Goal: Task Accomplishment & Management: Complete application form

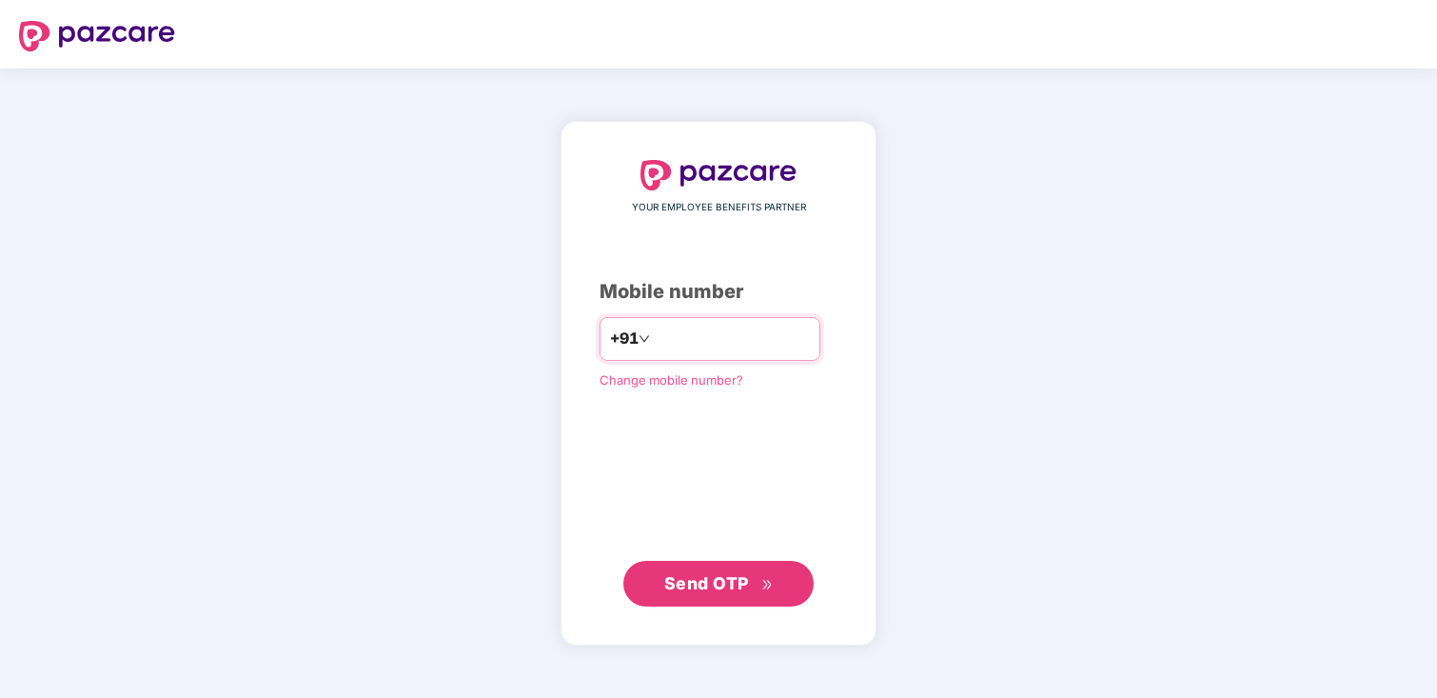
click at [707, 340] on input "number" at bounding box center [732, 339] width 156 height 30
type input "**********"
click at [721, 593] on span "Send OTP" at bounding box center [718, 582] width 109 height 27
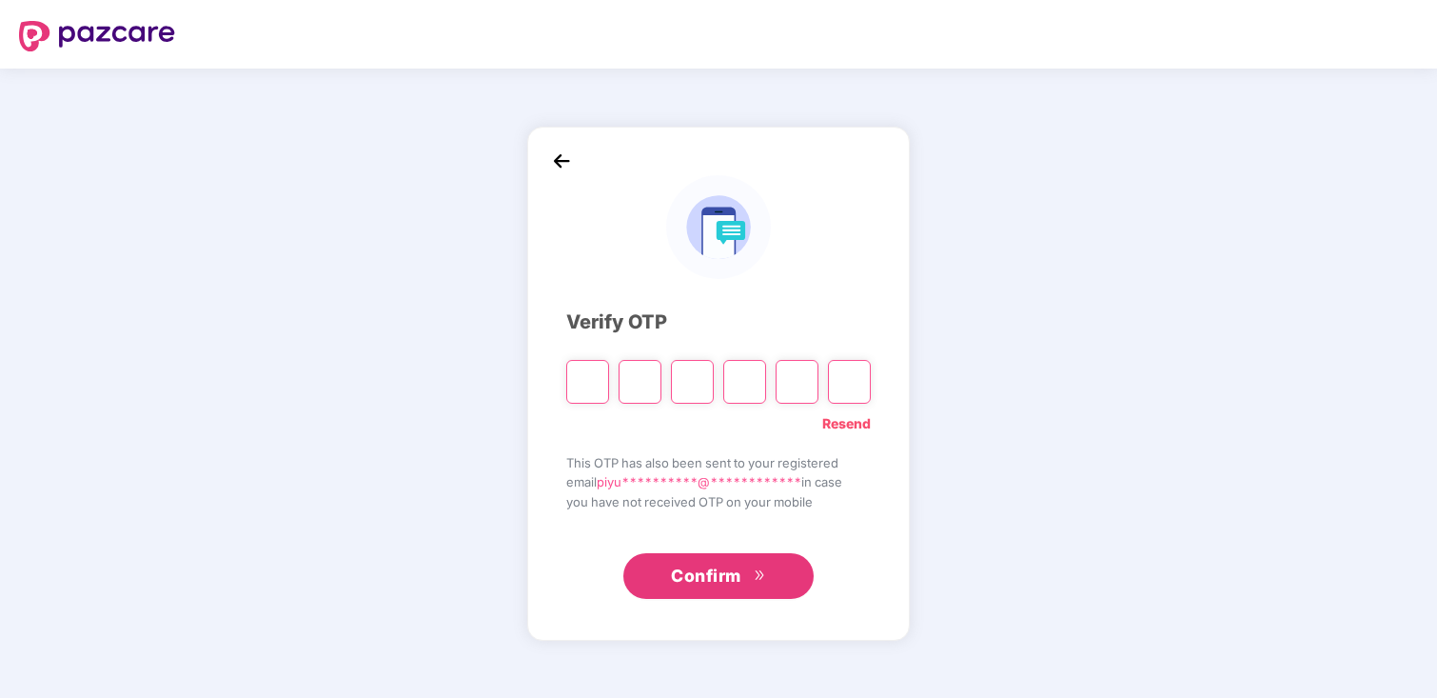
type input "*"
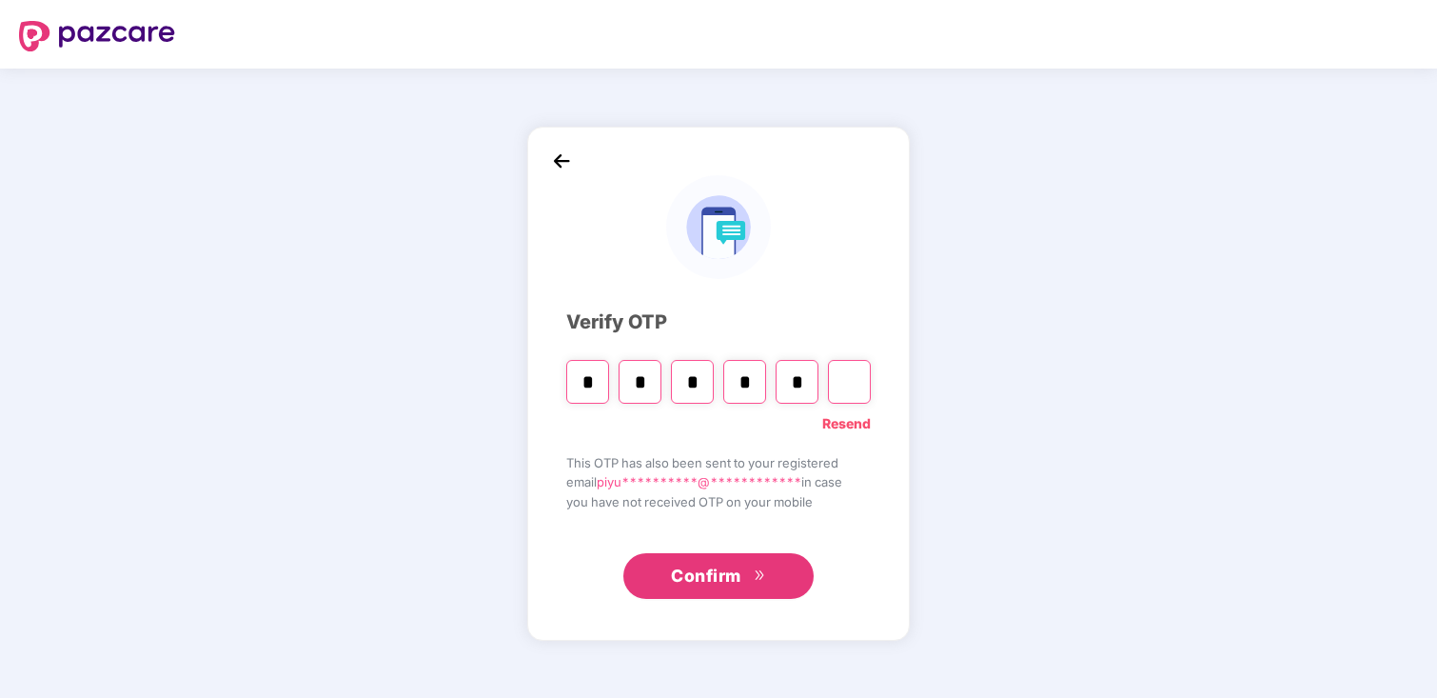
type input "*"
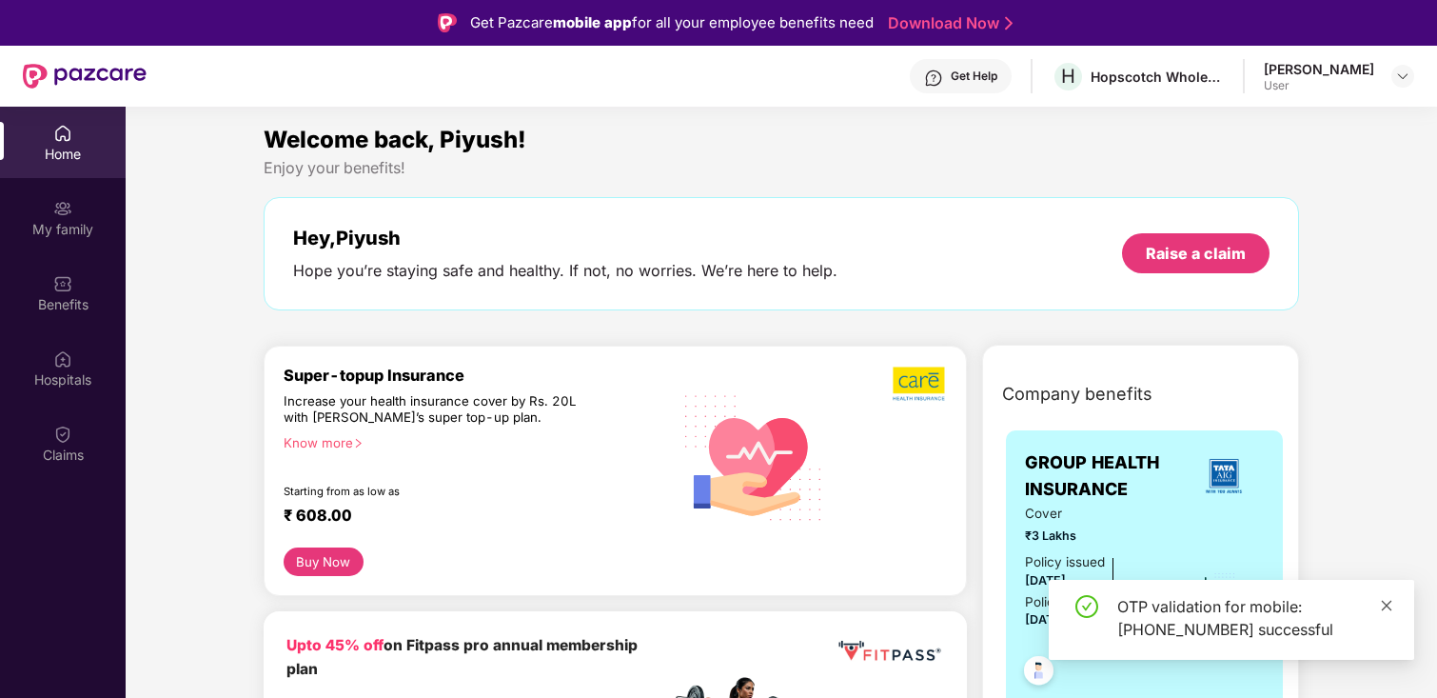
click at [1382, 601] on icon "close" at bounding box center [1387, 605] width 10 height 10
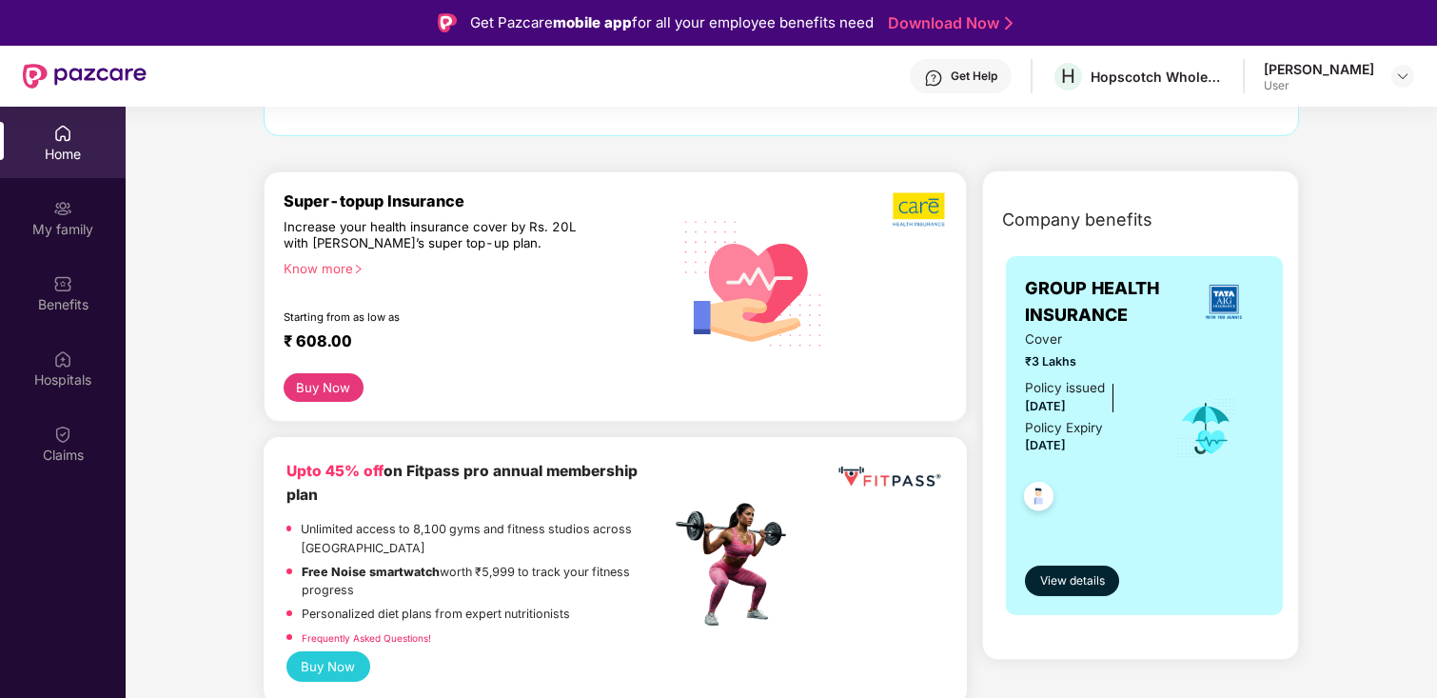
scroll to position [209, 0]
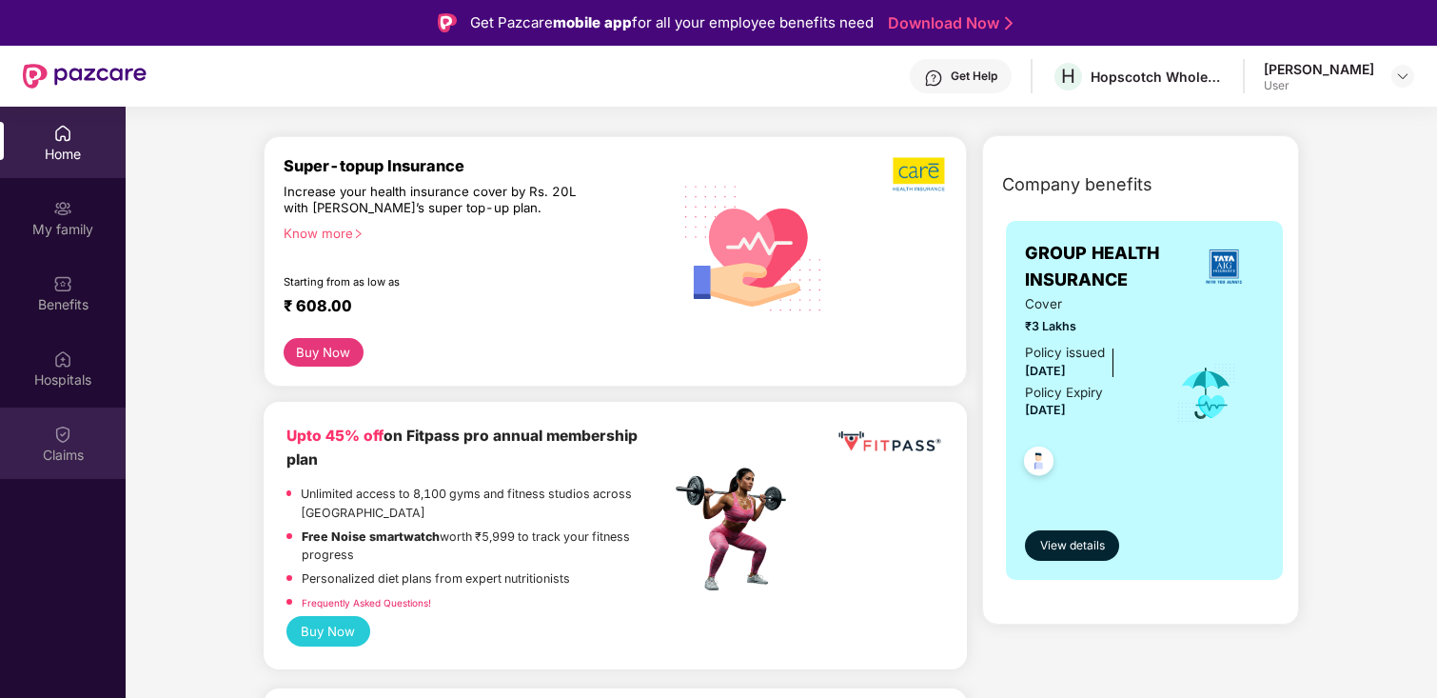
click at [68, 458] on div "Claims" at bounding box center [63, 454] width 126 height 19
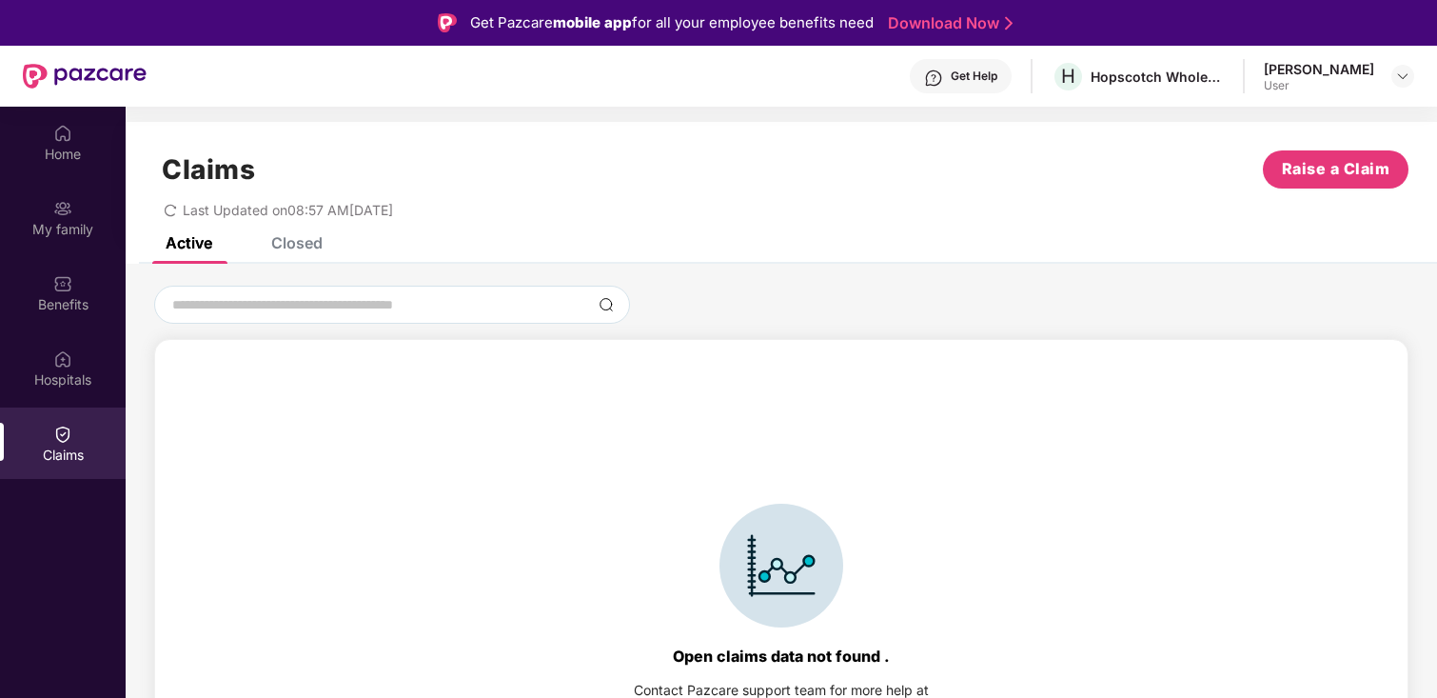
click at [297, 232] on div "Claims Raise a Claim Last Updated on 08:57 AM[DATE]" at bounding box center [782, 179] width 1312 height 115
click at [296, 240] on div "Closed" at bounding box center [296, 242] width 51 height 19
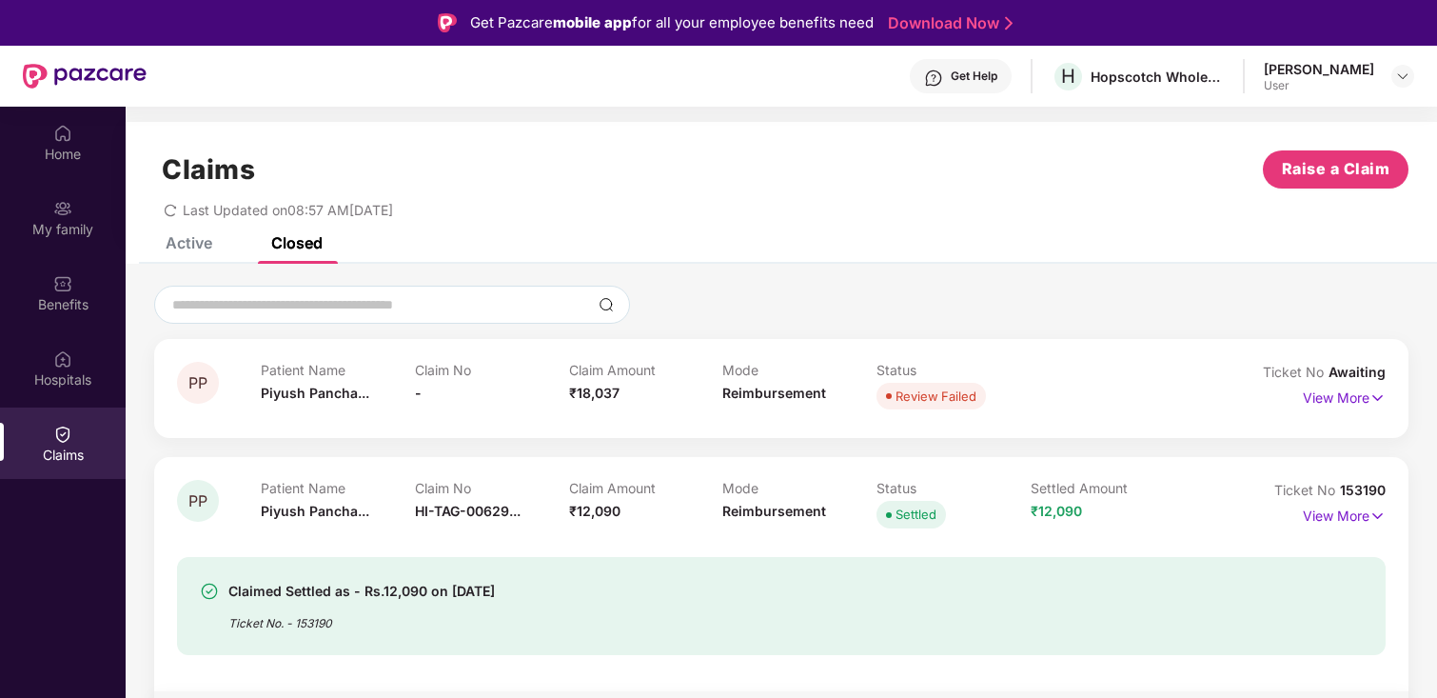
click at [101, 74] on img at bounding box center [85, 76] width 124 height 25
drag, startPoint x: 81, startPoint y: 164, endPoint x: 307, endPoint y: 84, distance: 240.2
click at [0, 0] on div "Get Pazcare mobile app for all your employee benefits need Download Now Get Hel…" at bounding box center [718, 402] width 1437 height 804
click at [1323, 174] on span "Raise a Claim" at bounding box center [1336, 169] width 108 height 24
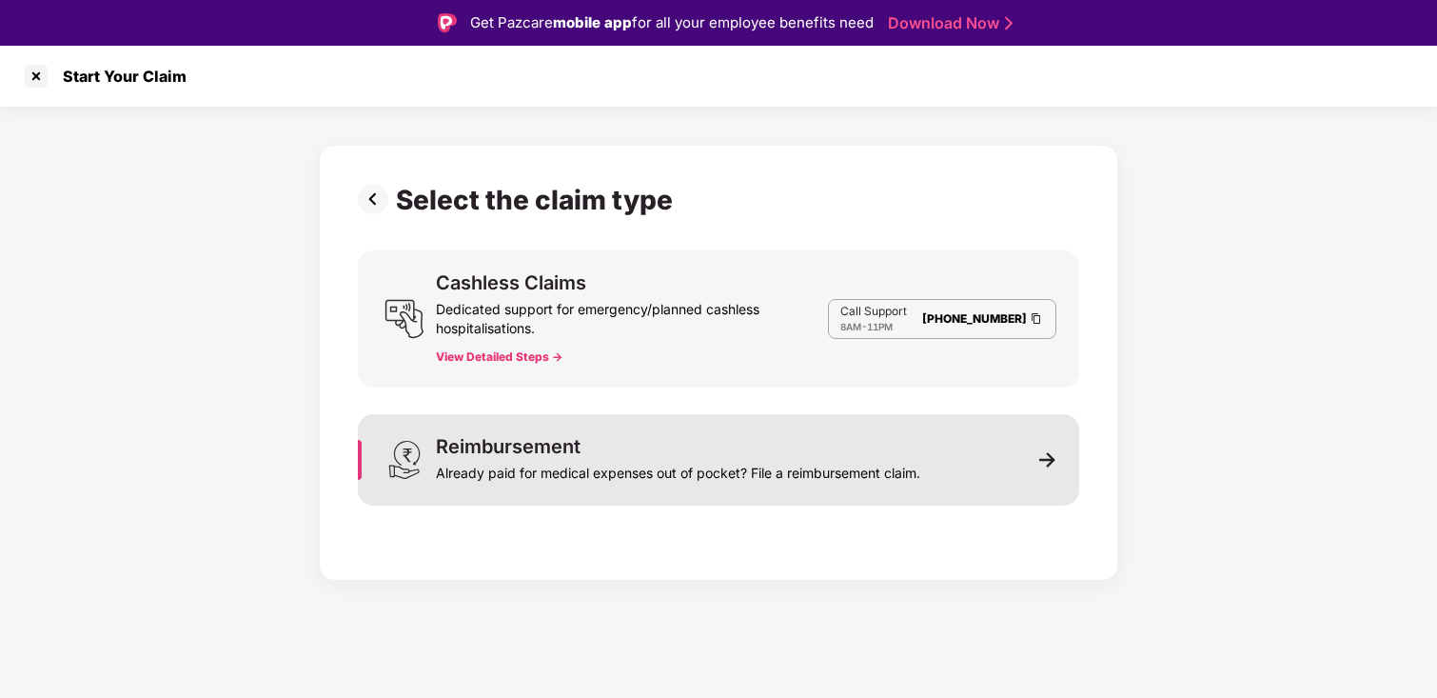
click at [737, 468] on div "Already paid for medical expenses out of pocket? File a reimbursement claim." at bounding box center [678, 469] width 484 height 27
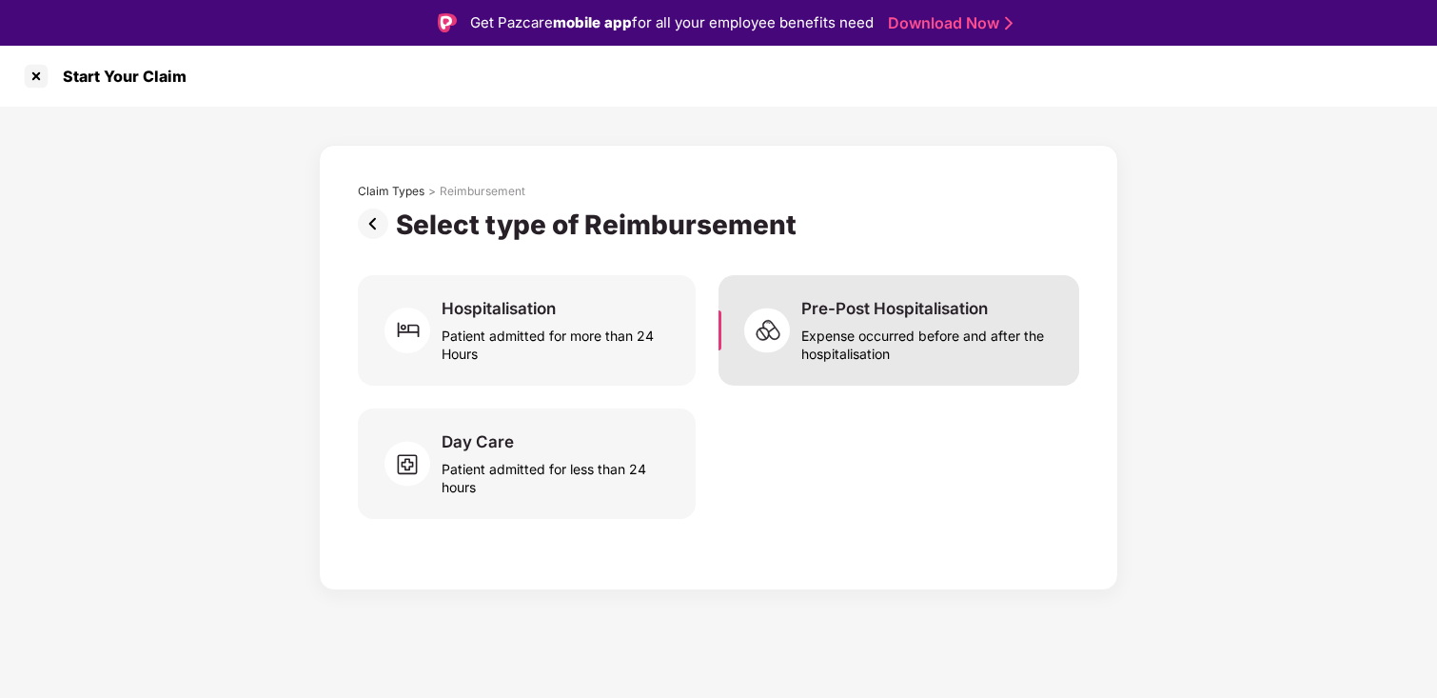
click at [910, 317] on div "Pre-Post Hospitalisation" at bounding box center [894, 308] width 187 height 21
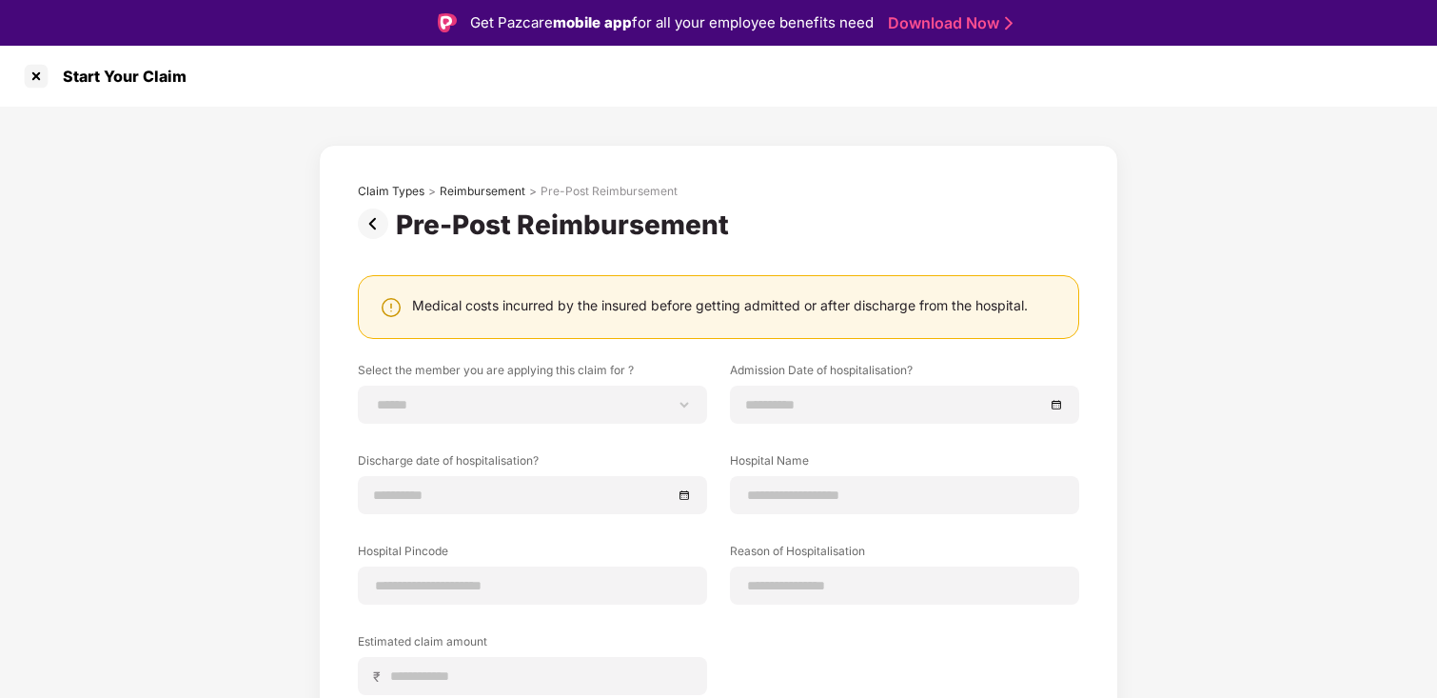
scroll to position [66, 0]
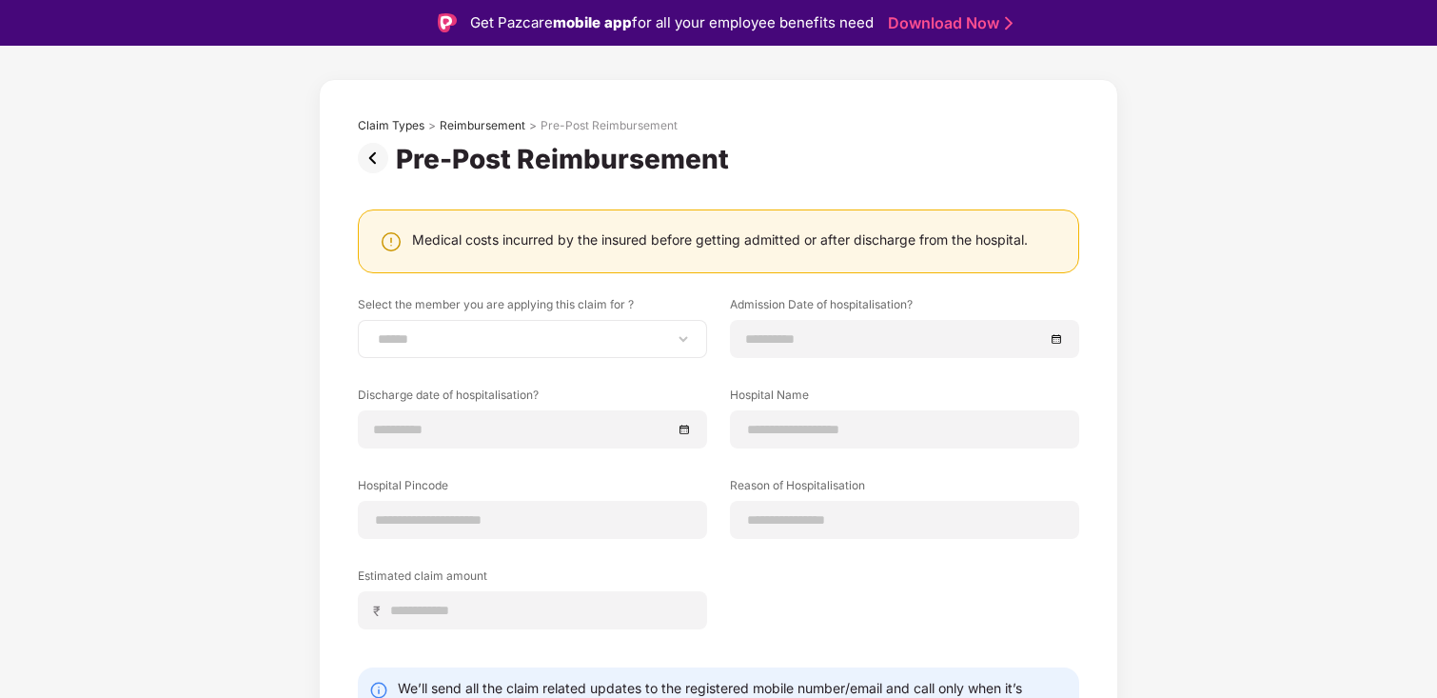
click at [598, 349] on div "**********" at bounding box center [532, 339] width 349 height 38
click at [563, 344] on select "**********" at bounding box center [532, 338] width 317 height 15
select select "**********"
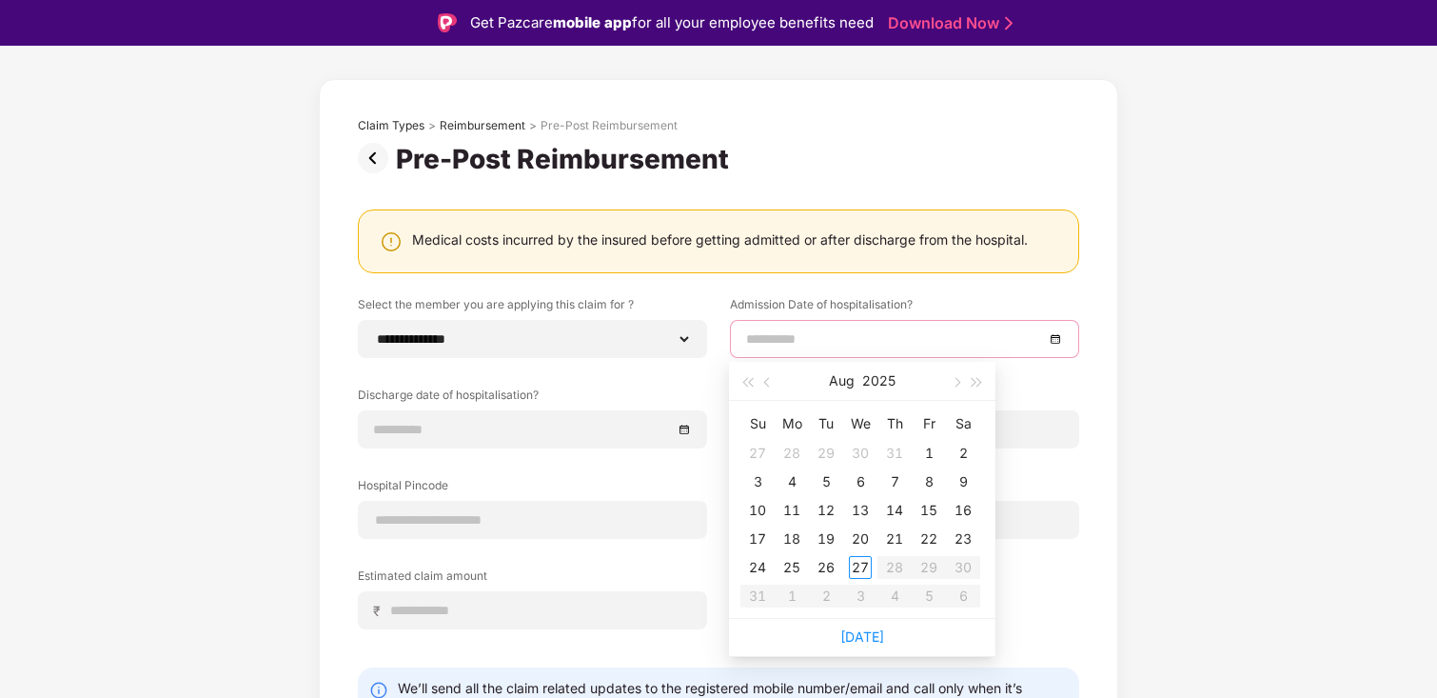
click at [818, 345] on input at bounding box center [895, 338] width 298 height 21
type input "**********"
click at [767, 385] on span "button" at bounding box center [769, 383] width 10 height 10
type input "**********"
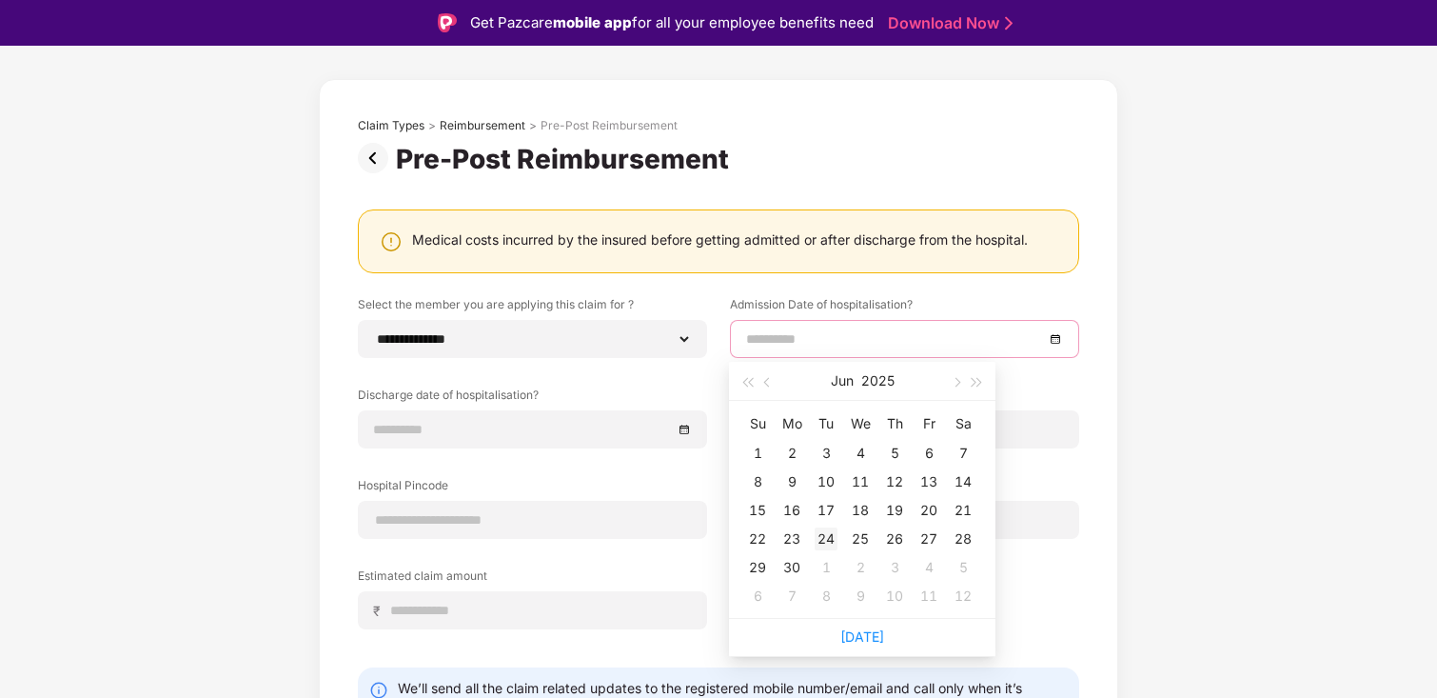
click at [825, 540] on div "24" at bounding box center [826, 538] width 23 height 23
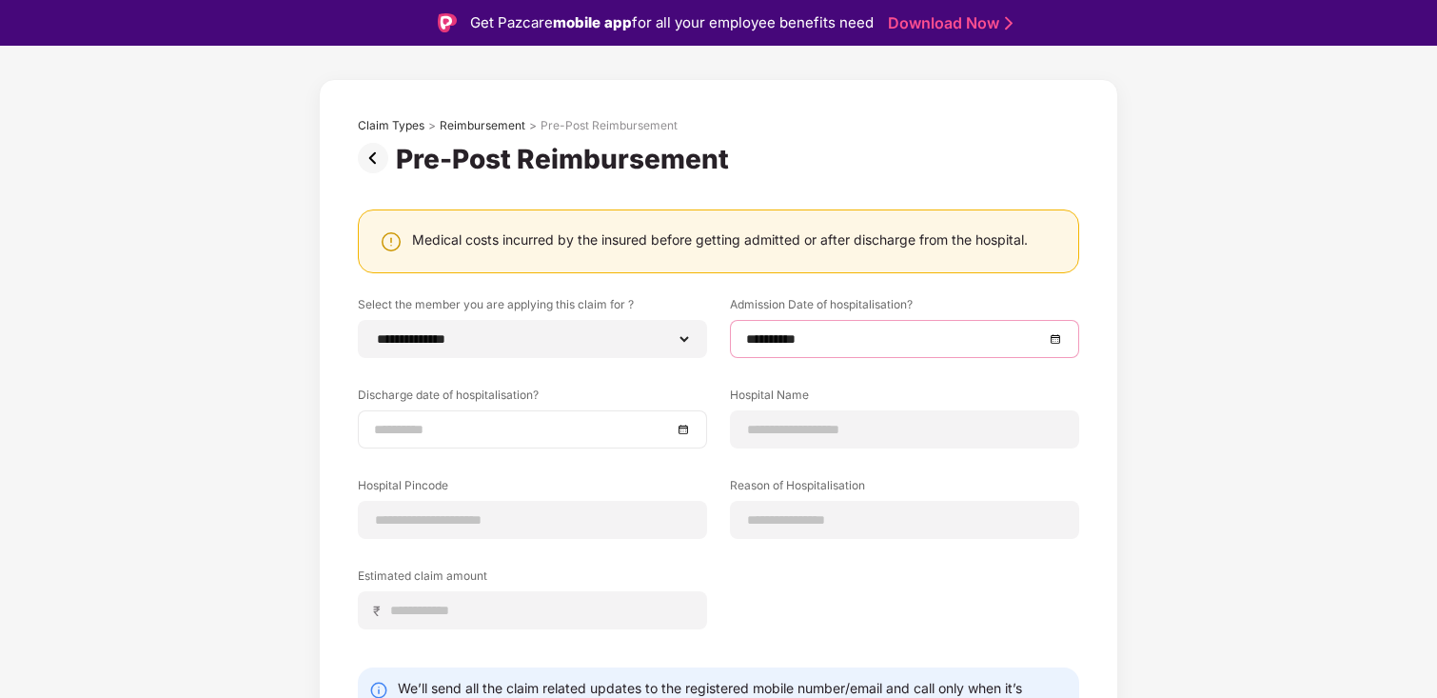
click at [391, 436] on input at bounding box center [523, 429] width 298 height 21
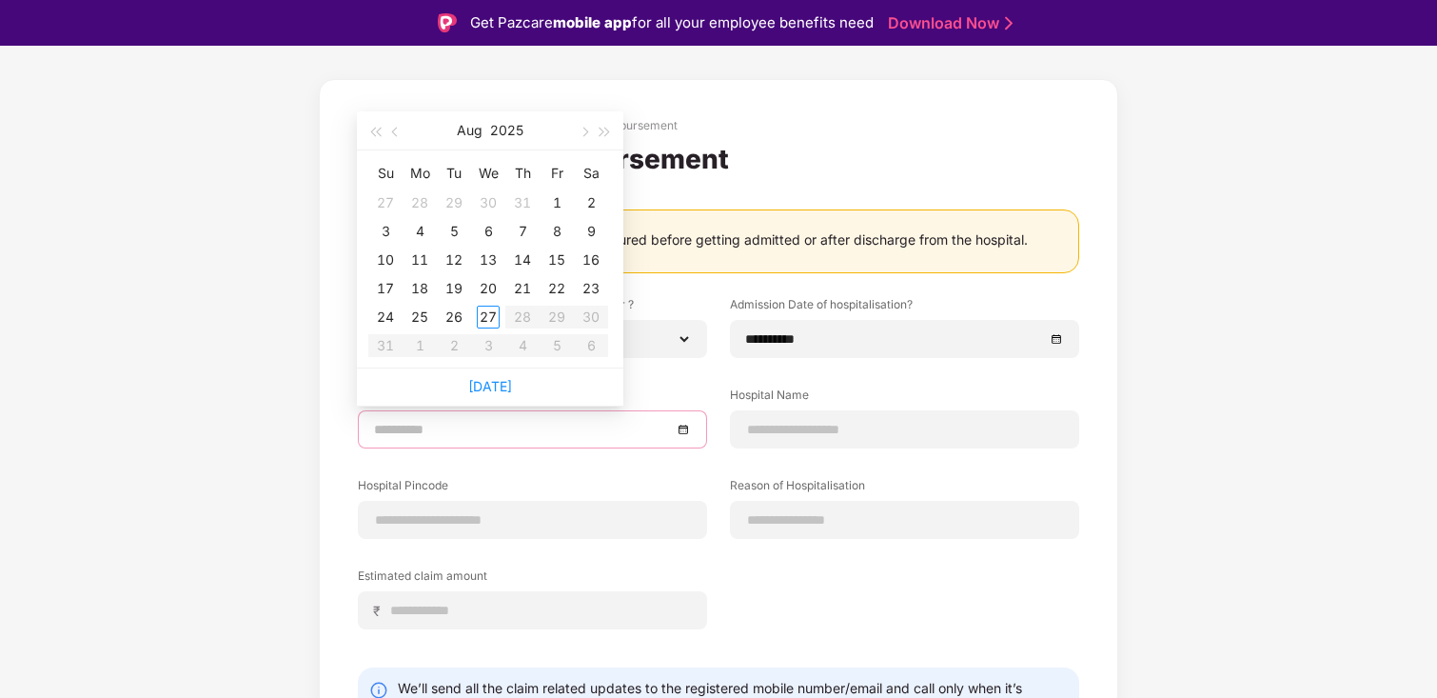
type input "**********"
click at [405, 129] on button "button" at bounding box center [395, 130] width 21 height 38
click at [404, 129] on button "button" at bounding box center [395, 130] width 21 height 38
type input "**********"
click at [491, 287] on div "25" at bounding box center [488, 288] width 23 height 23
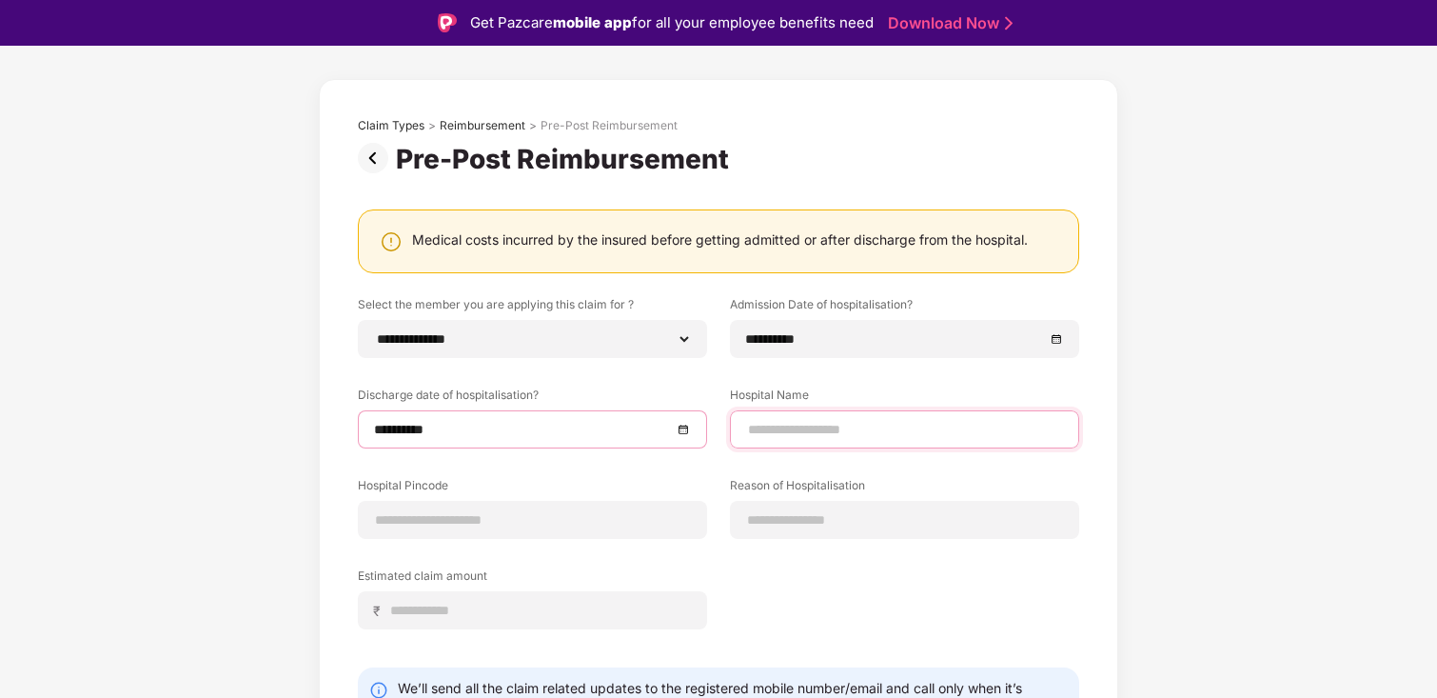
click at [755, 420] on input at bounding box center [904, 430] width 317 height 20
type input "**********"
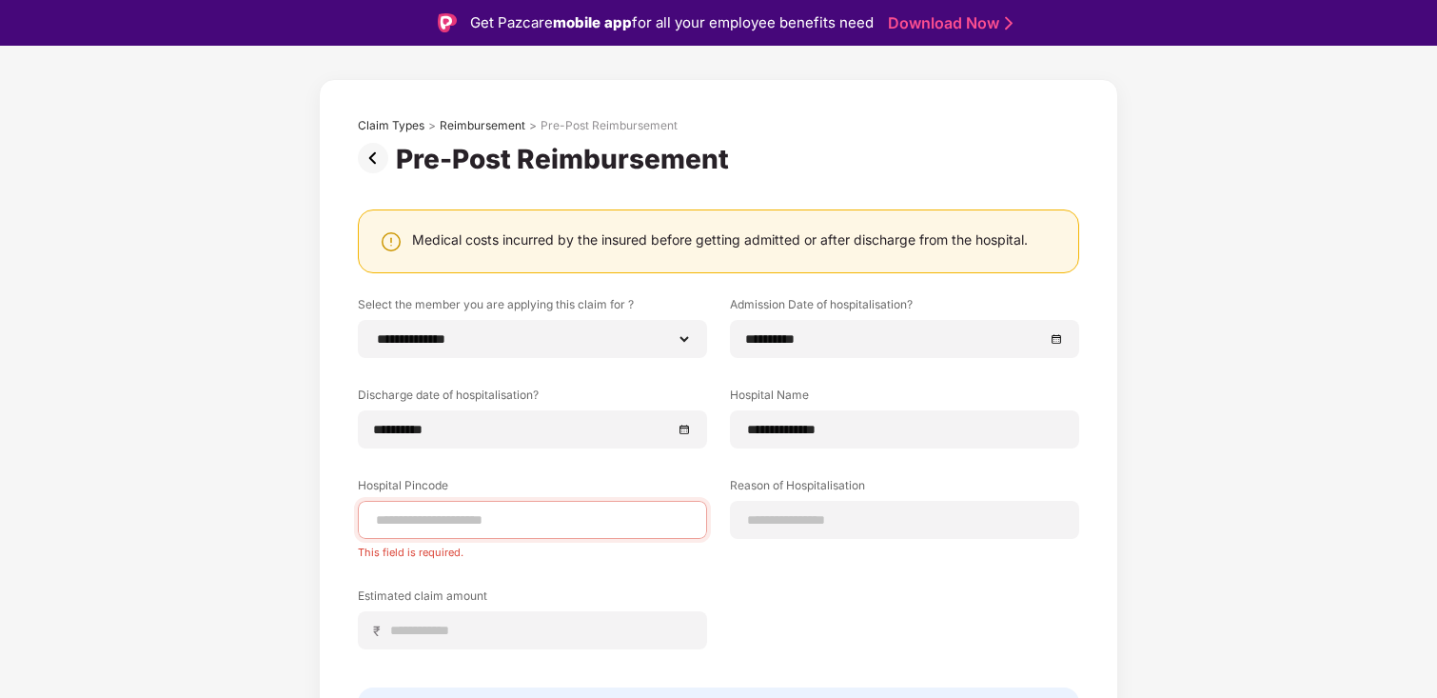
click at [500, 539] on div "This field is required." at bounding box center [532, 549] width 349 height 20
click at [501, 512] on input at bounding box center [532, 520] width 317 height 20
paste input "******"
type input "******"
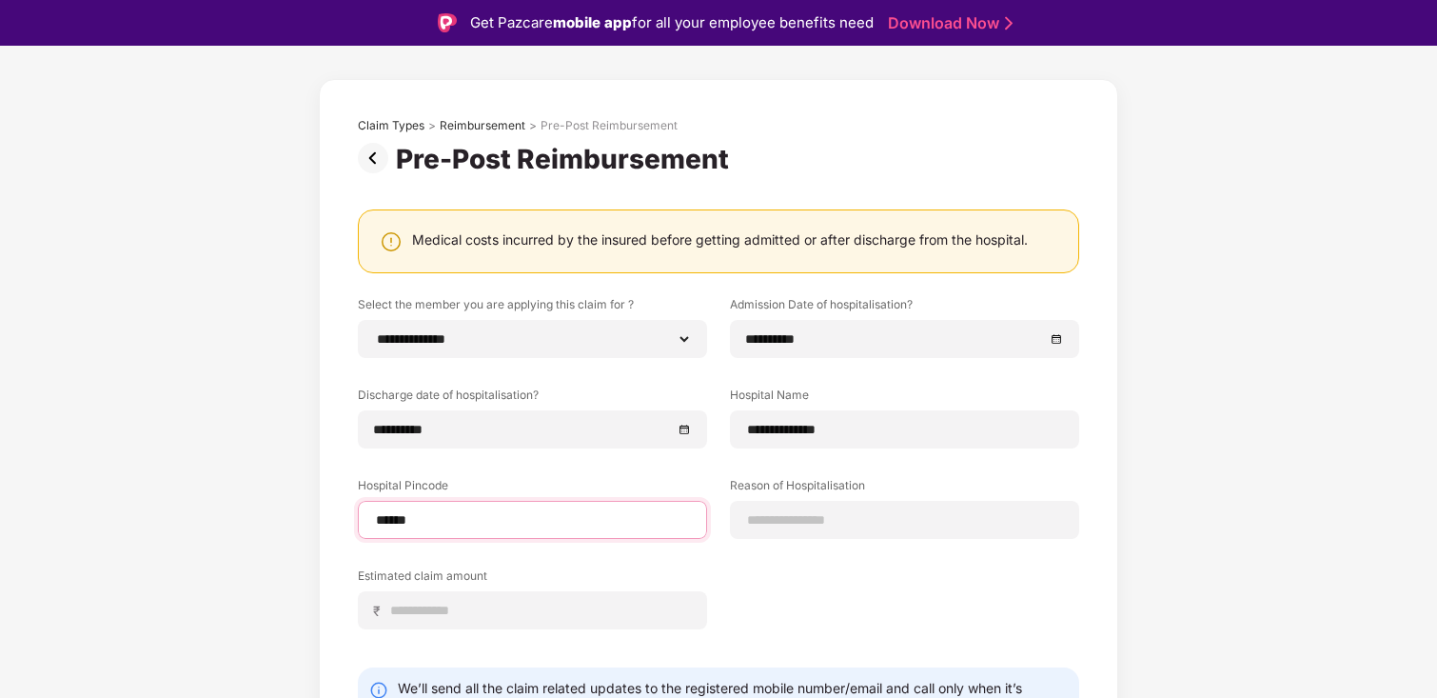
select select "******"
select select "**********"
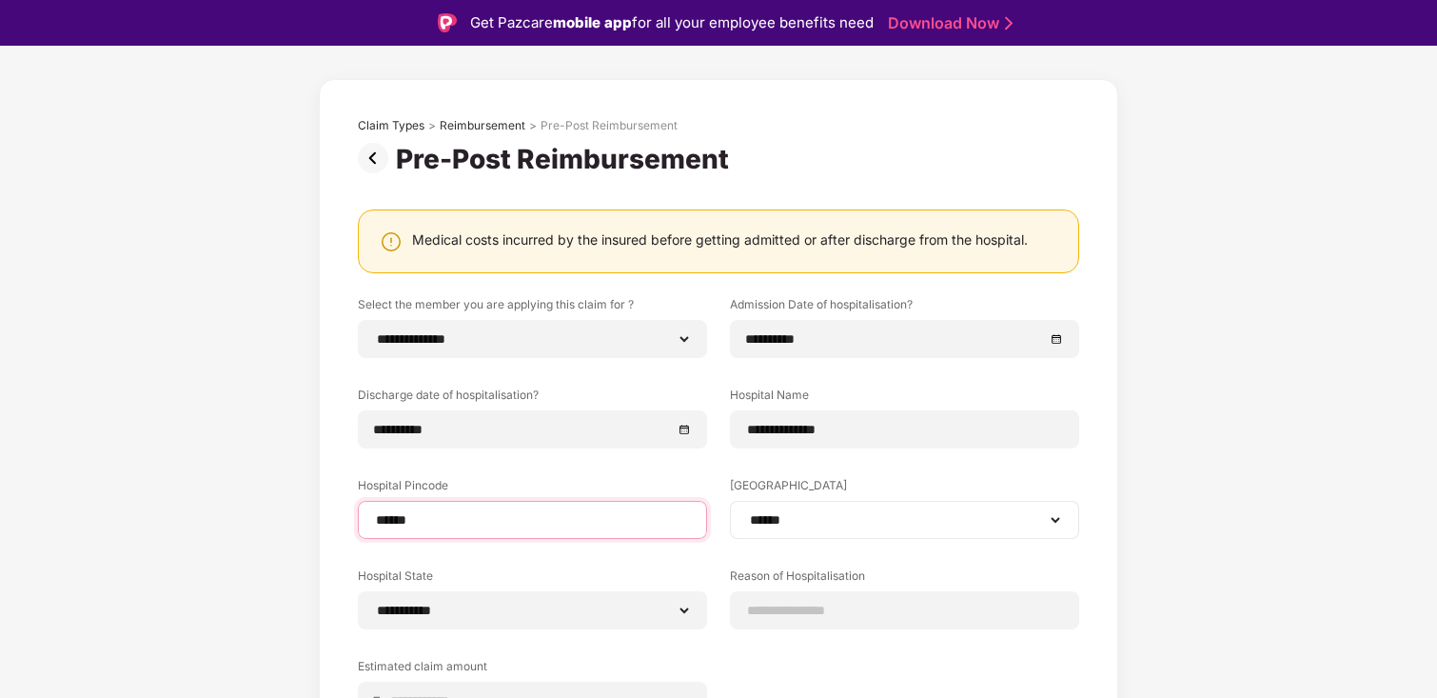
type input "******"
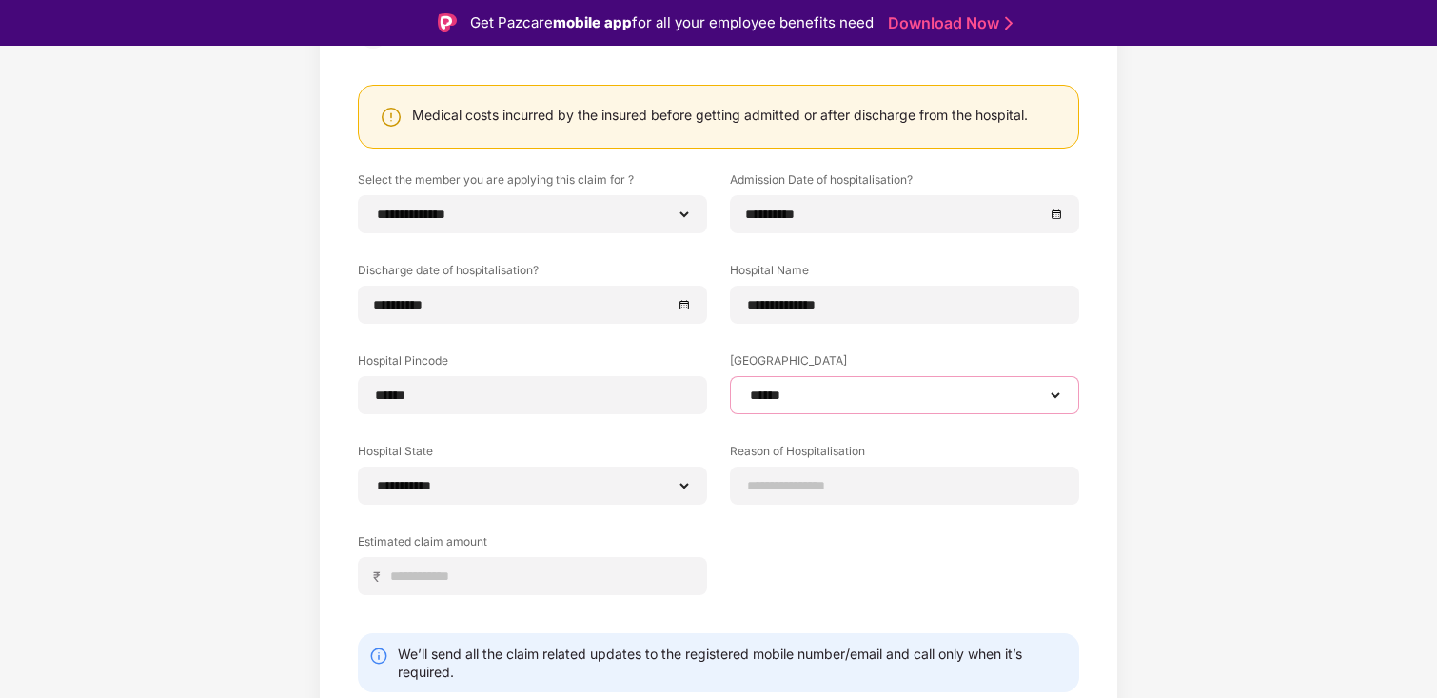
scroll to position [221, 0]
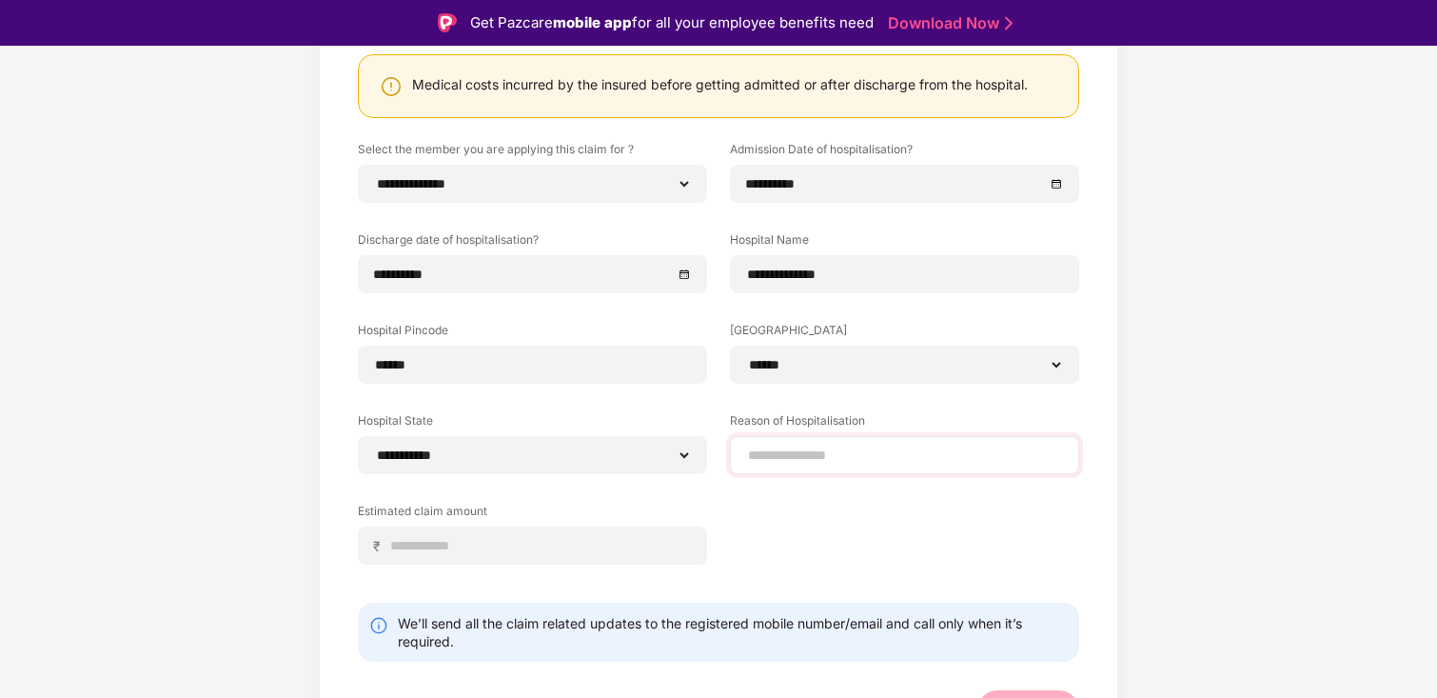
click at [765, 467] on div at bounding box center [904, 455] width 349 height 38
click at [785, 458] on input at bounding box center [904, 455] width 317 height 20
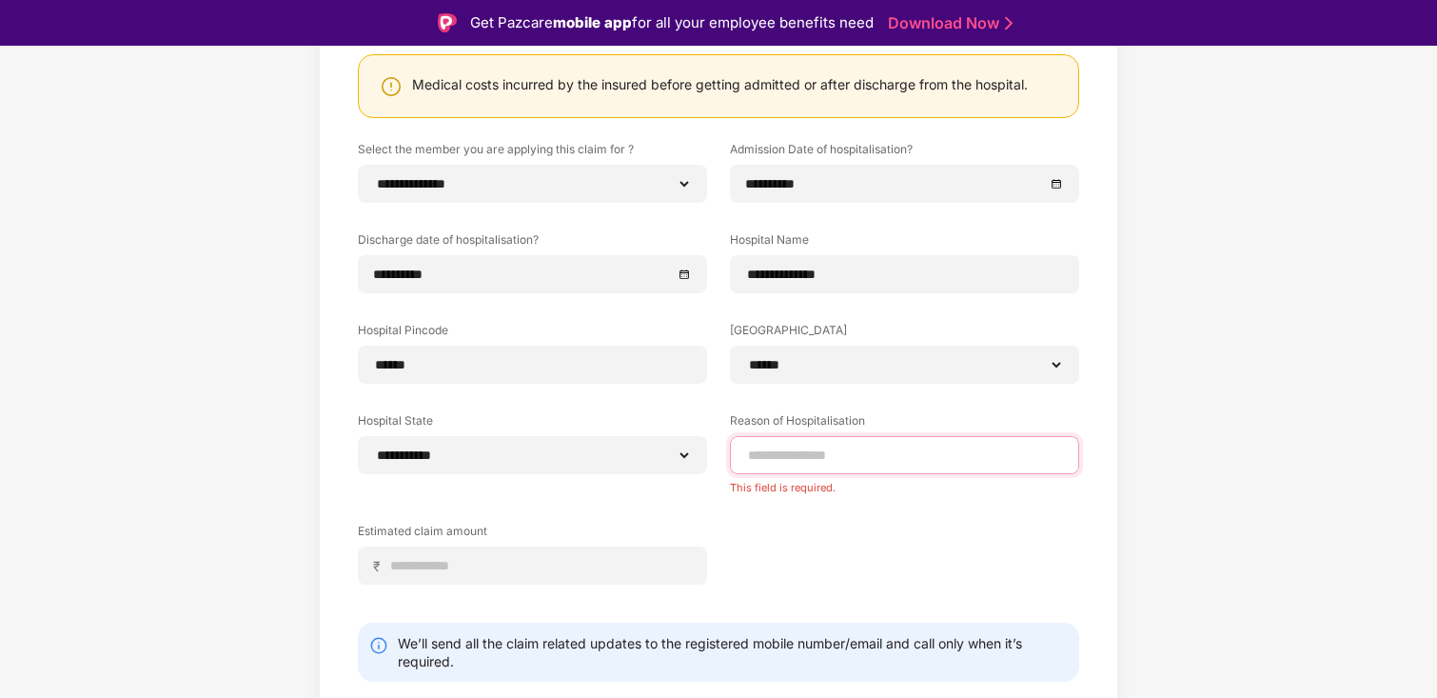
paste input "**********"
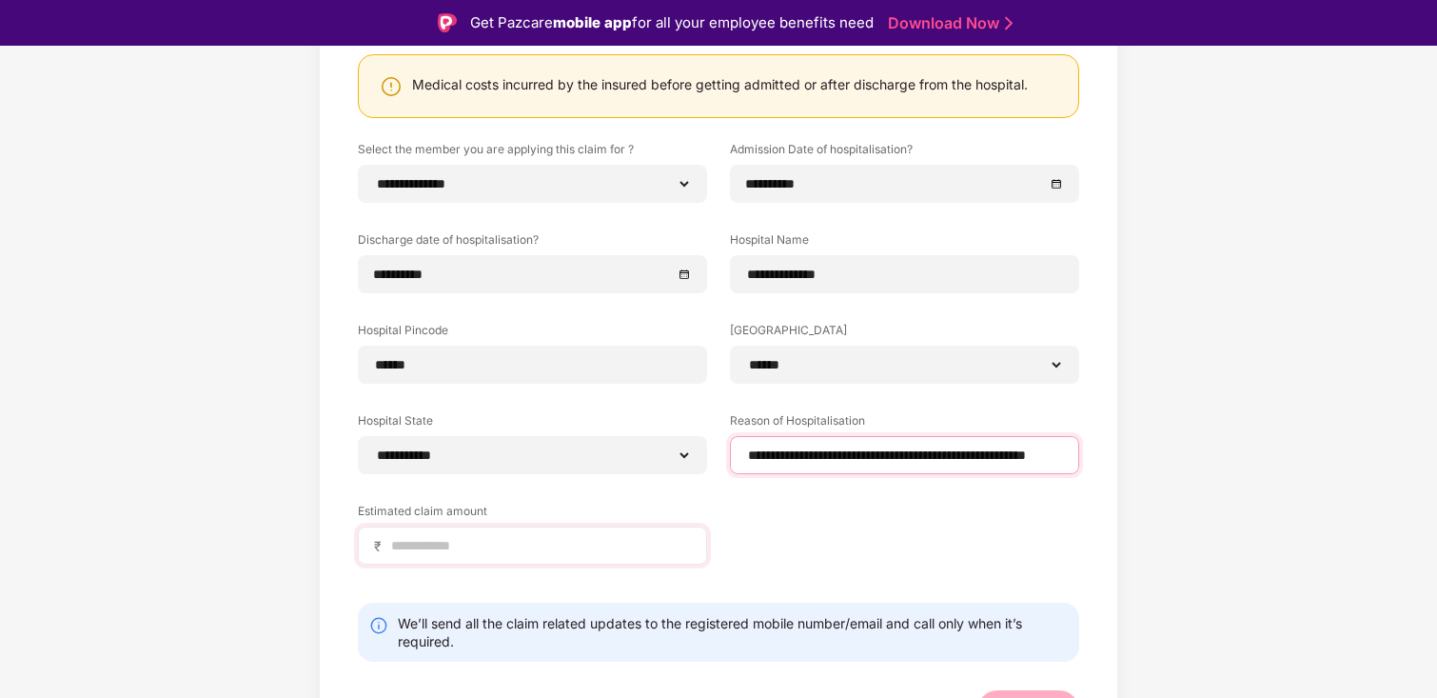
type input "**********"
click at [553, 538] on input at bounding box center [540, 546] width 302 height 20
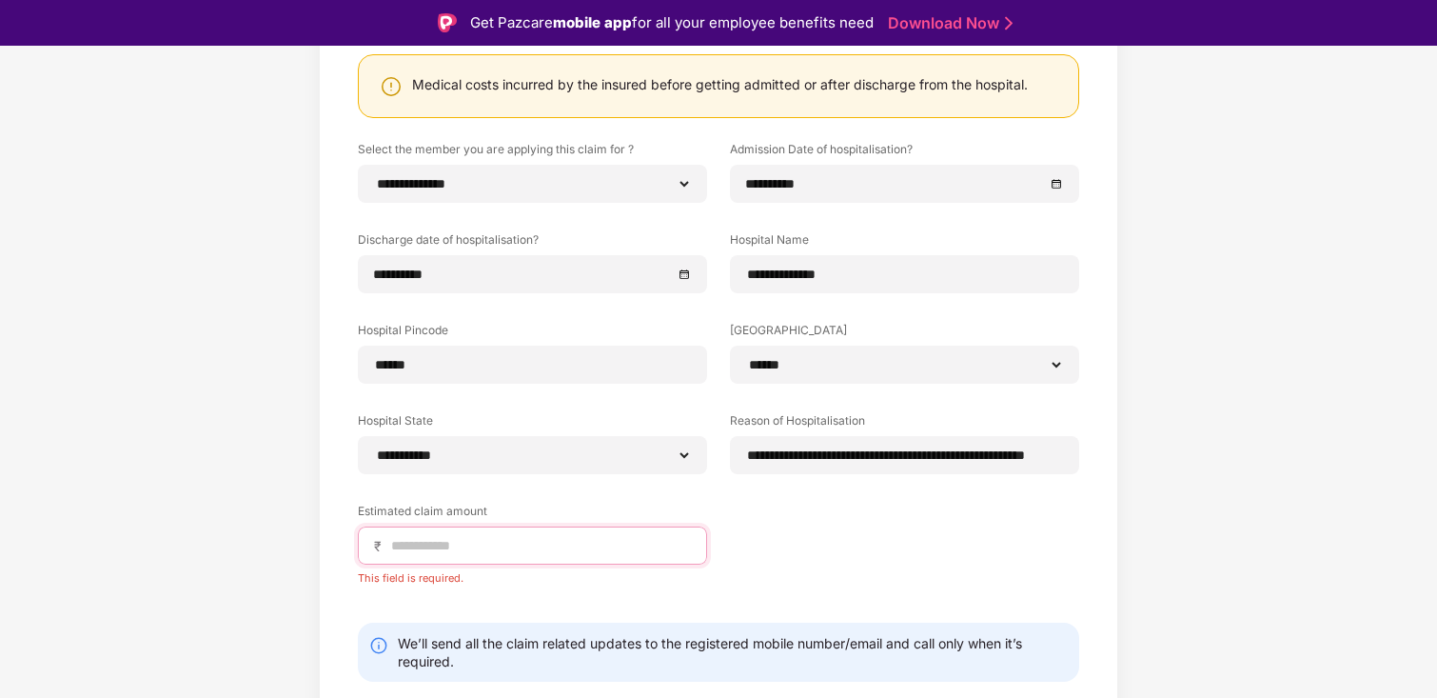
click at [548, 539] on input at bounding box center [540, 546] width 302 height 20
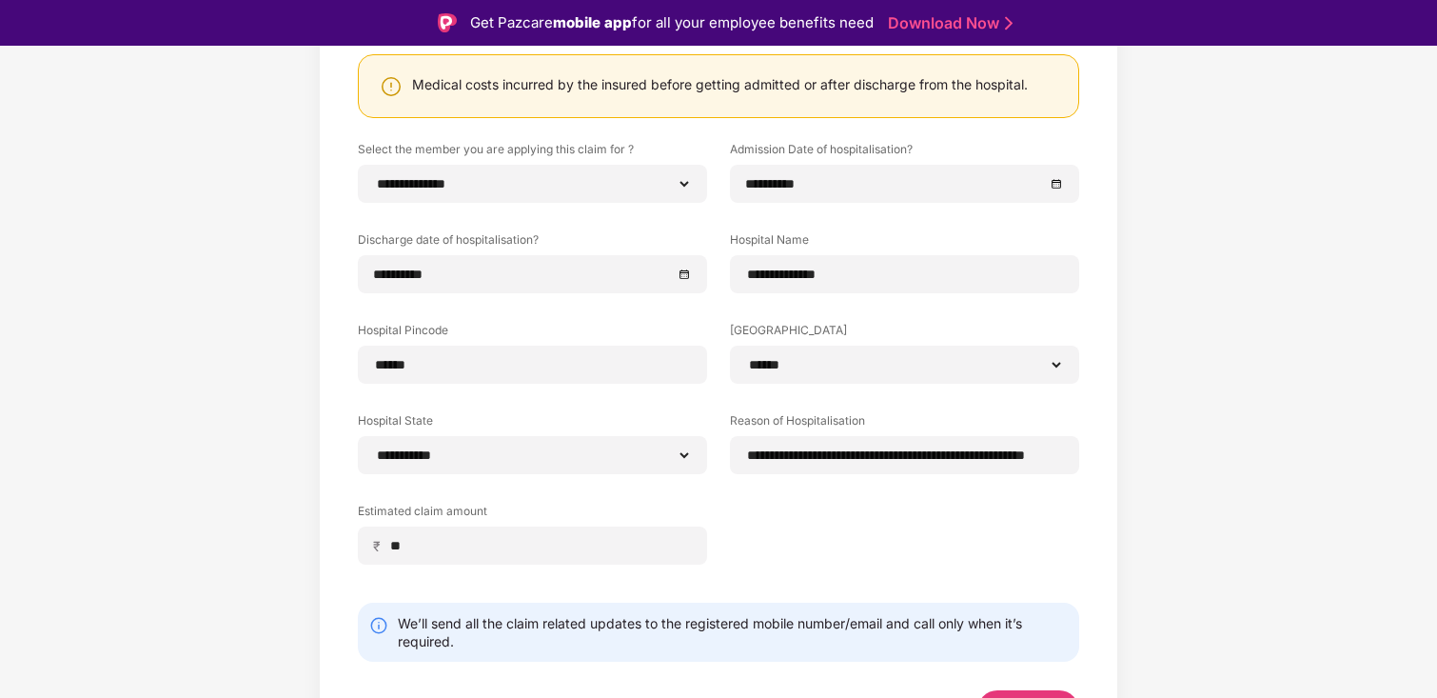
click at [217, 519] on div "**********" at bounding box center [718, 332] width 1437 height 893
click at [445, 544] on input "**" at bounding box center [540, 546] width 302 height 20
type input "*****"
click at [446, 557] on div "₹ *****" at bounding box center [532, 545] width 349 height 38
click at [266, 568] on div "**********" at bounding box center [718, 332] width 1437 height 893
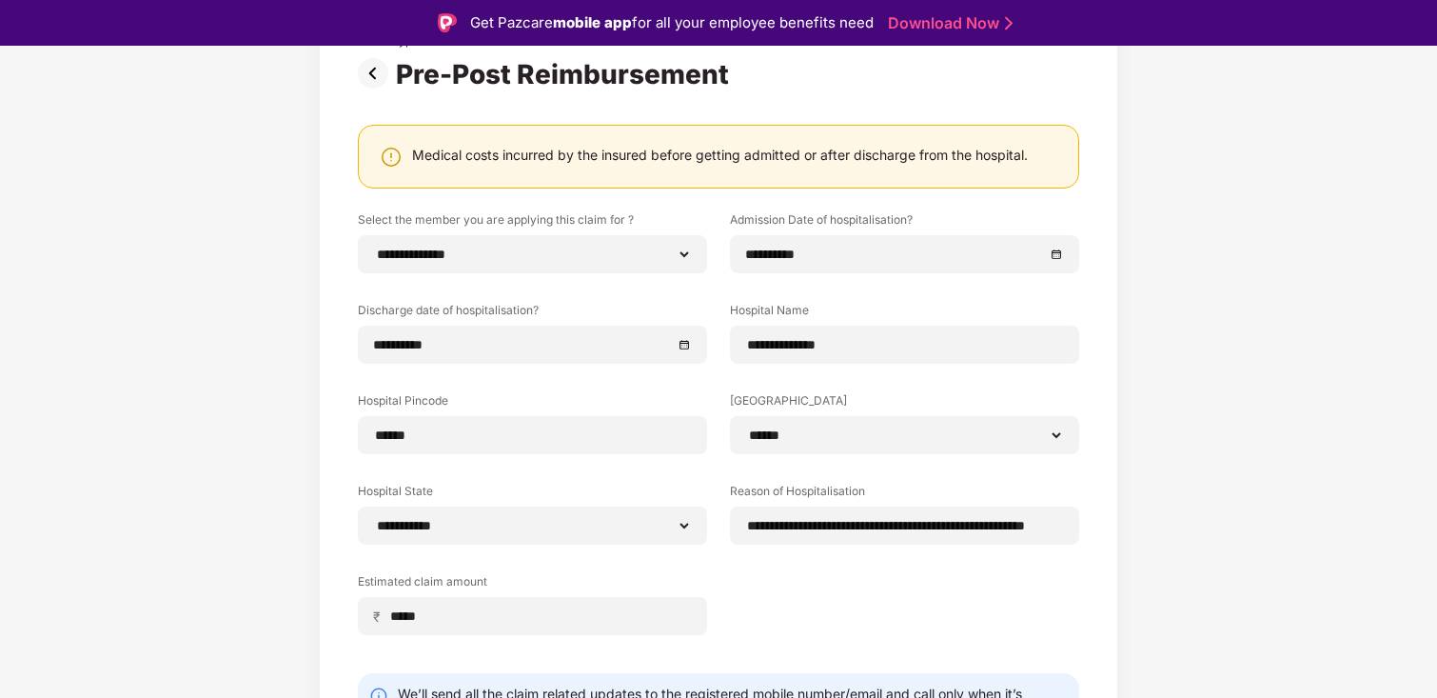
scroll to position [256, 0]
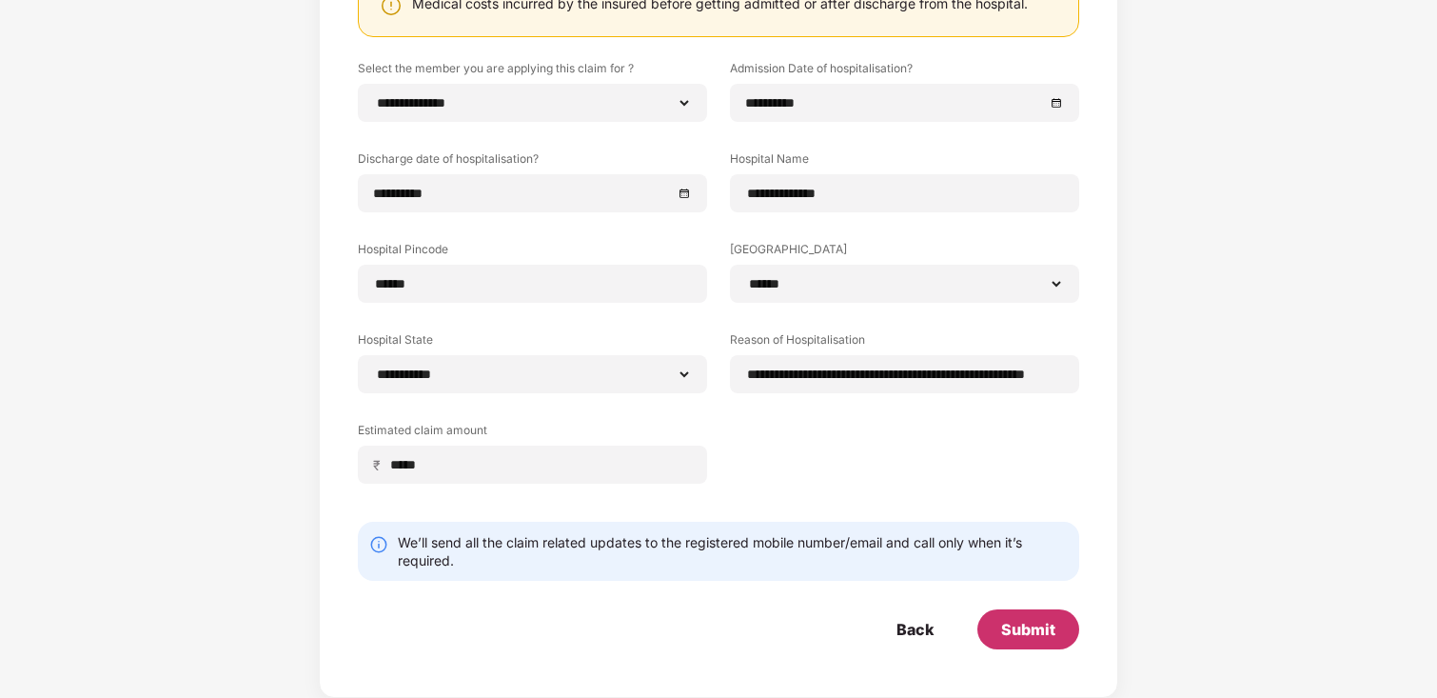
click at [1032, 640] on div "Submit" at bounding box center [1028, 629] width 54 height 21
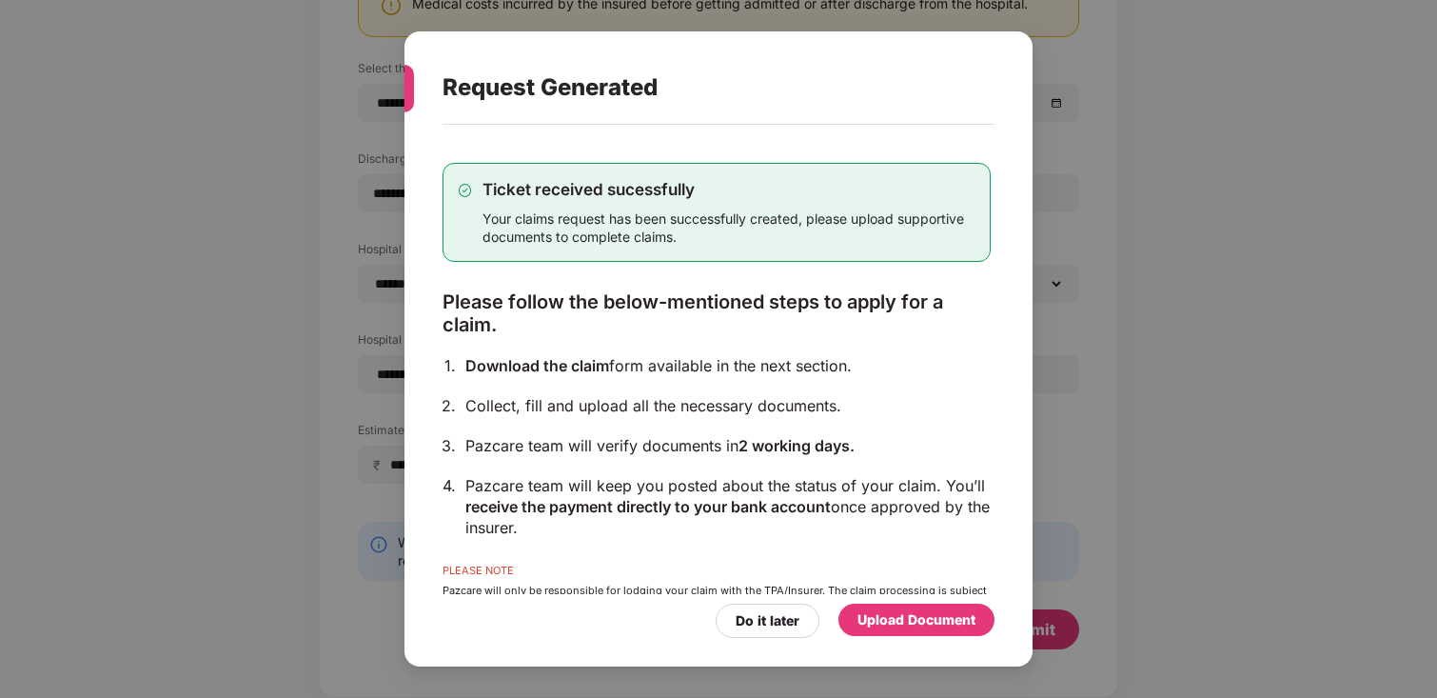
scroll to position [67, 0]
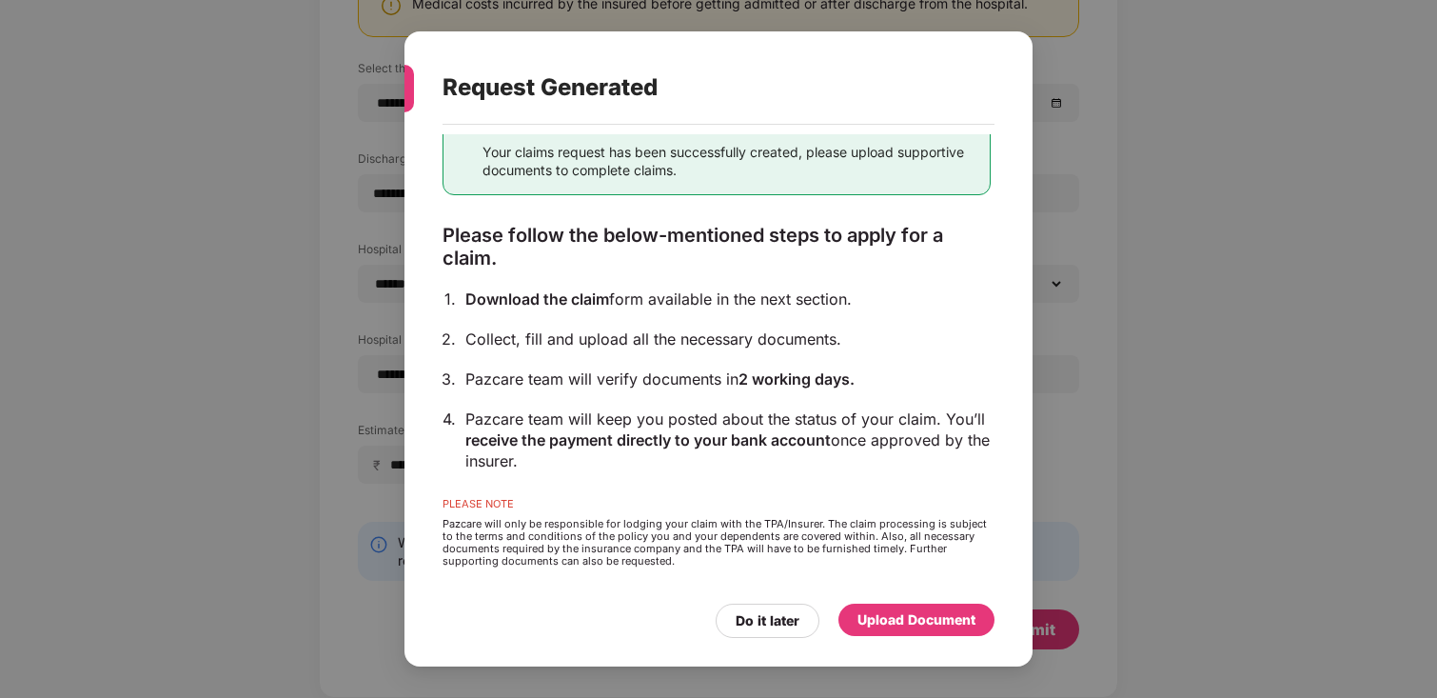
click at [917, 614] on div "Upload Document" at bounding box center [917, 619] width 118 height 21
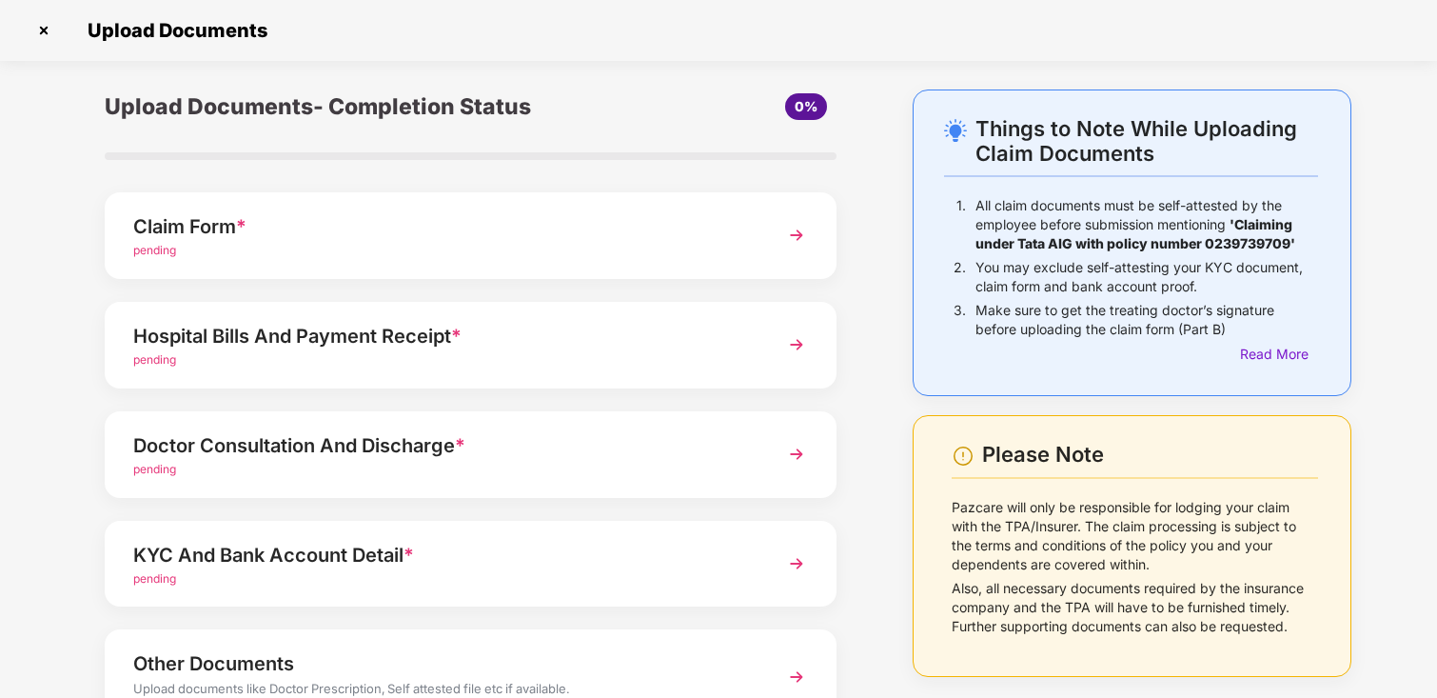
click at [793, 238] on img at bounding box center [796, 235] width 34 height 34
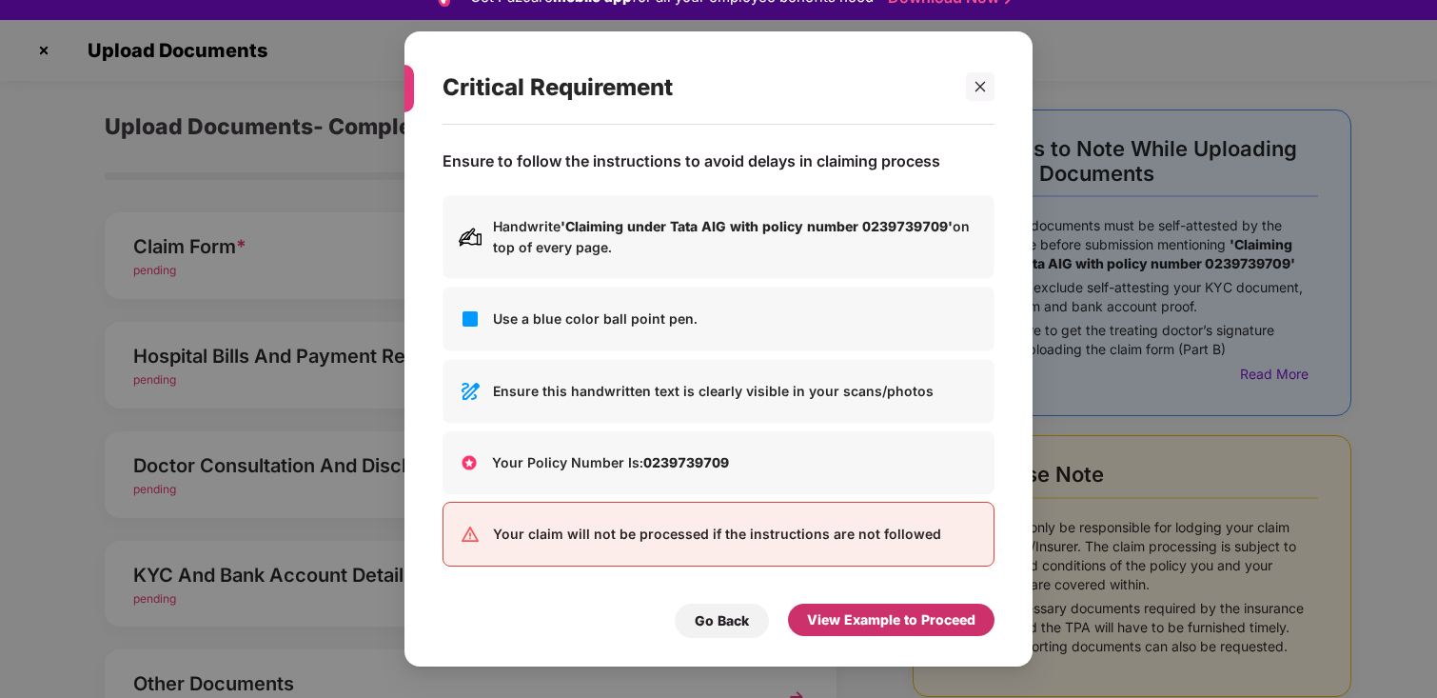
scroll to position [28, 0]
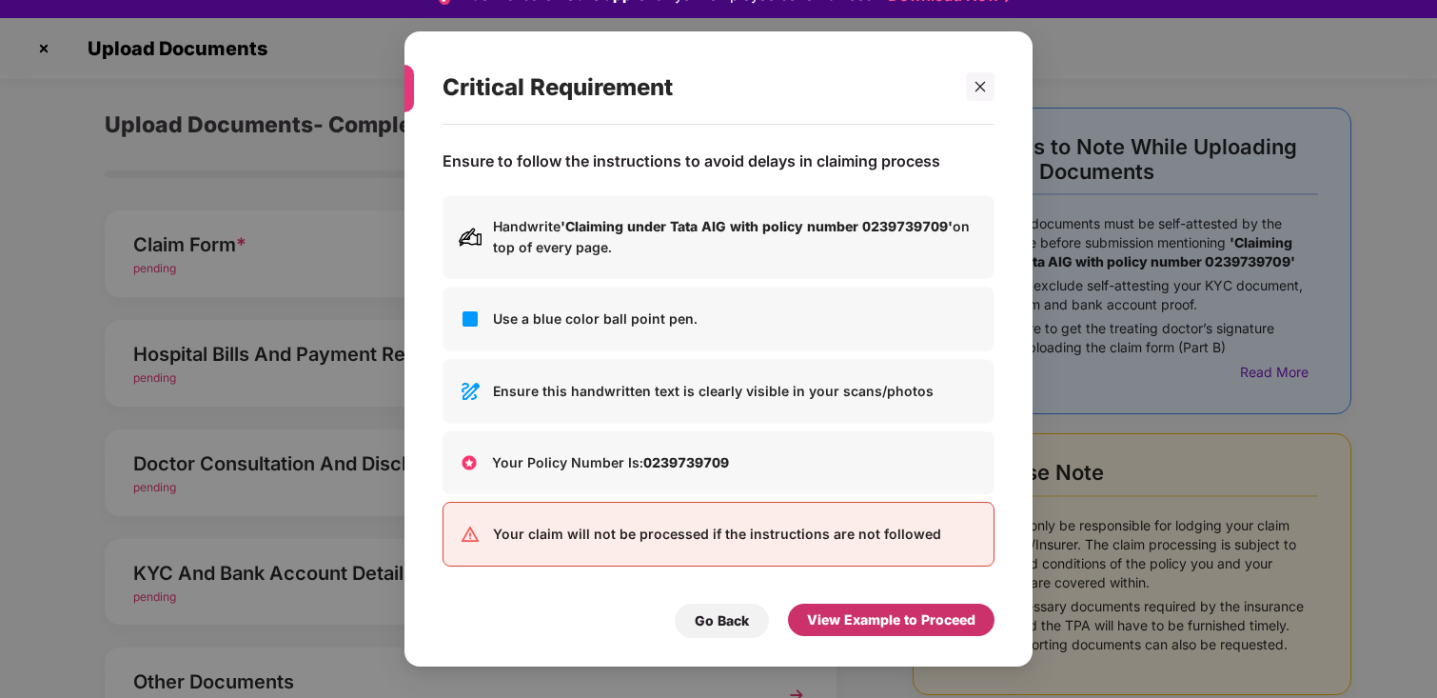
click at [895, 621] on div "View Example to Proceed" at bounding box center [891, 619] width 168 height 21
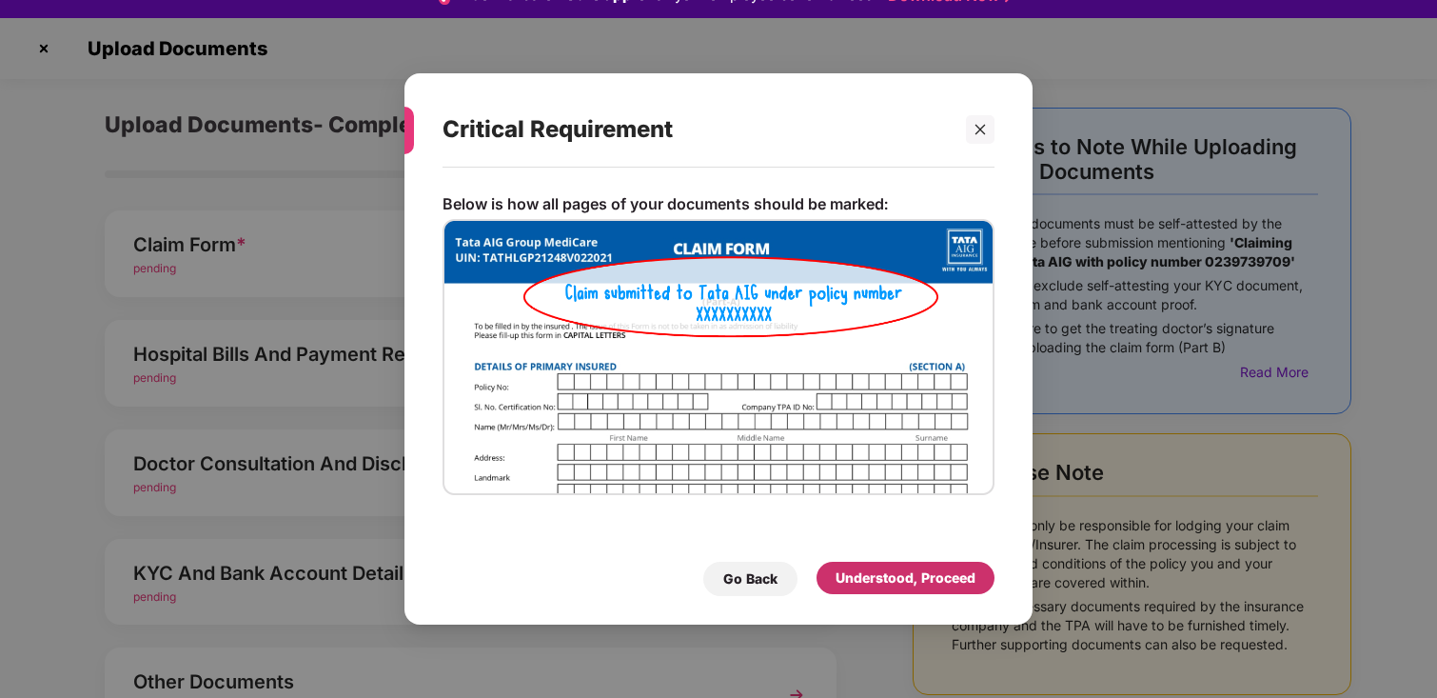
click at [886, 578] on div "Understood, Proceed" at bounding box center [906, 577] width 140 height 21
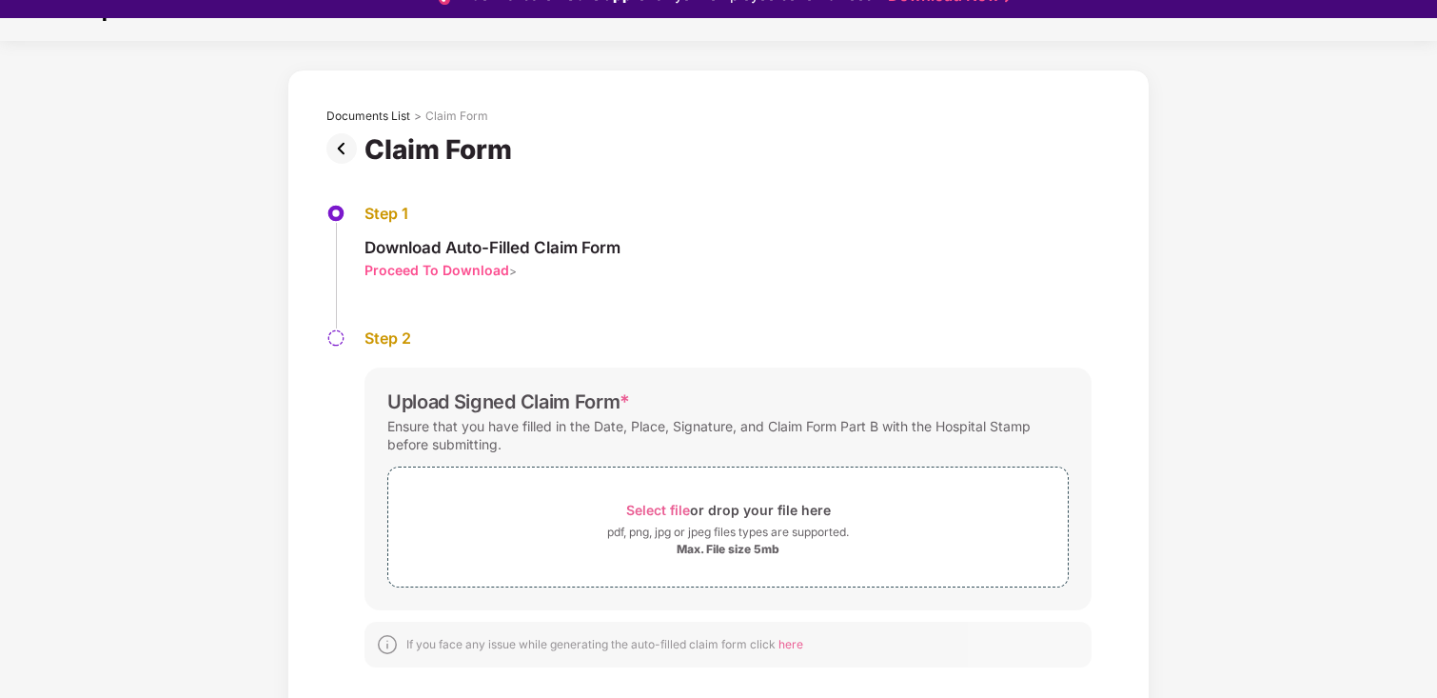
scroll to position [32, 0]
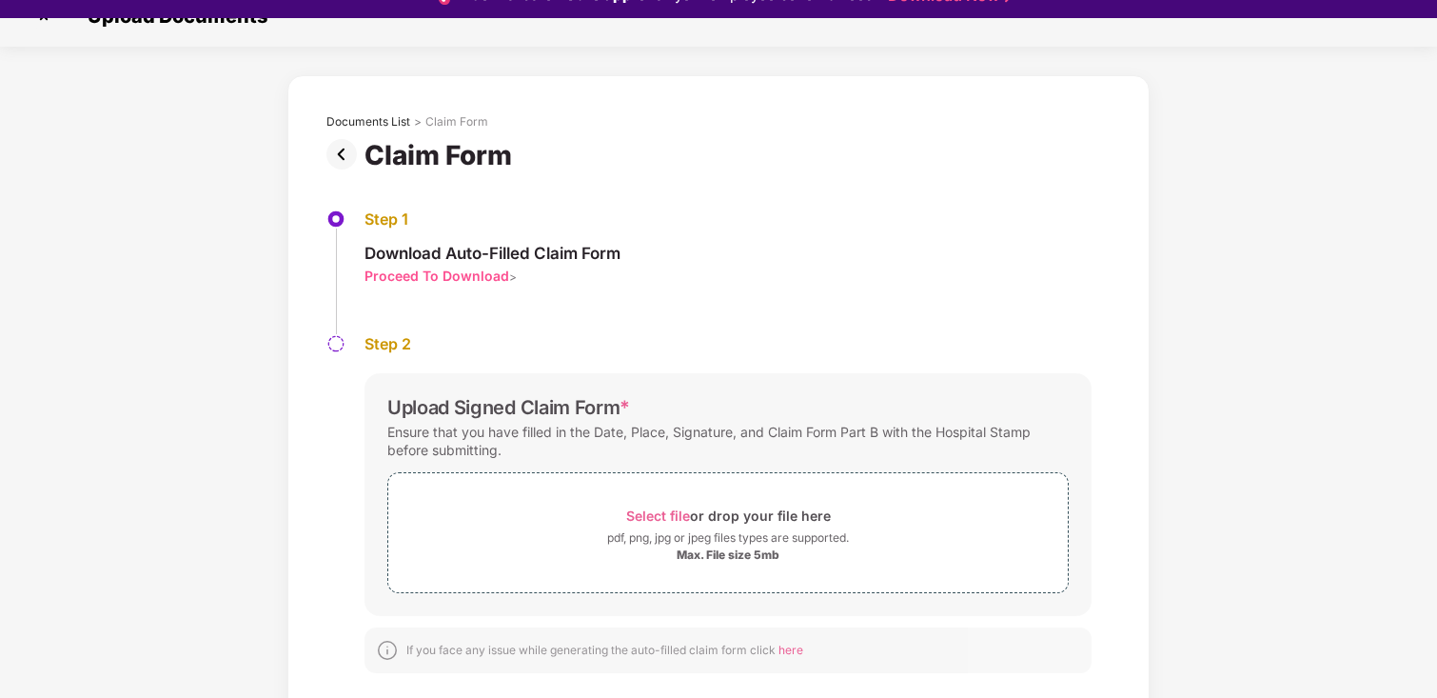
click at [441, 277] on div "Proceed To Download" at bounding box center [437, 275] width 145 height 18
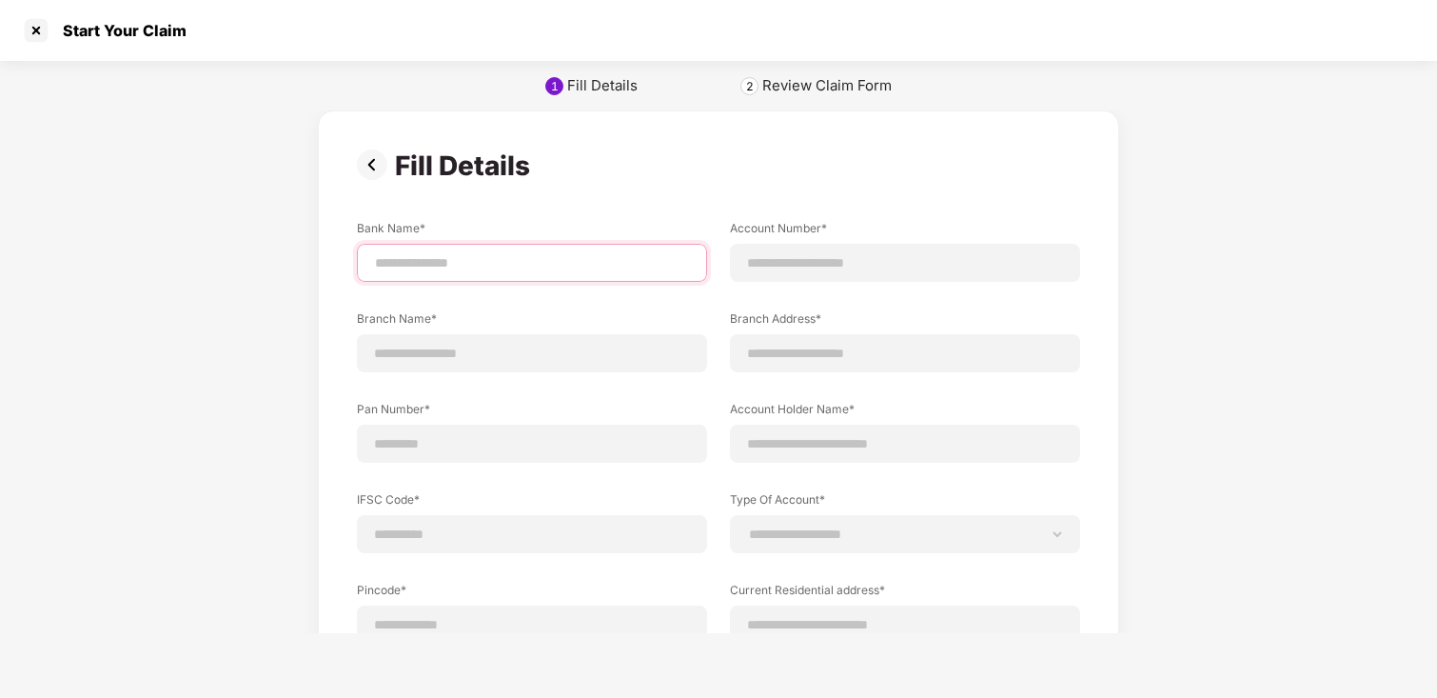
click at [468, 271] on input at bounding box center [532, 263] width 318 height 20
type input "*"
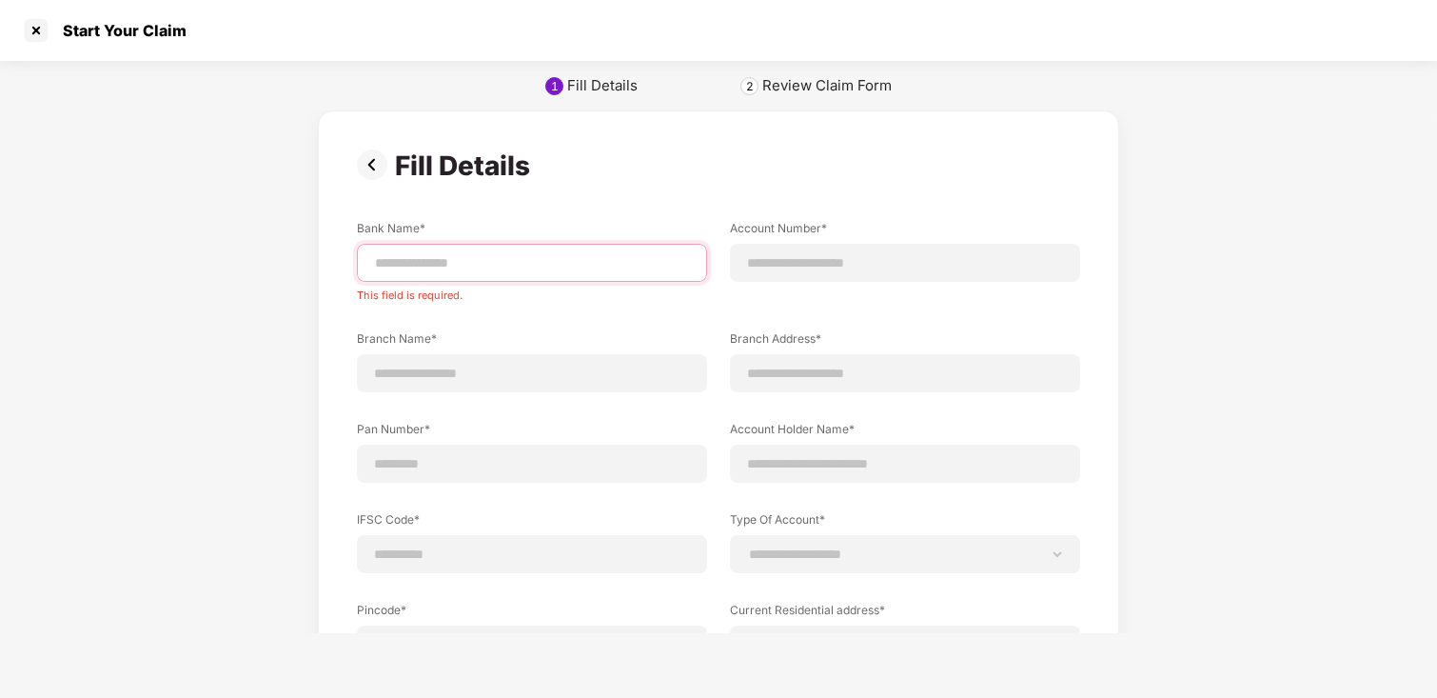
click at [433, 264] on input at bounding box center [532, 263] width 318 height 20
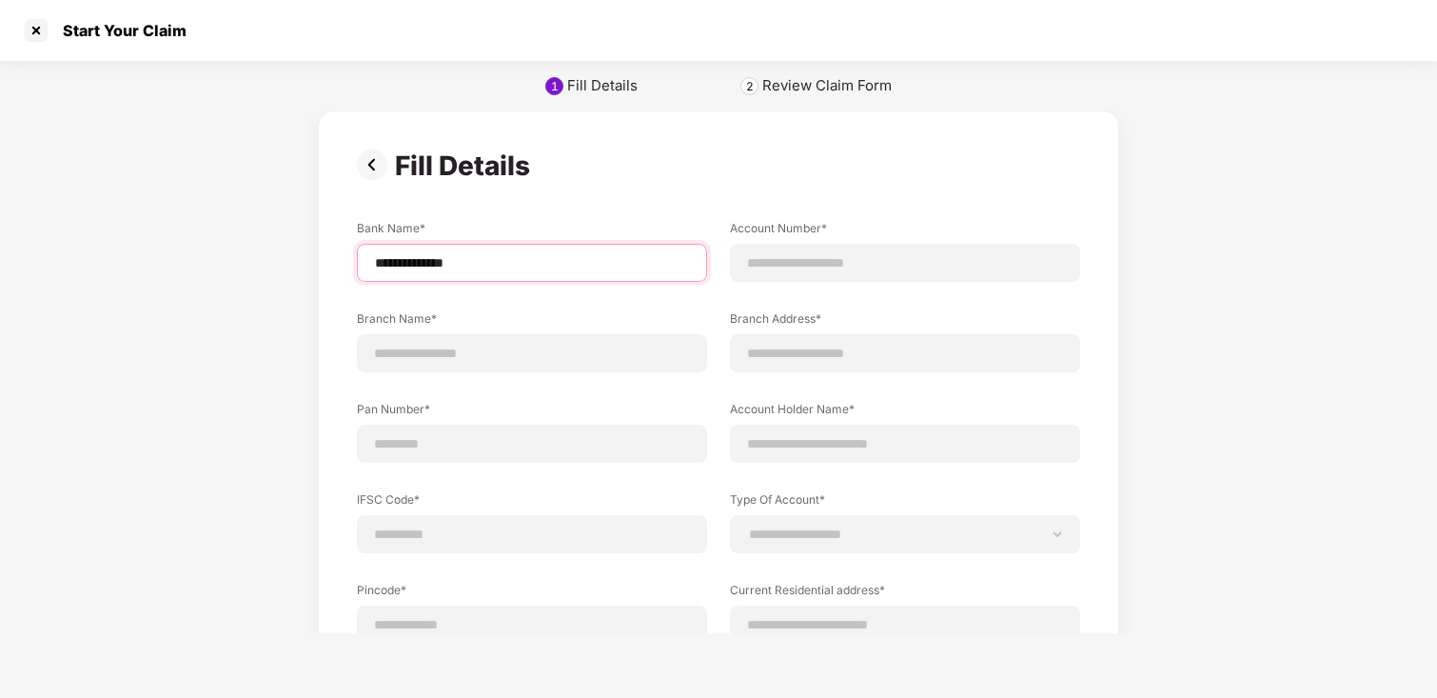
type input "**********"
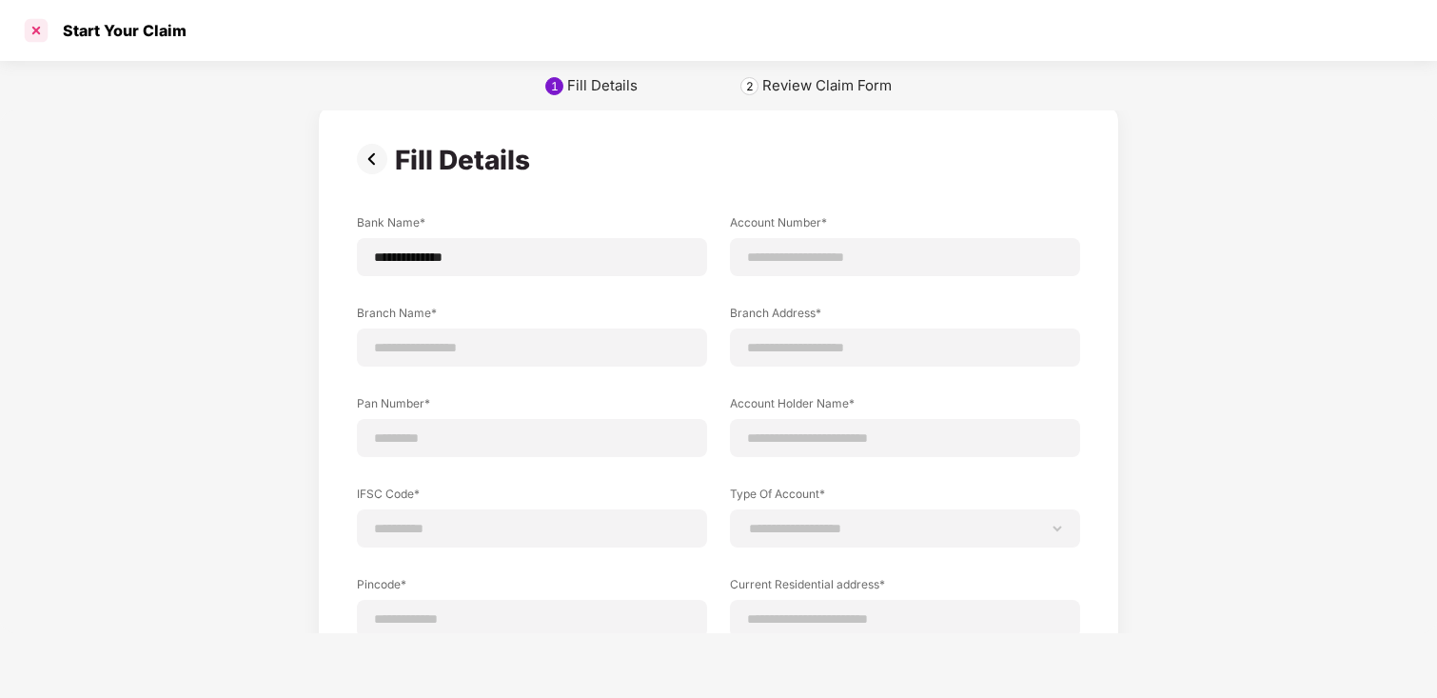
click at [43, 29] on div at bounding box center [36, 30] width 30 height 30
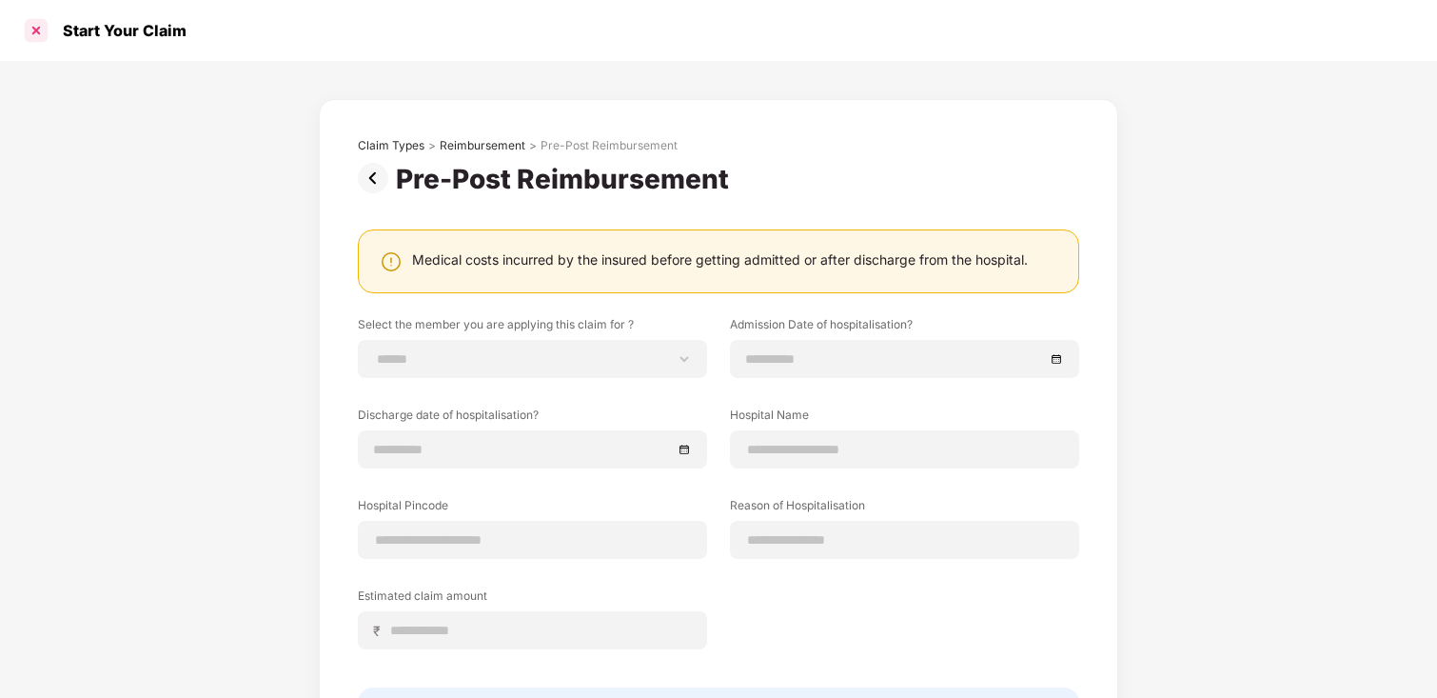
click at [28, 27] on div at bounding box center [36, 30] width 30 height 30
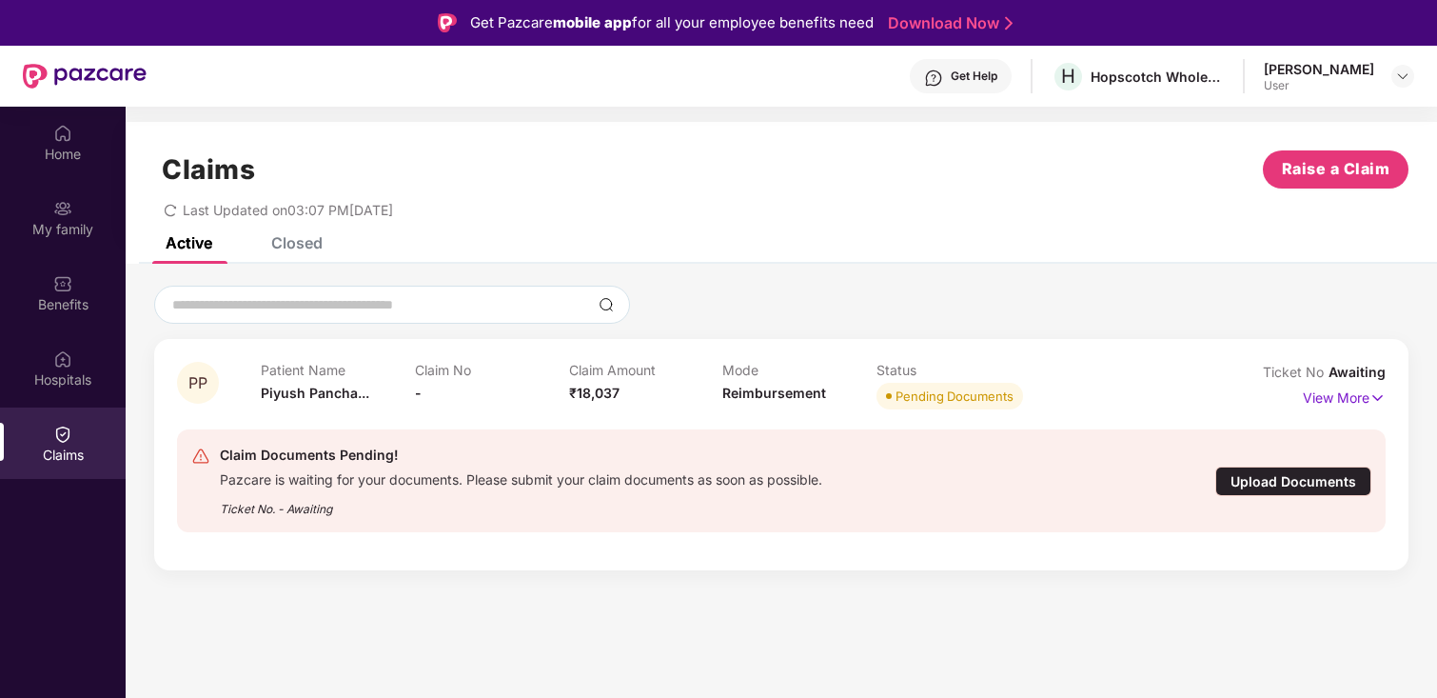
click at [307, 237] on div "Closed" at bounding box center [296, 242] width 51 height 19
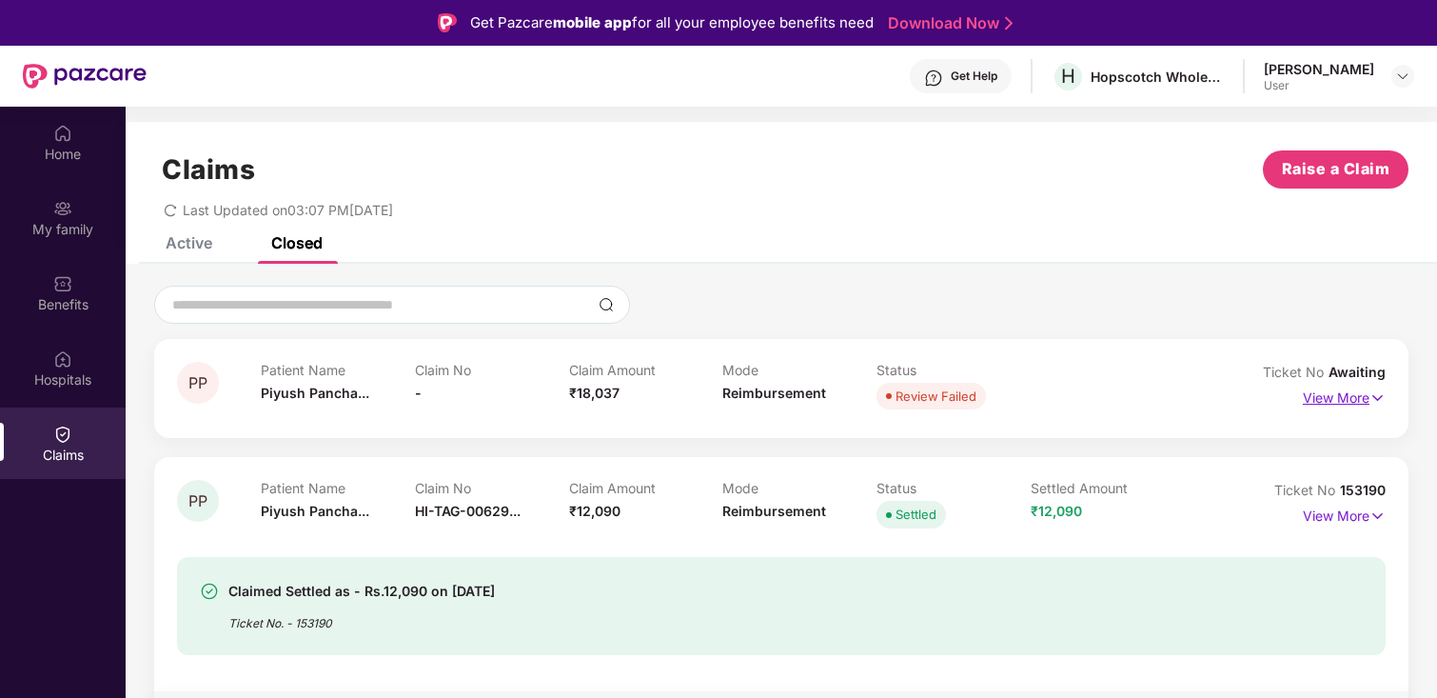
click at [1320, 402] on p "View More" at bounding box center [1344, 396] width 83 height 26
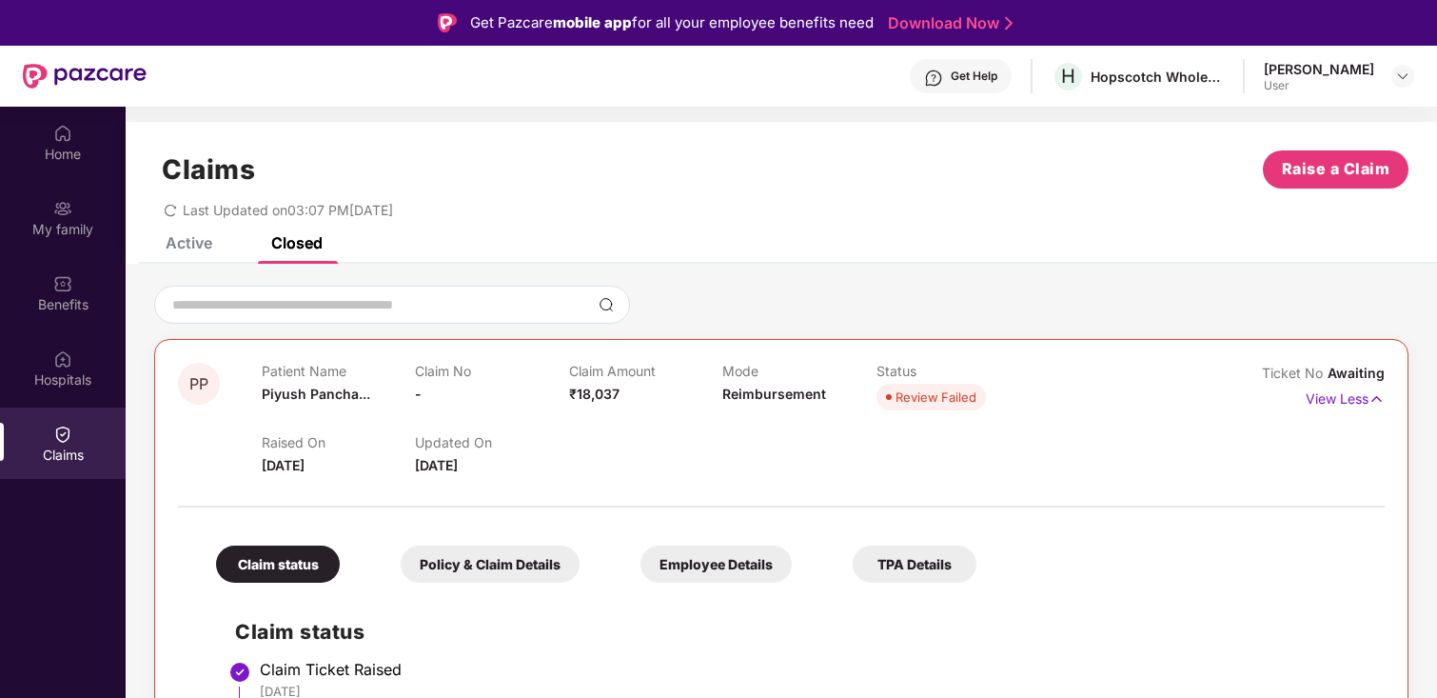
click at [193, 241] on div "Active" at bounding box center [189, 242] width 47 height 19
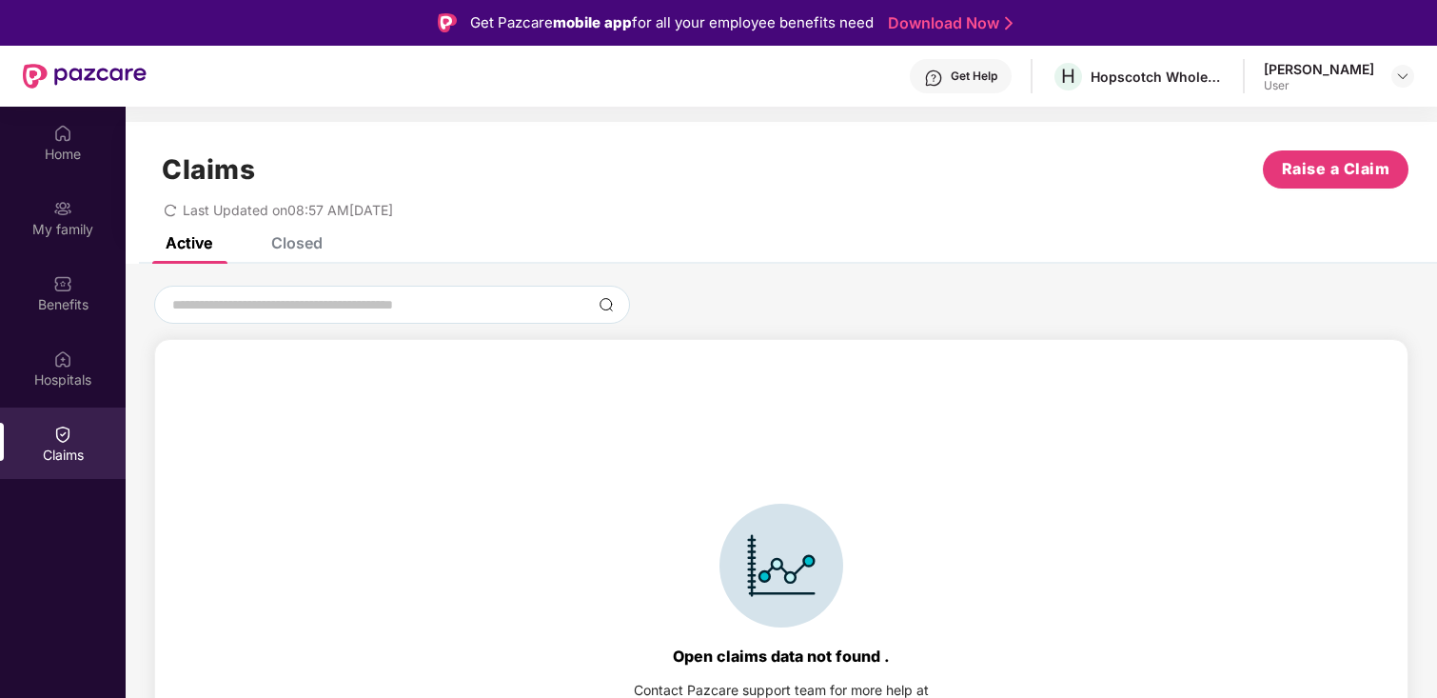
click at [292, 241] on div "Closed" at bounding box center [296, 242] width 51 height 19
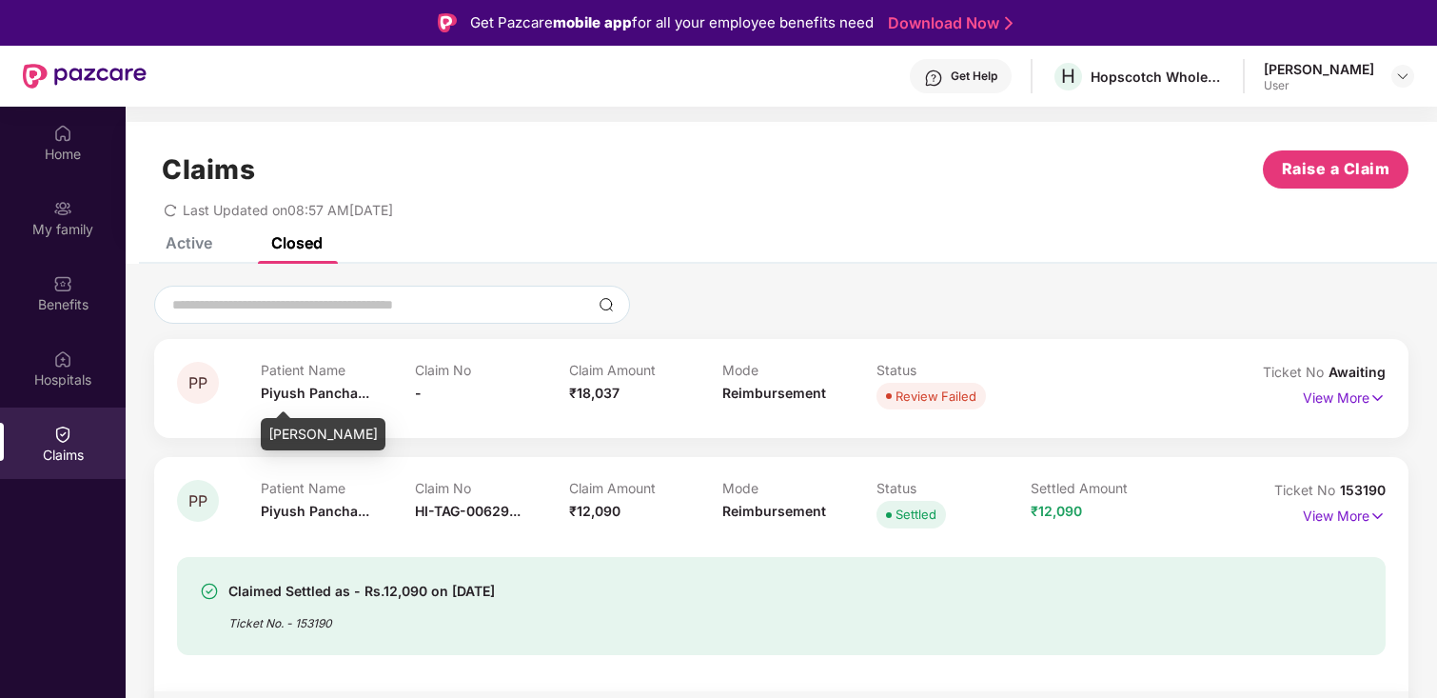
click at [345, 398] on span "Piyush Pancha..." at bounding box center [315, 393] width 108 height 16
drag, startPoint x: 1327, startPoint y: 398, endPoint x: 1345, endPoint y: 451, distance: 56.3
click at [1327, 398] on p "View More" at bounding box center [1344, 396] width 83 height 26
click at [1360, 391] on p "View More" at bounding box center [1344, 396] width 83 height 26
click at [1370, 395] on img at bounding box center [1378, 397] width 16 height 21
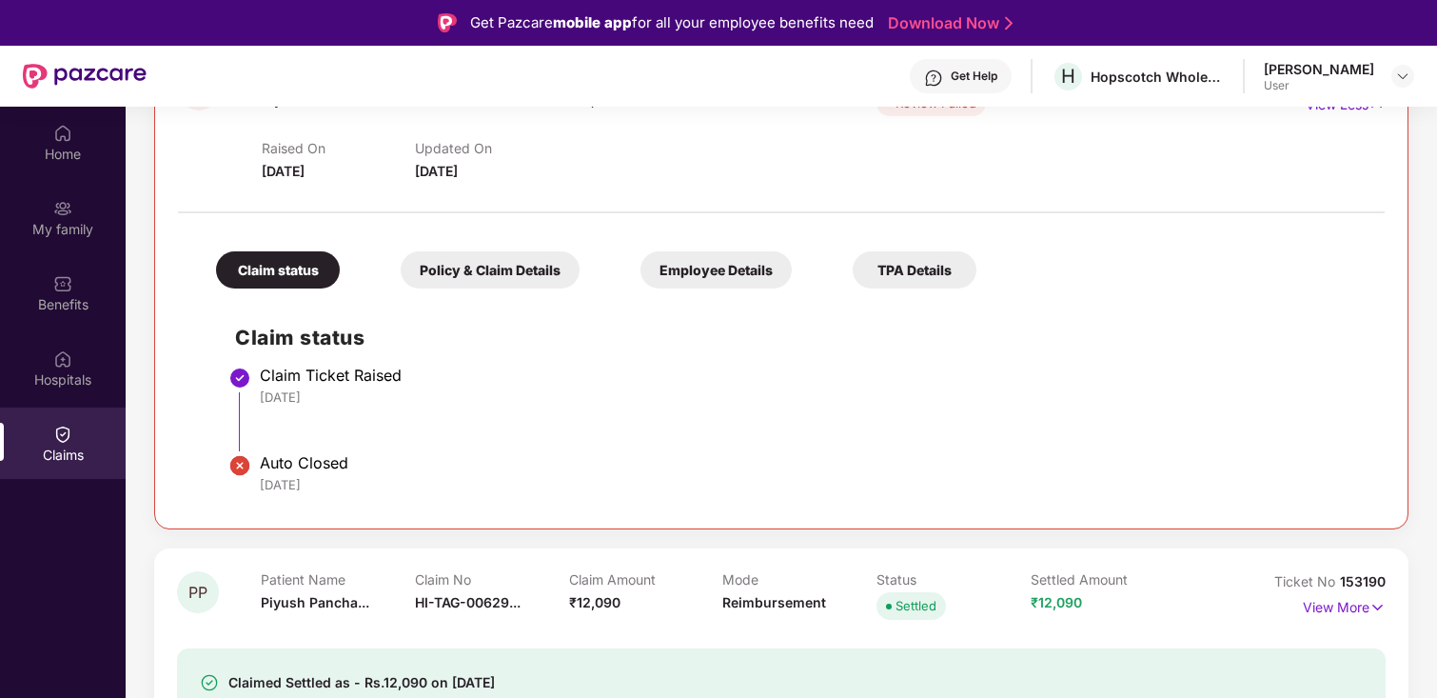
scroll to position [295, 0]
click at [495, 270] on div "Policy & Claim Details" at bounding box center [490, 268] width 179 height 37
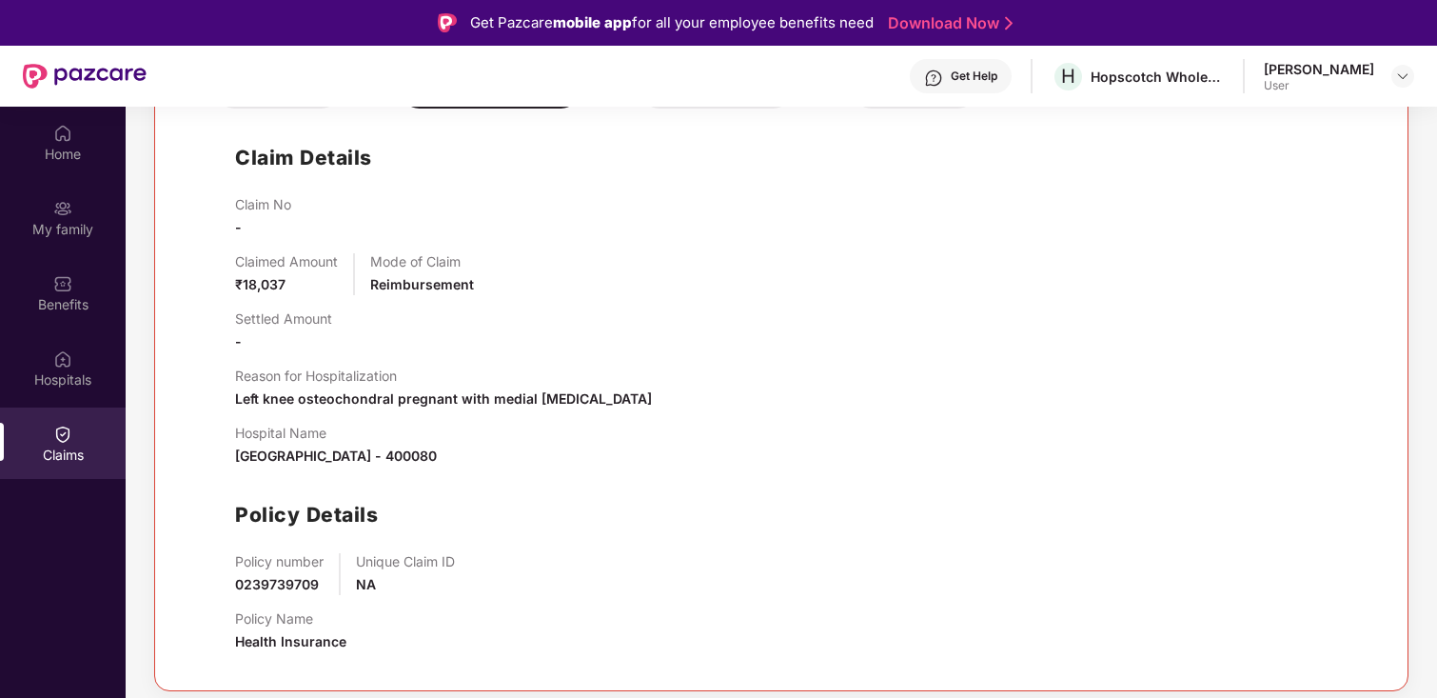
scroll to position [476, 0]
click at [305, 398] on span "Left knee osteochondral pregnant with medial meniscus tear" at bounding box center [443, 396] width 417 height 16
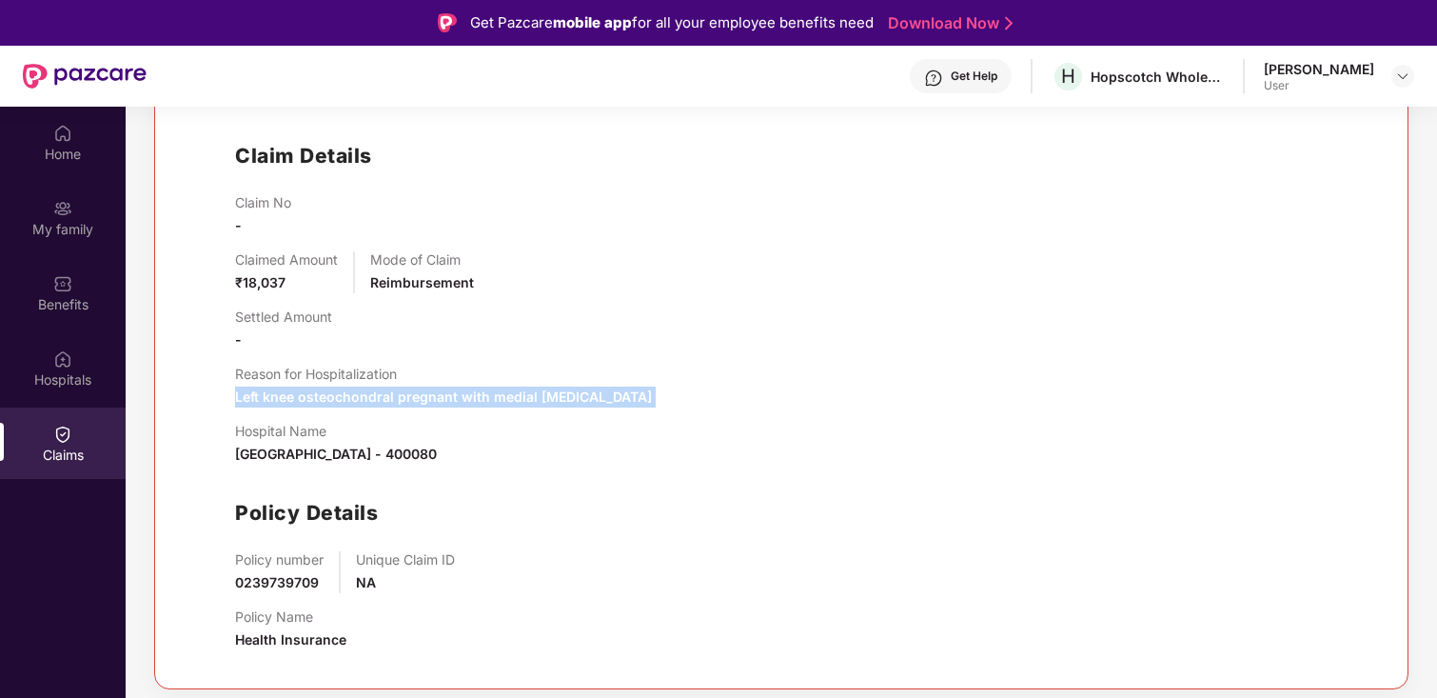
click at [305, 398] on span "Left knee osteochondral pregnant with medial meniscus tear" at bounding box center [443, 396] width 417 height 16
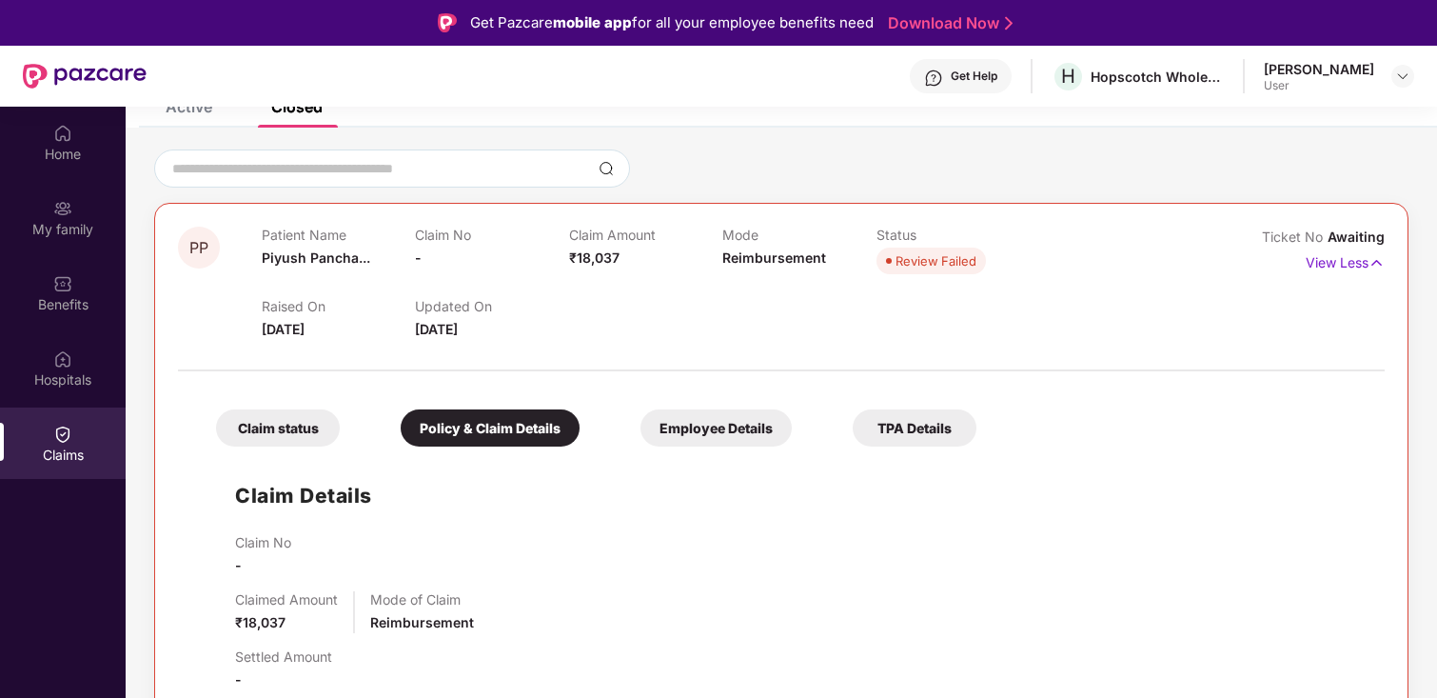
scroll to position [128, 0]
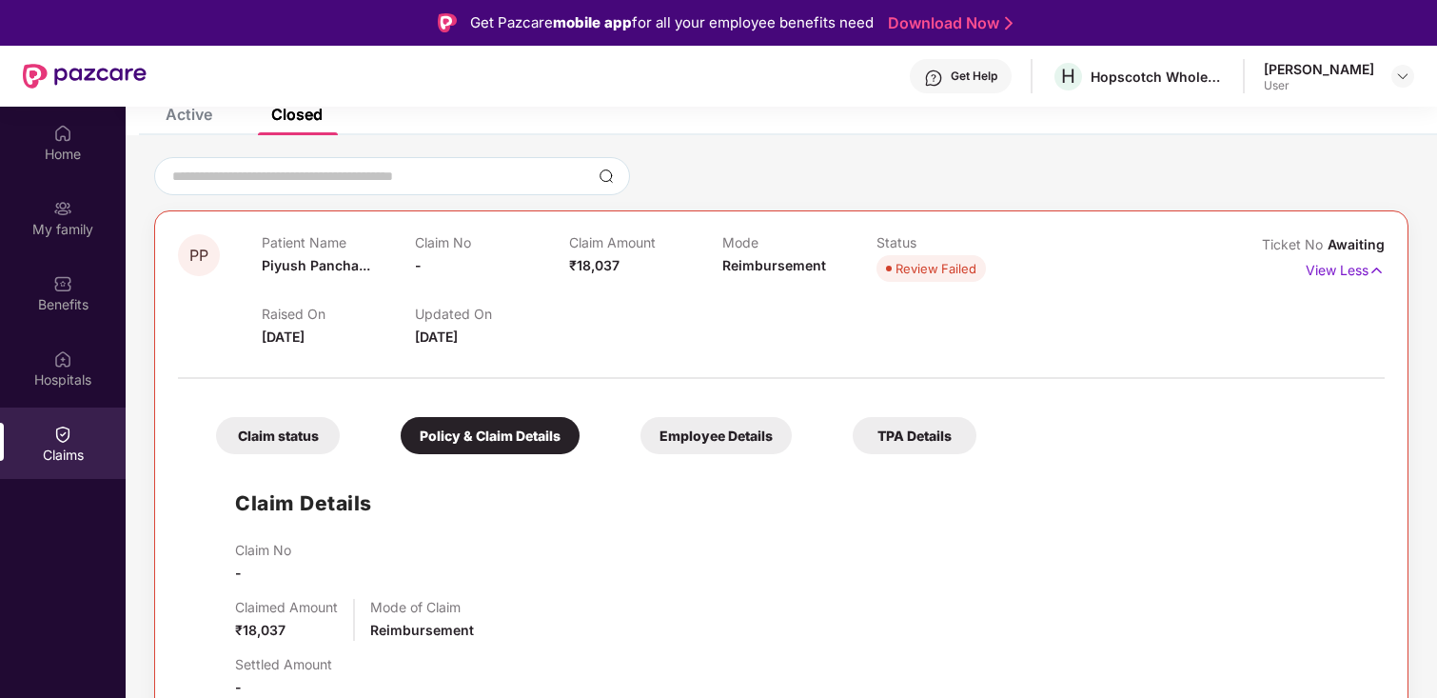
click at [274, 439] on div "Claim status" at bounding box center [278, 435] width 124 height 37
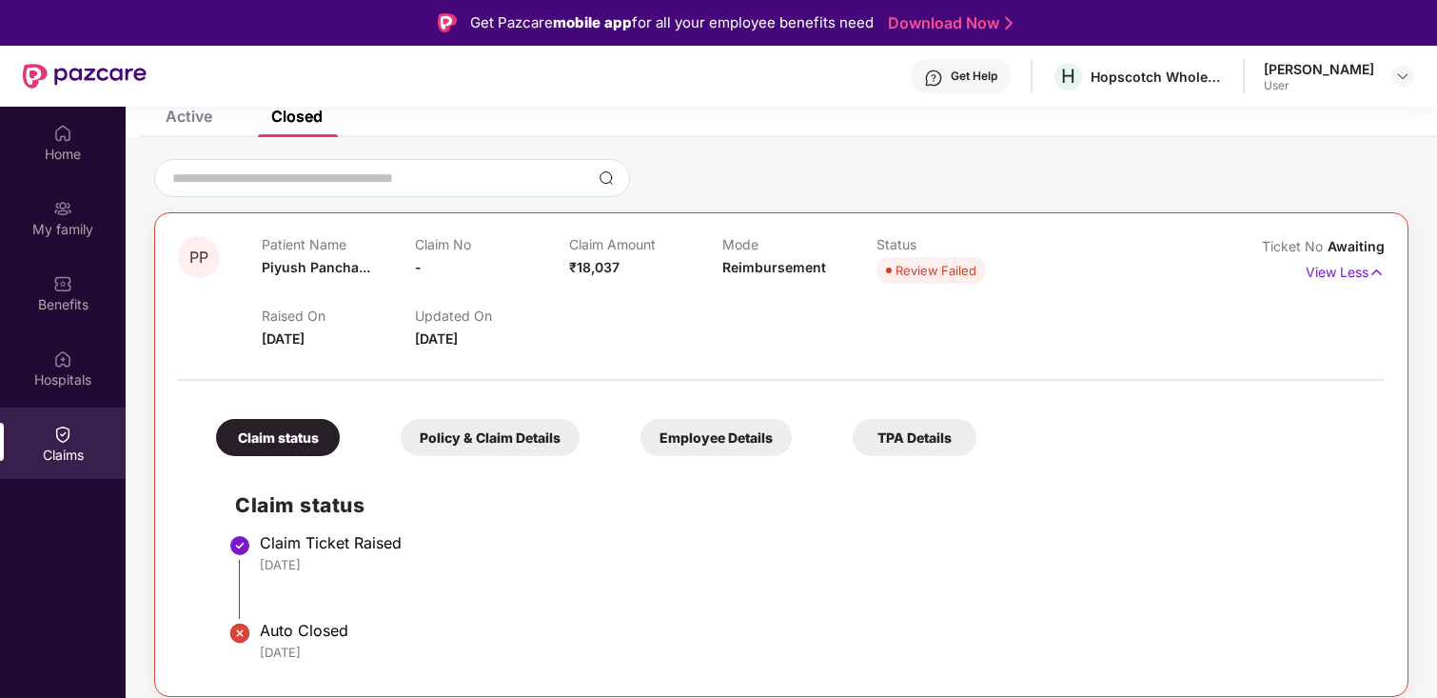
scroll to position [105, 0]
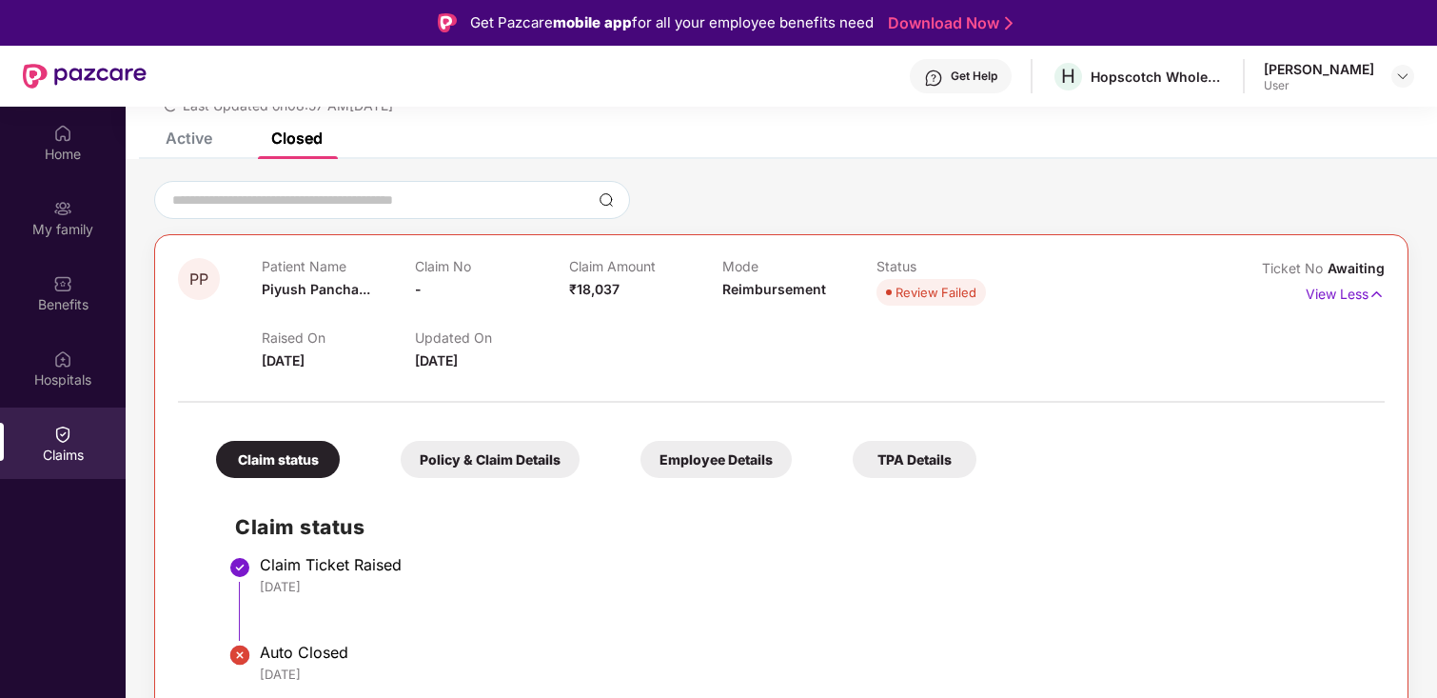
click at [520, 439] on div "Claim status Policy & Claim Details Employee Details TPA Details" at bounding box center [586, 450] width 779 height 56
click at [520, 451] on div "Policy & Claim Details" at bounding box center [490, 459] width 179 height 37
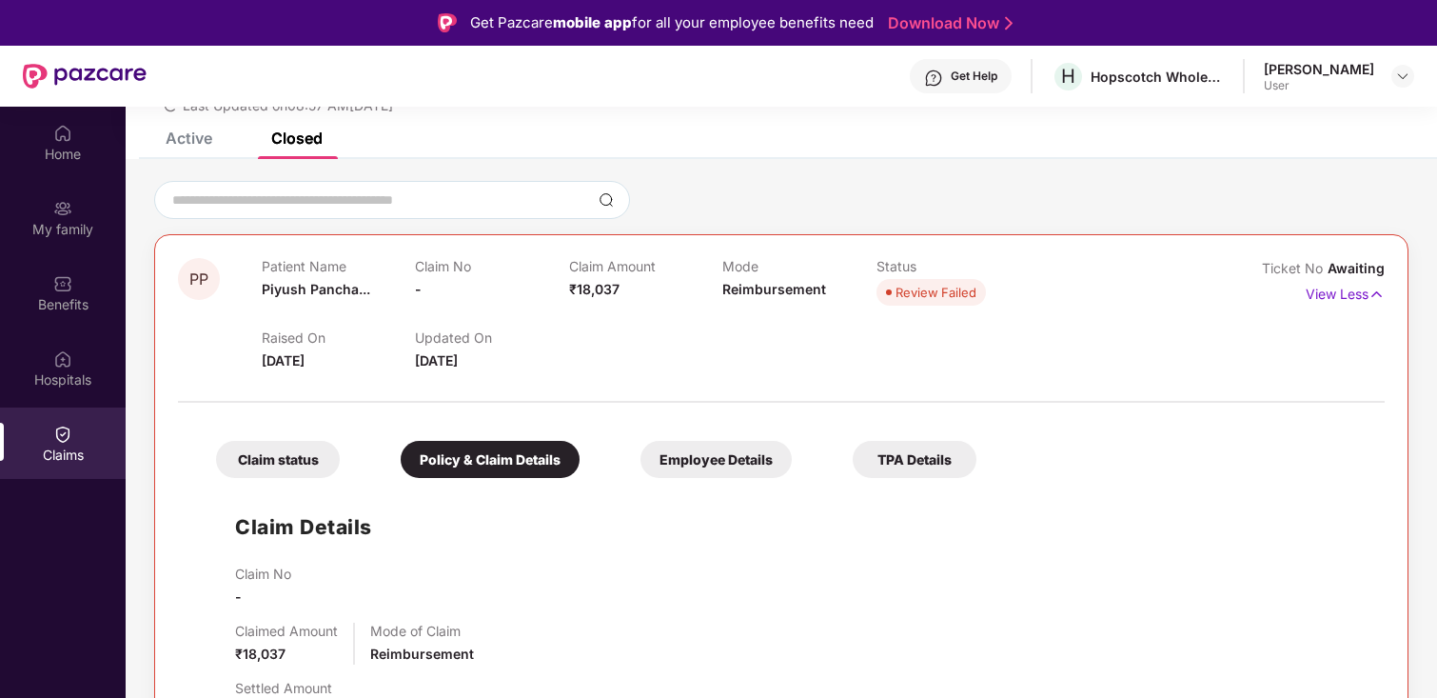
click at [719, 457] on div "Employee Details" at bounding box center [716, 459] width 151 height 37
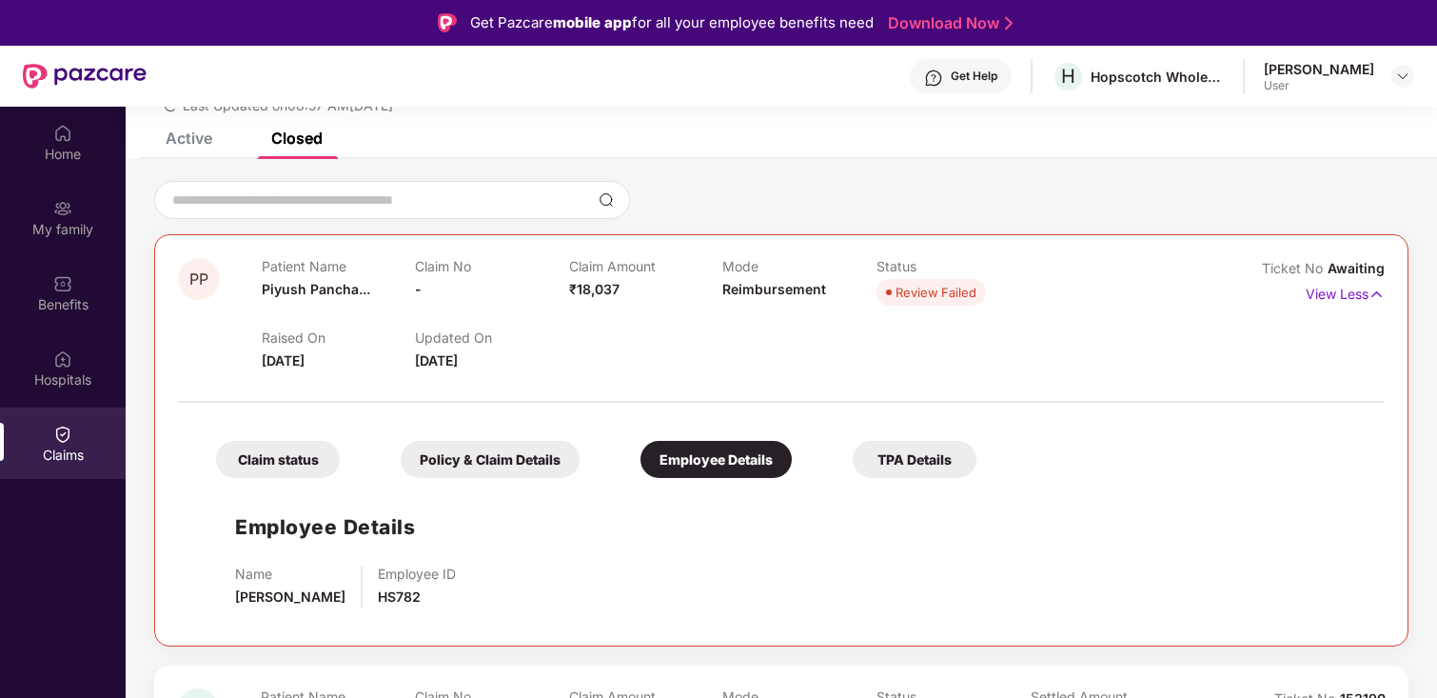
click at [914, 484] on div "Claim status Policy & Claim Details Employee Details TPA Details Employee Detai…" at bounding box center [781, 517] width 1207 height 210
click at [905, 471] on div "TPA Details" at bounding box center [915, 459] width 124 height 37
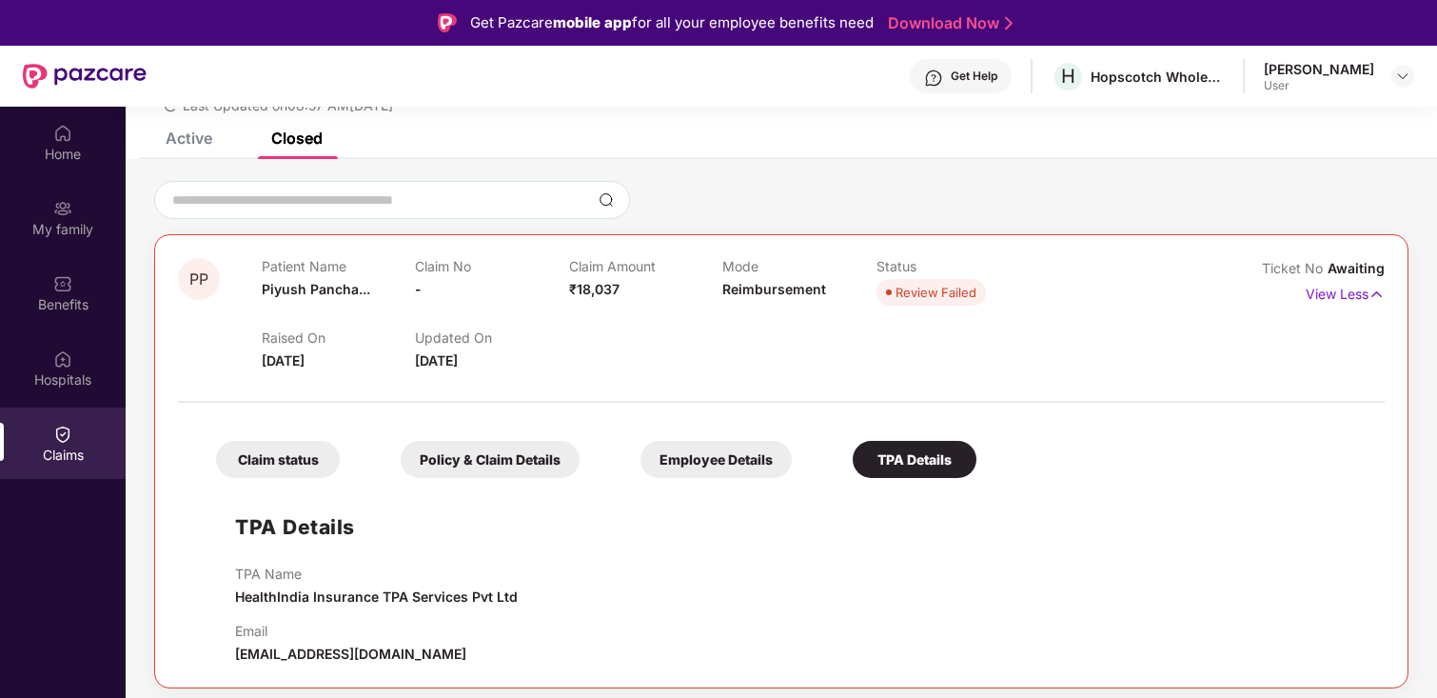
click at [297, 456] on div "Claim status" at bounding box center [278, 459] width 124 height 37
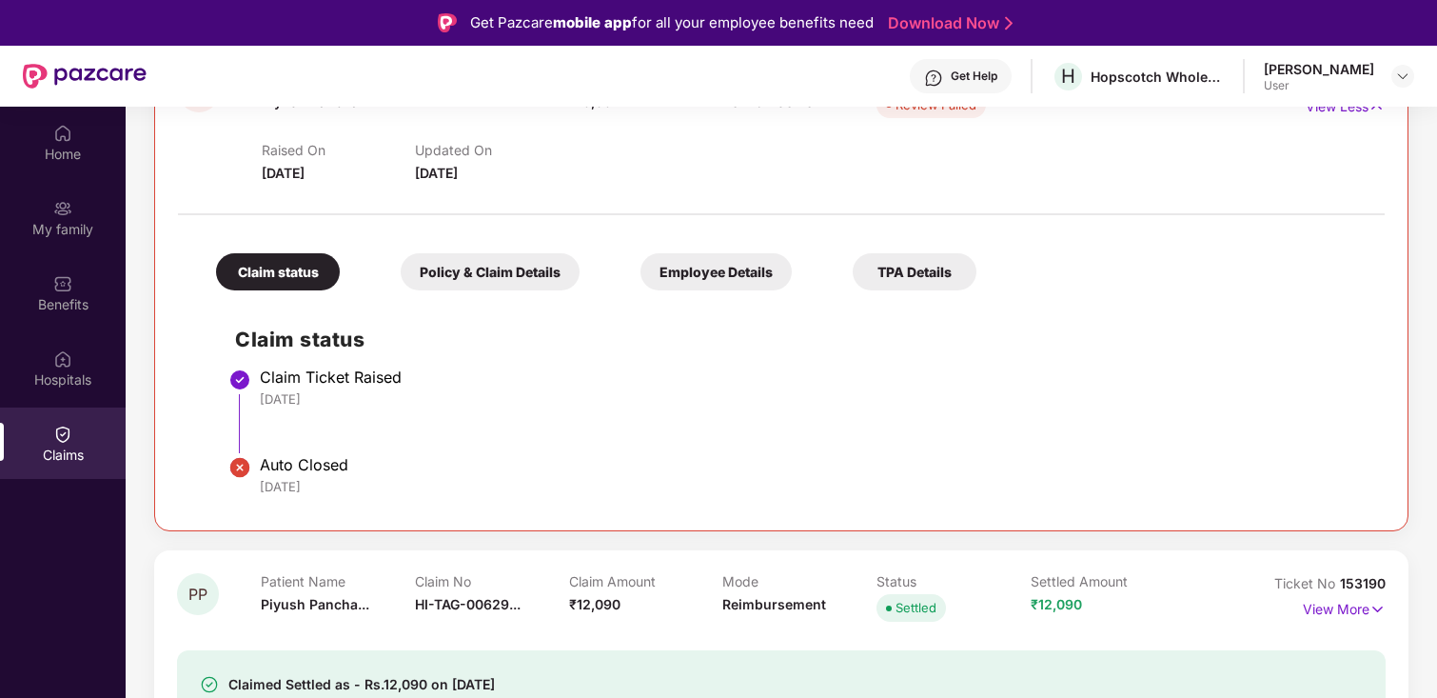
scroll to position [300, 0]
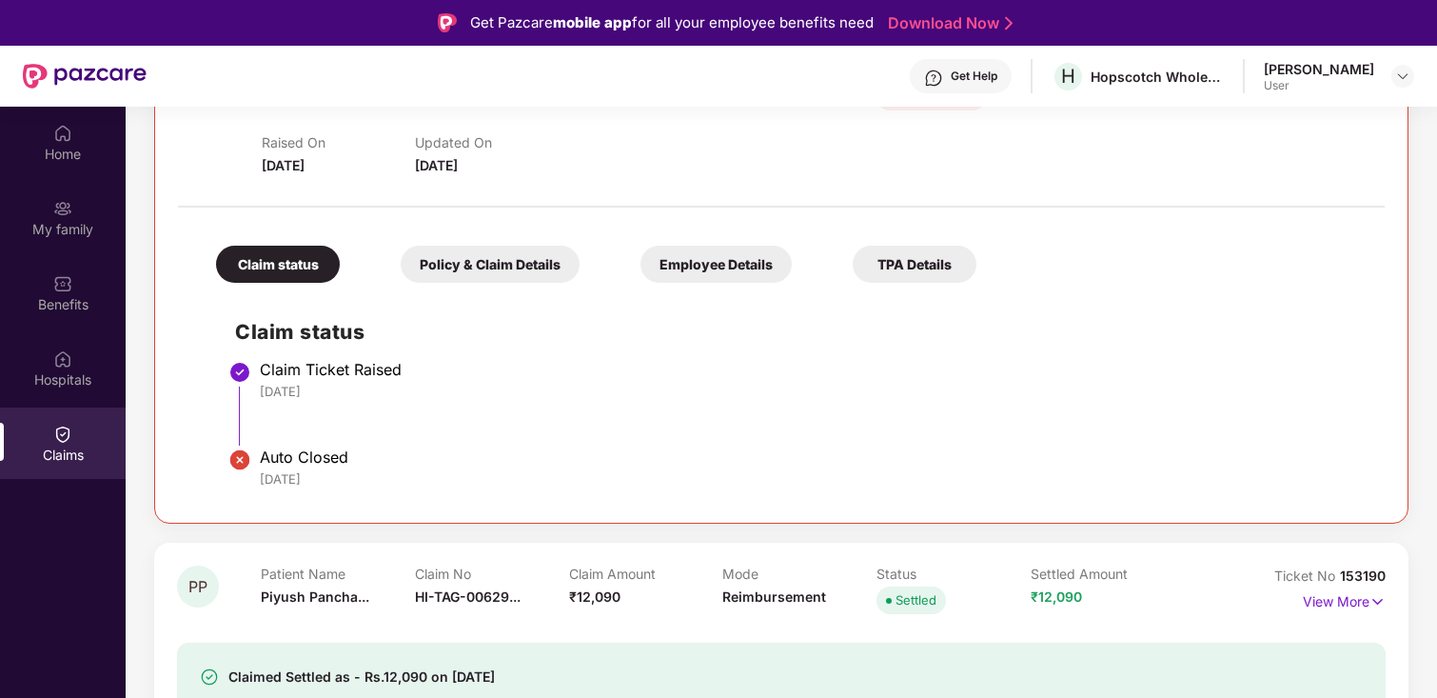
click at [504, 245] on div "Claim status Policy & Claim Details Employee Details TPA Details" at bounding box center [586, 255] width 779 height 56
click at [504, 266] on div "Policy & Claim Details" at bounding box center [490, 264] width 179 height 37
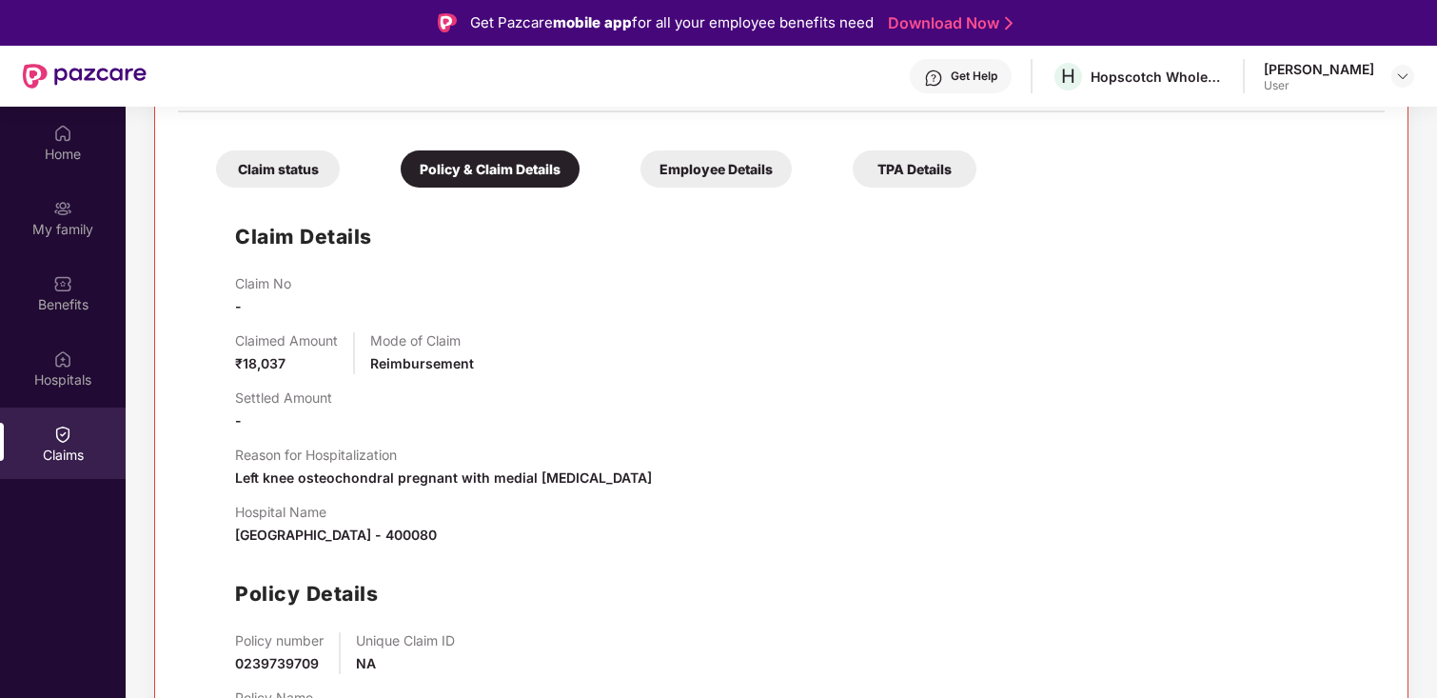
scroll to position [390, 0]
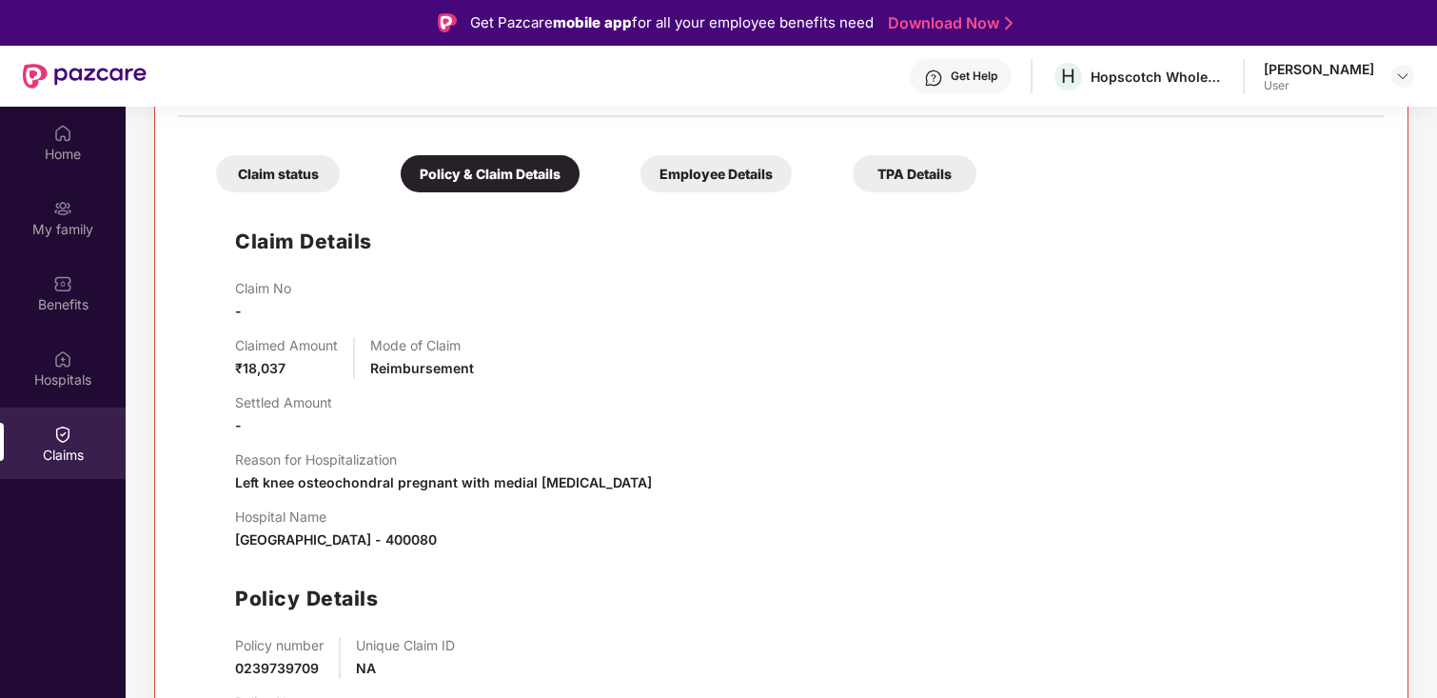
click at [437, 539] on span "Aditi hospital , Mumbai , Maharashtra - 400080" at bounding box center [336, 539] width 202 height 16
copy span "400080"
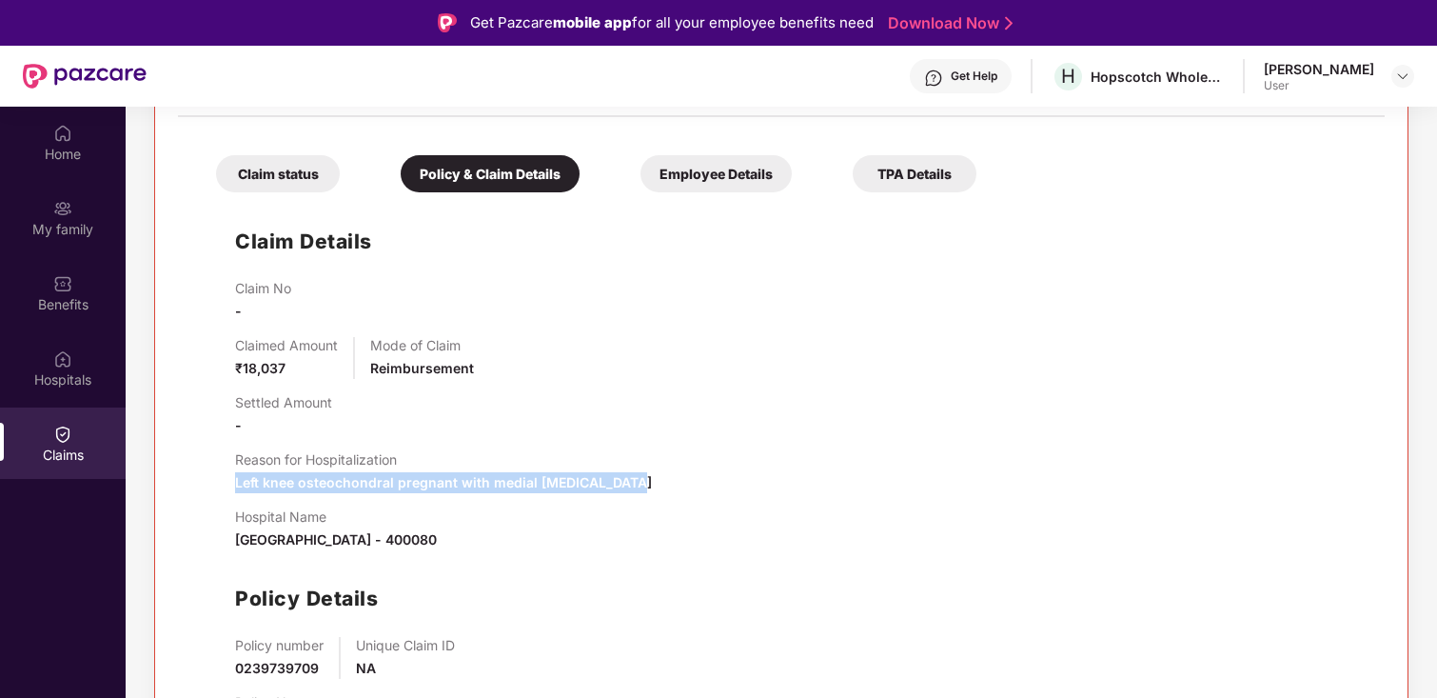
drag, startPoint x: 236, startPoint y: 483, endPoint x: 648, endPoint y: 481, distance: 412.1
click at [648, 481] on div "Reason for Hospitalization Left knee osteochondral pregnant with medial meniscu…" at bounding box center [800, 472] width 1131 height 42
copy span "Left knee osteochondral pregnant with medial meniscus tear"
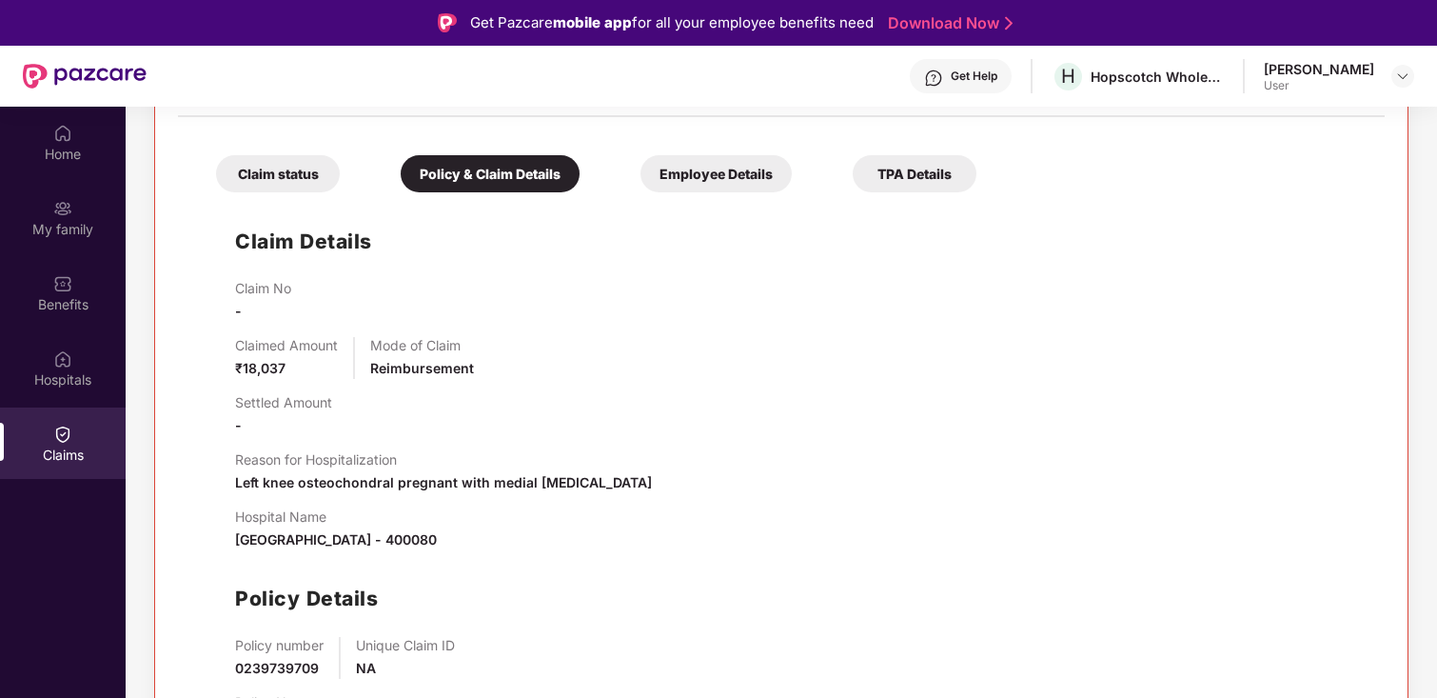
click at [261, 368] on span "₹18,037" at bounding box center [260, 368] width 50 height 16
copy span "18,037"
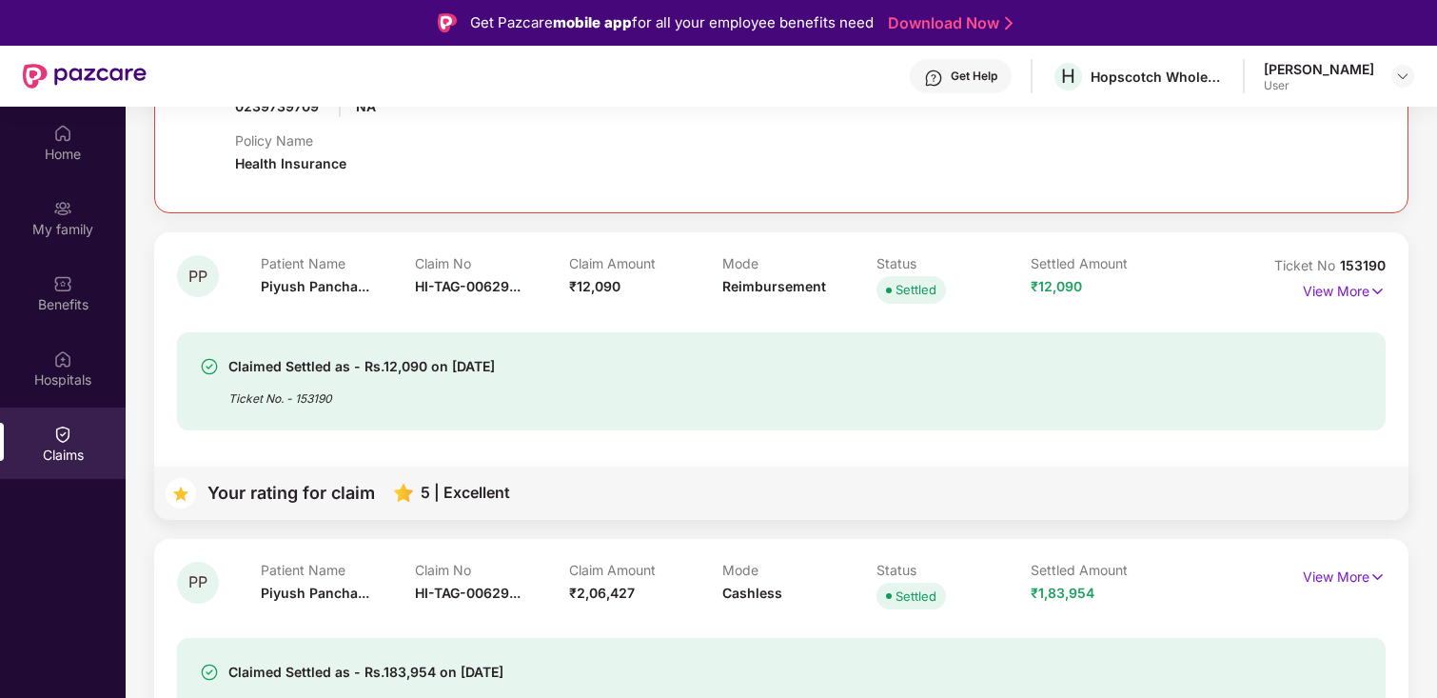
scroll to position [957, 0]
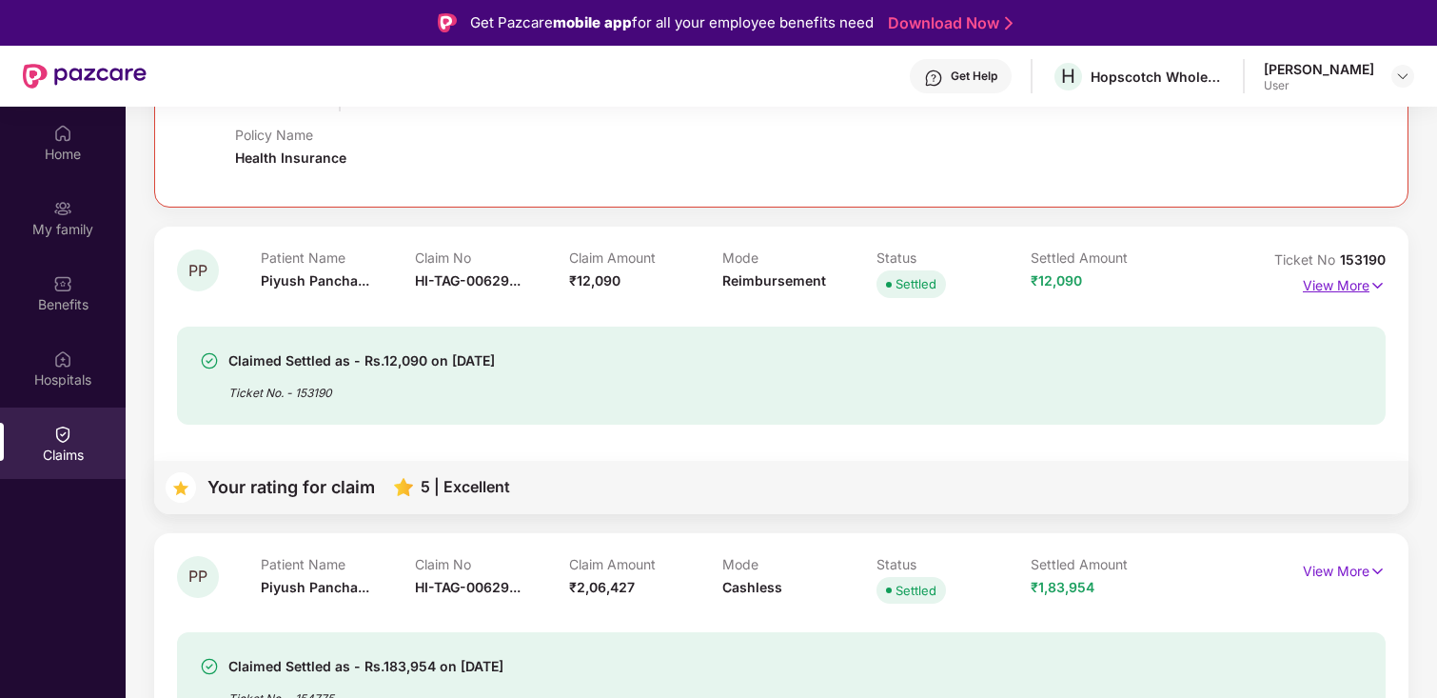
click at [1357, 286] on p "View More" at bounding box center [1344, 283] width 83 height 26
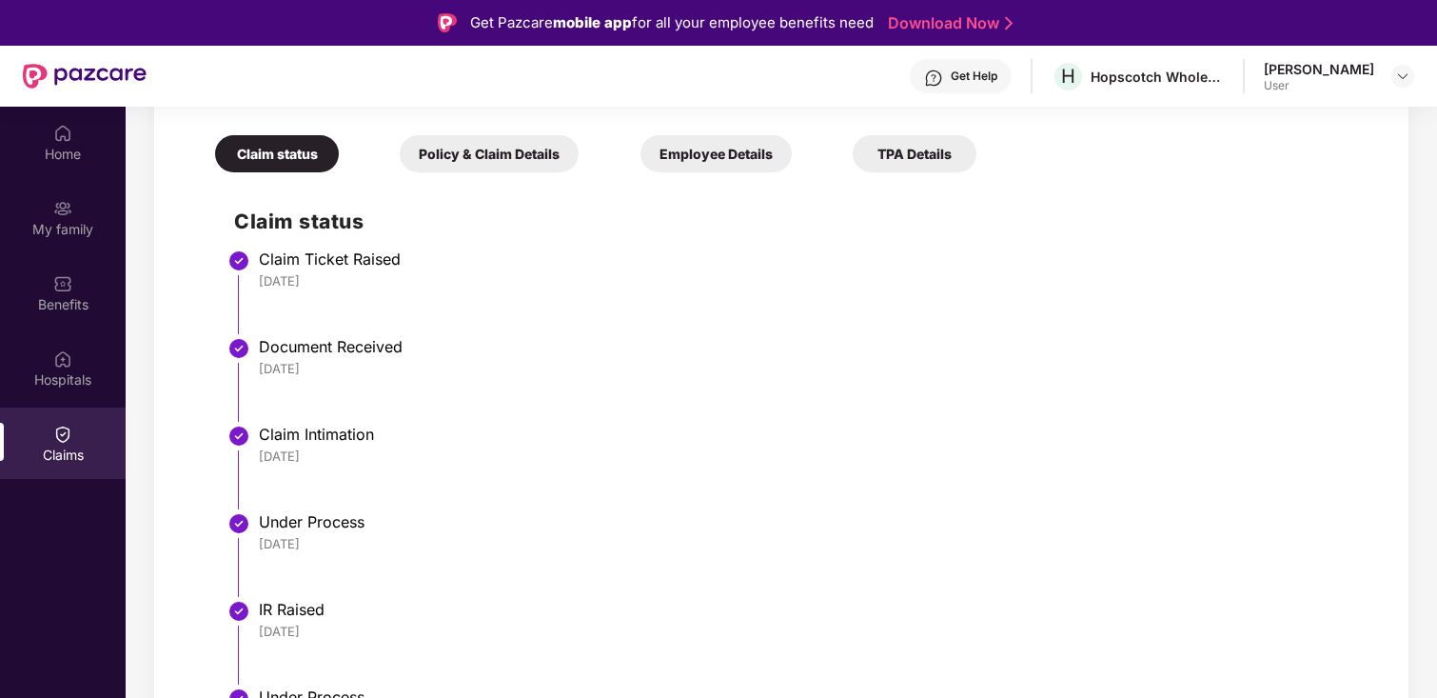
scroll to position [1259, 0]
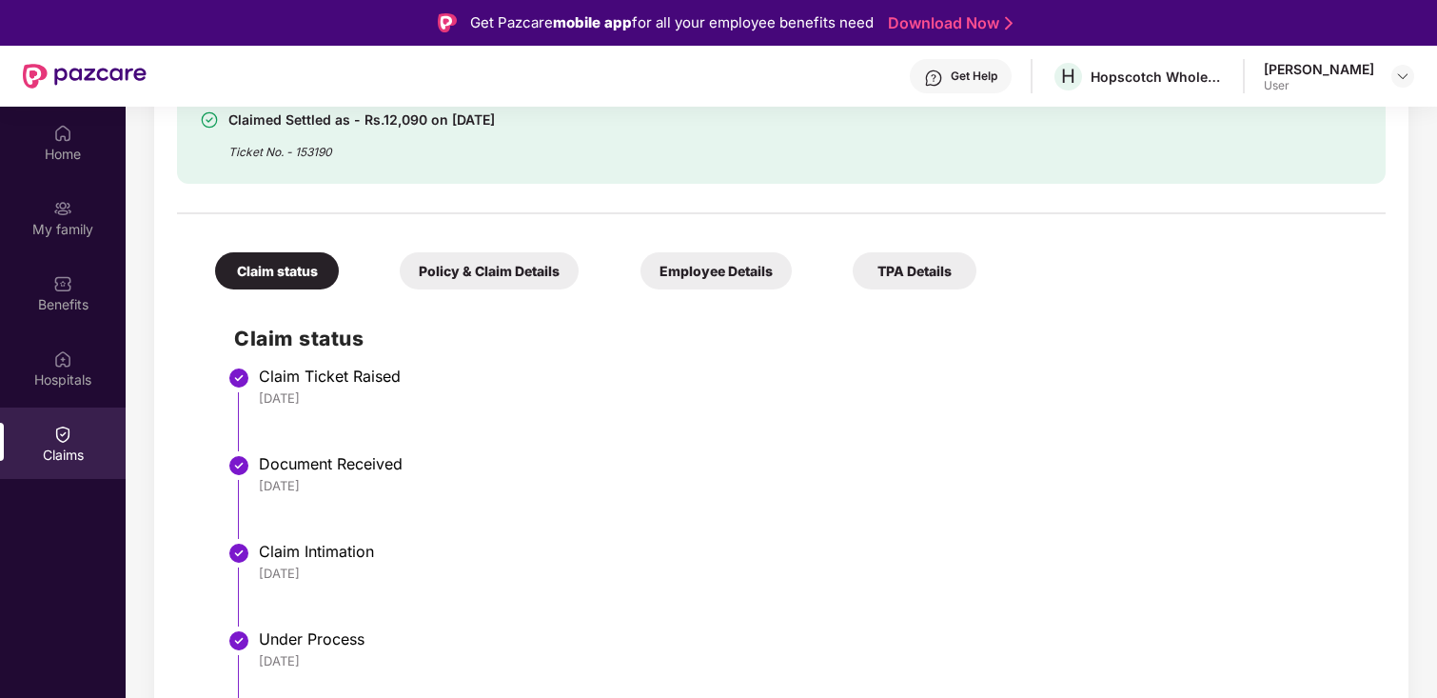
click at [490, 297] on div "Claim status Policy & Claim Details Employee Details TPA Details Claim status C…" at bounding box center [781, 628] width 1209 height 808
click at [497, 282] on div "Policy & Claim Details" at bounding box center [489, 270] width 179 height 37
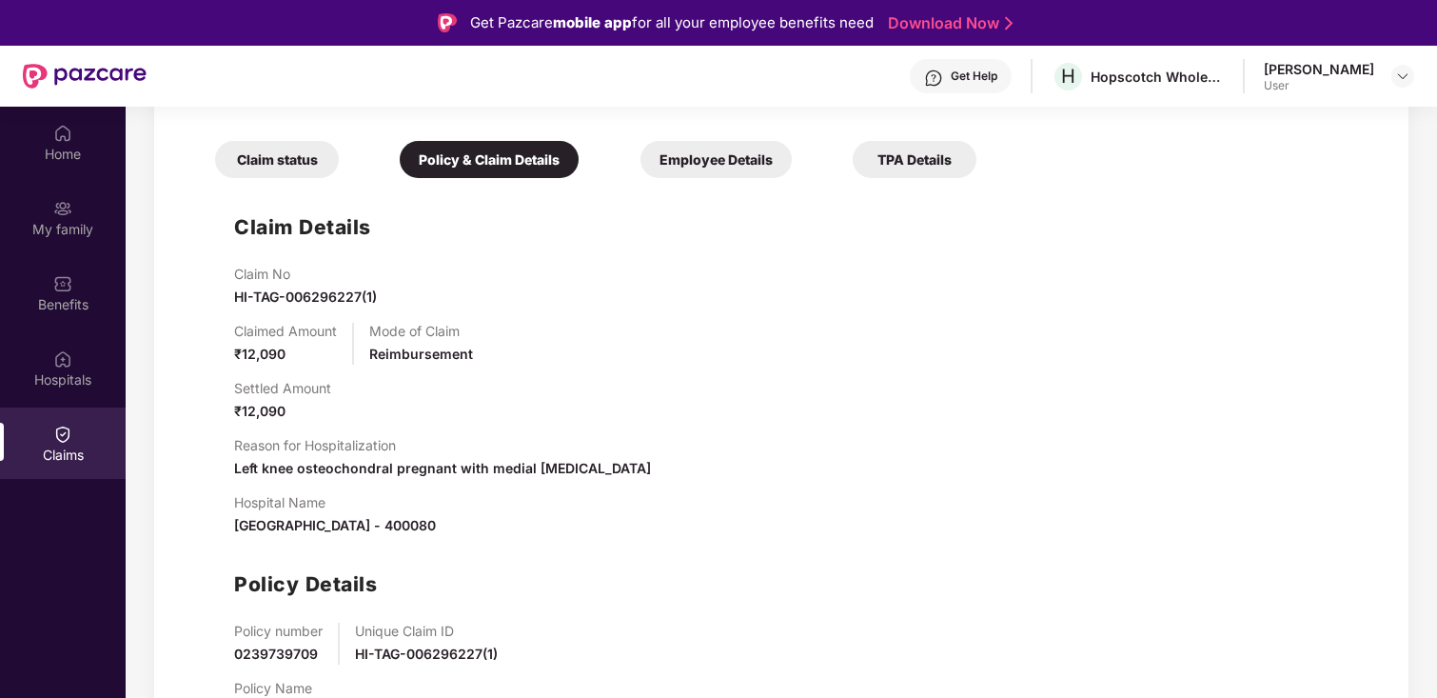
click at [708, 138] on div "Claim status Policy & Claim Details Employee Details TPA Details" at bounding box center [586, 150] width 780 height 56
click at [712, 152] on div "Employee Details" at bounding box center [716, 159] width 151 height 37
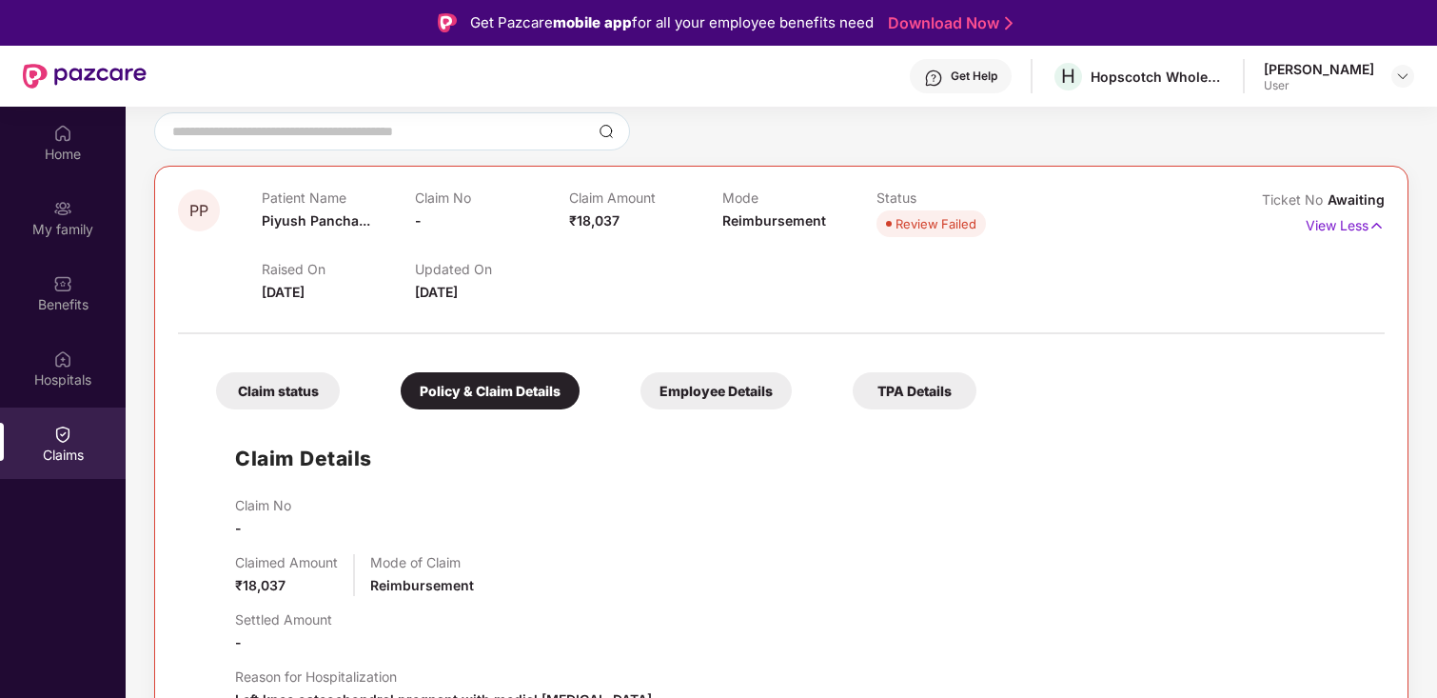
scroll to position [0, 0]
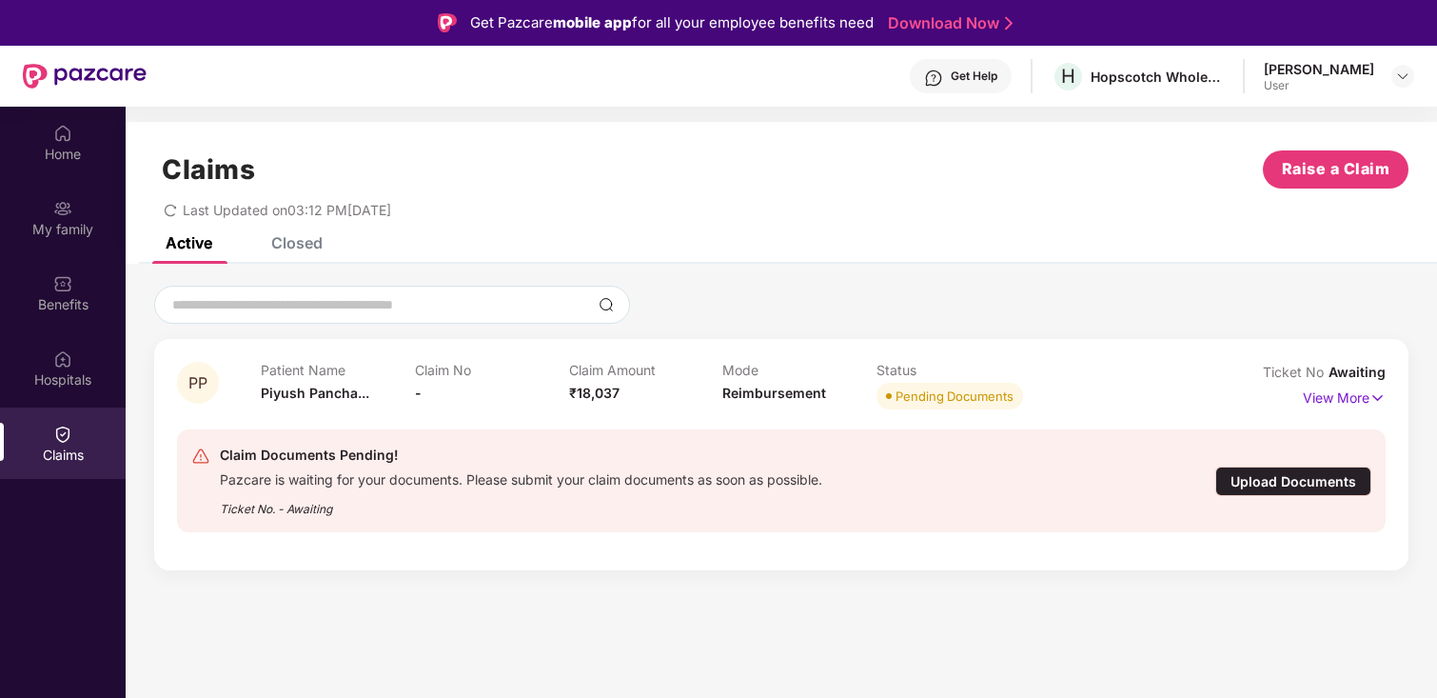
click at [1252, 483] on div "Upload Documents" at bounding box center [1293, 481] width 156 height 30
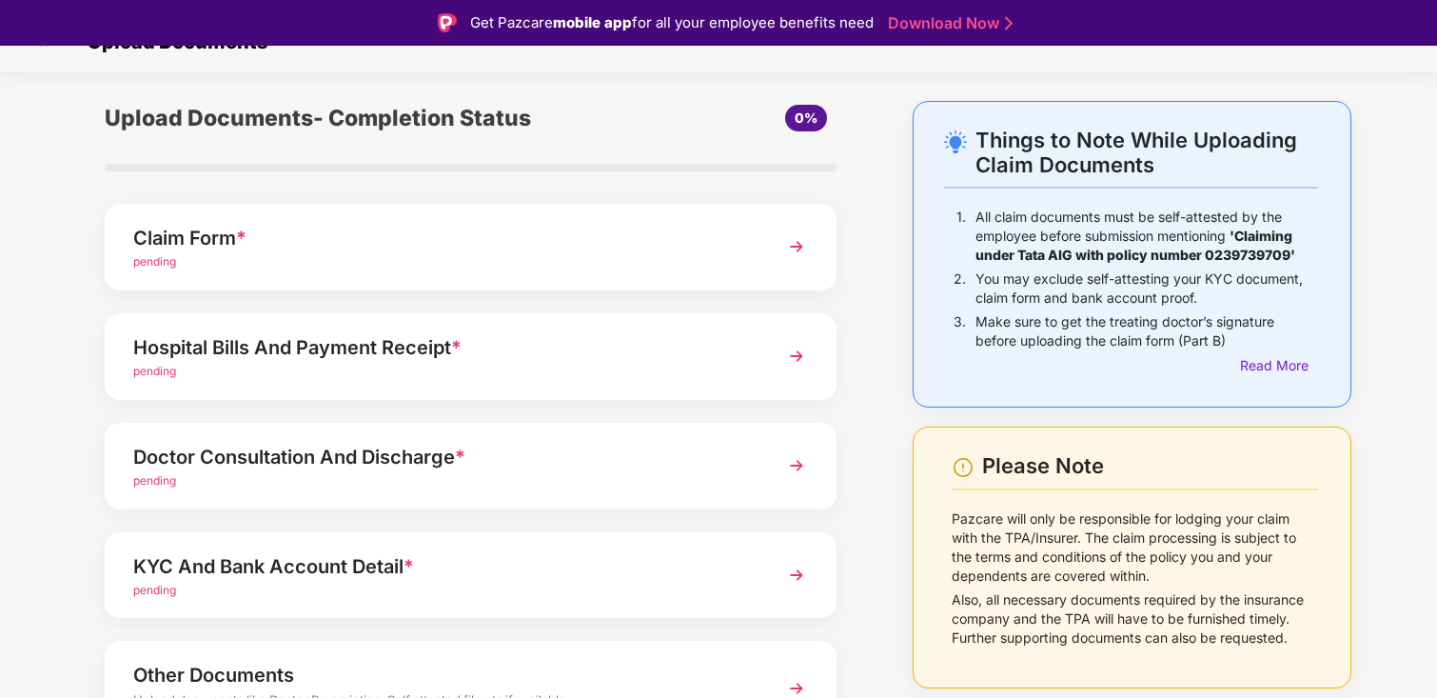
scroll to position [44, 0]
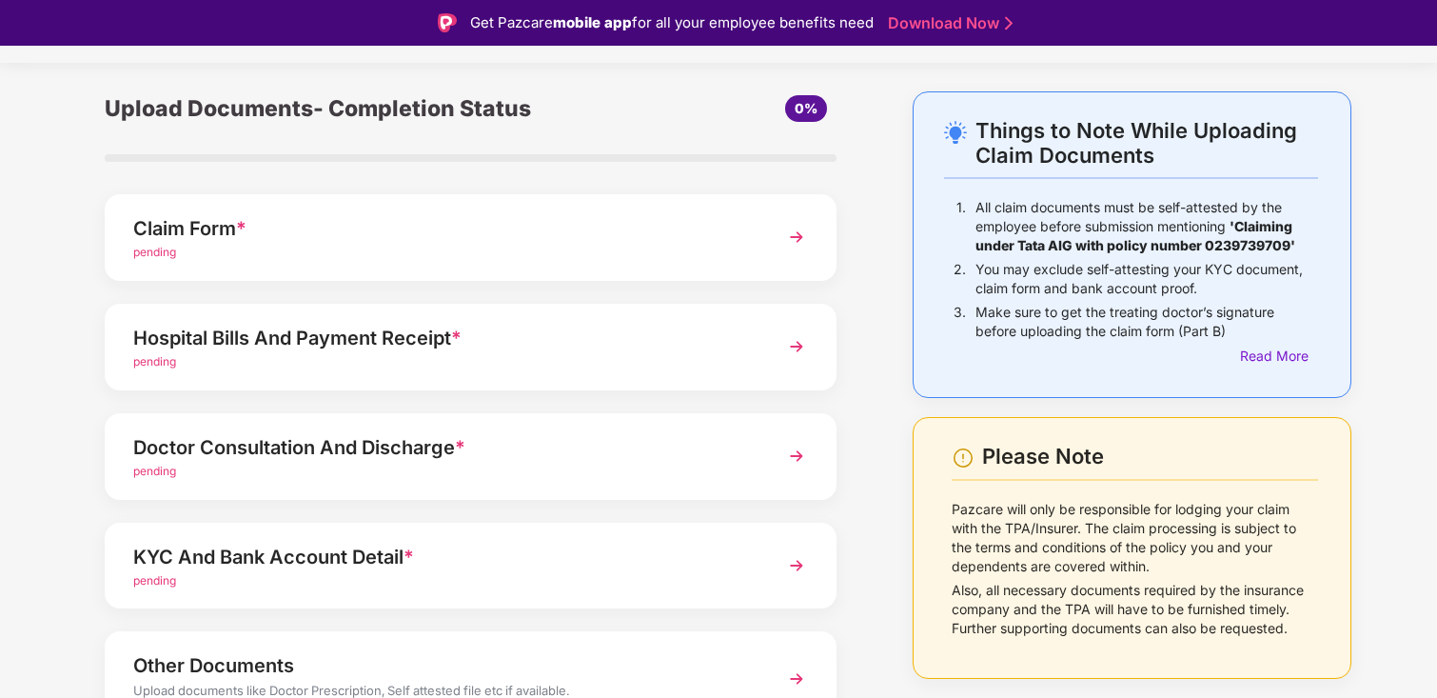
click at [399, 359] on div "pending" at bounding box center [442, 362] width 619 height 18
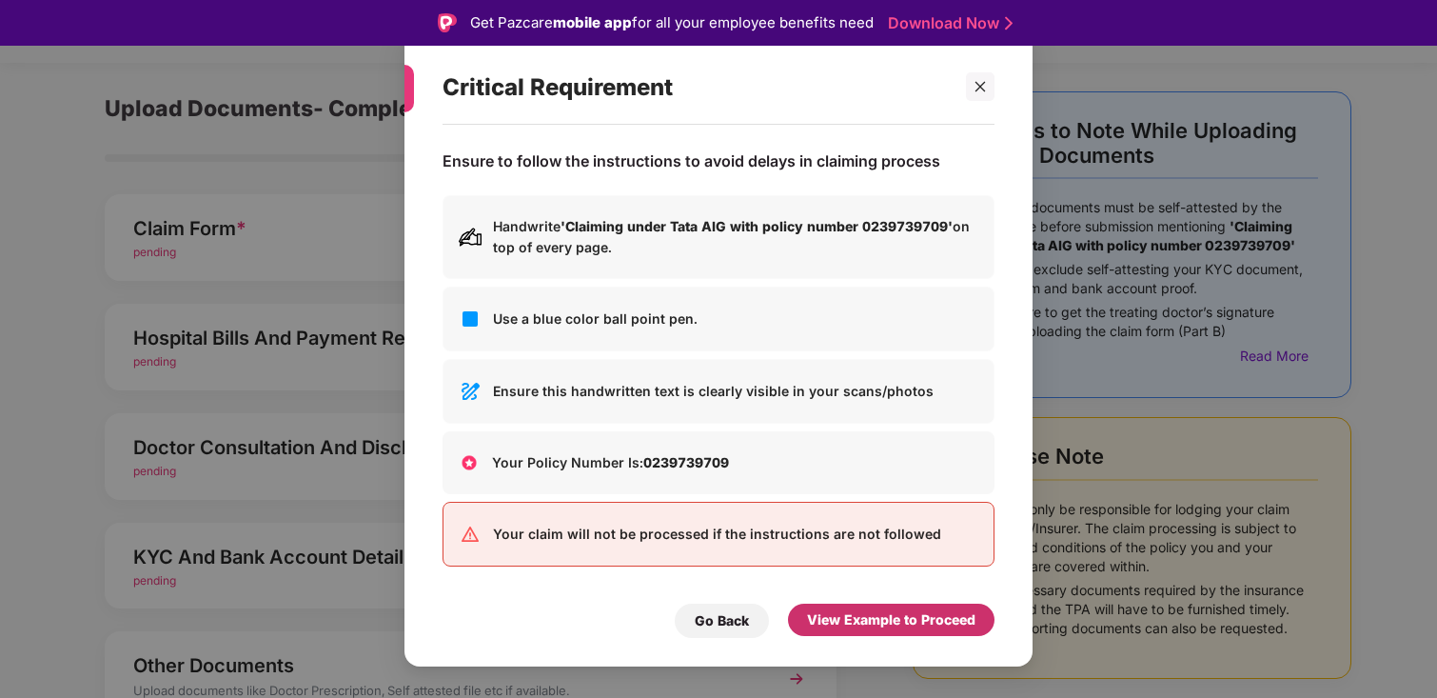
click at [891, 617] on div "View Example to Proceed" at bounding box center [891, 619] width 168 height 21
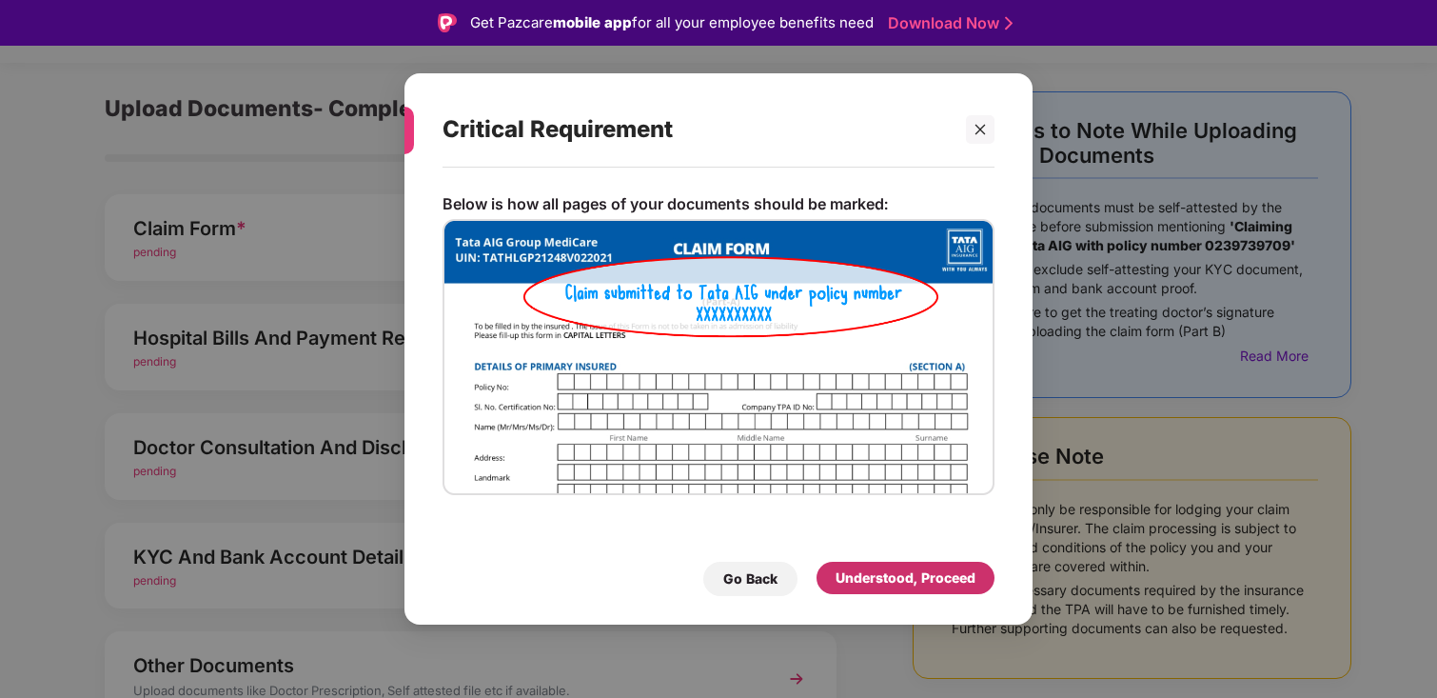
click at [897, 592] on div "Understood, Proceed" at bounding box center [906, 578] width 178 height 32
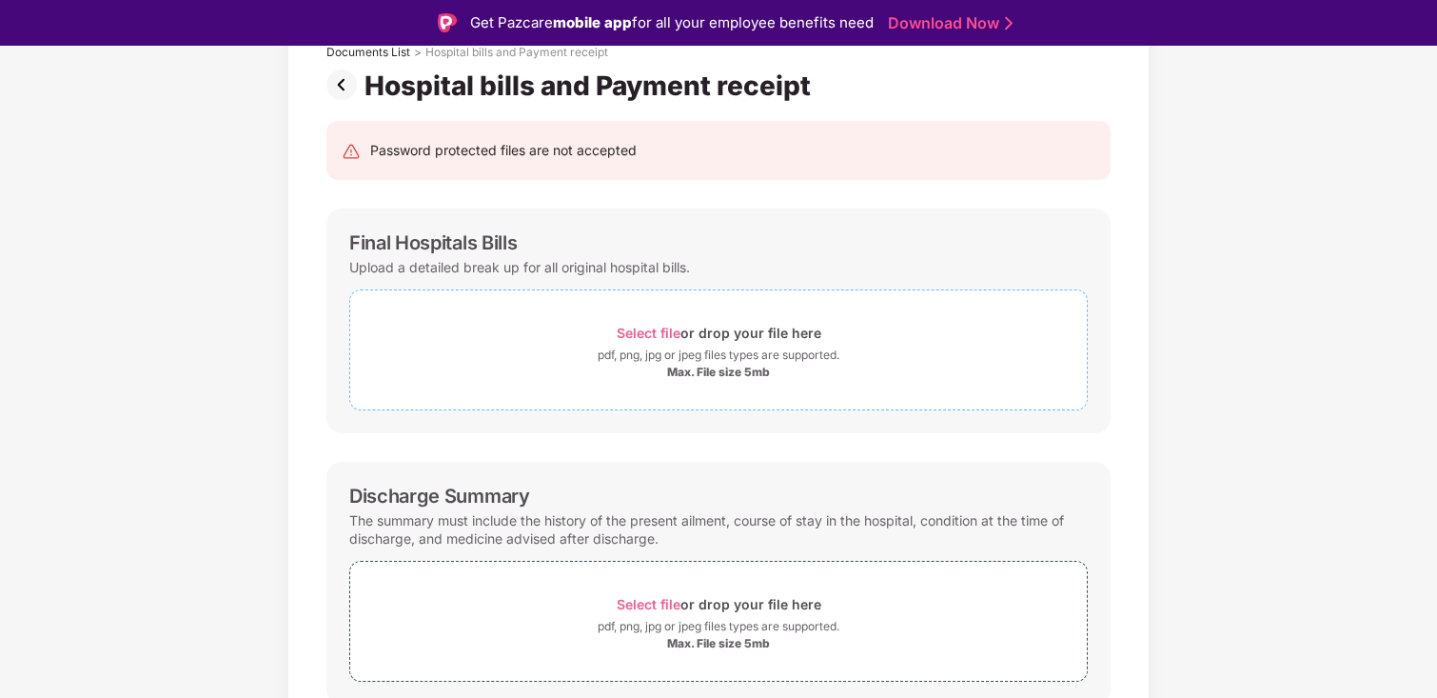
scroll to position [128, 0]
click at [642, 328] on span "Select file" at bounding box center [649, 334] width 64 height 16
click at [697, 365] on div "pdf, png, jpg or jpeg files types are supported." at bounding box center [719, 356] width 242 height 19
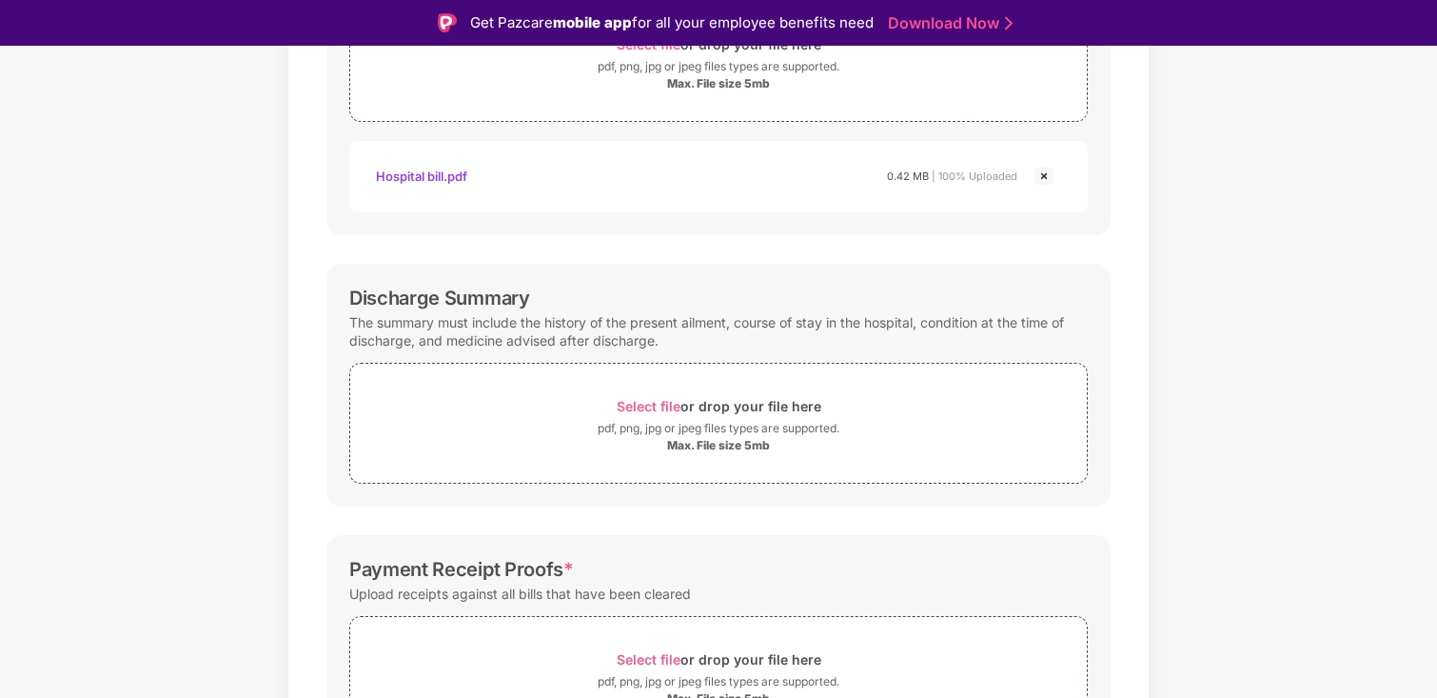
scroll to position [433, 0]
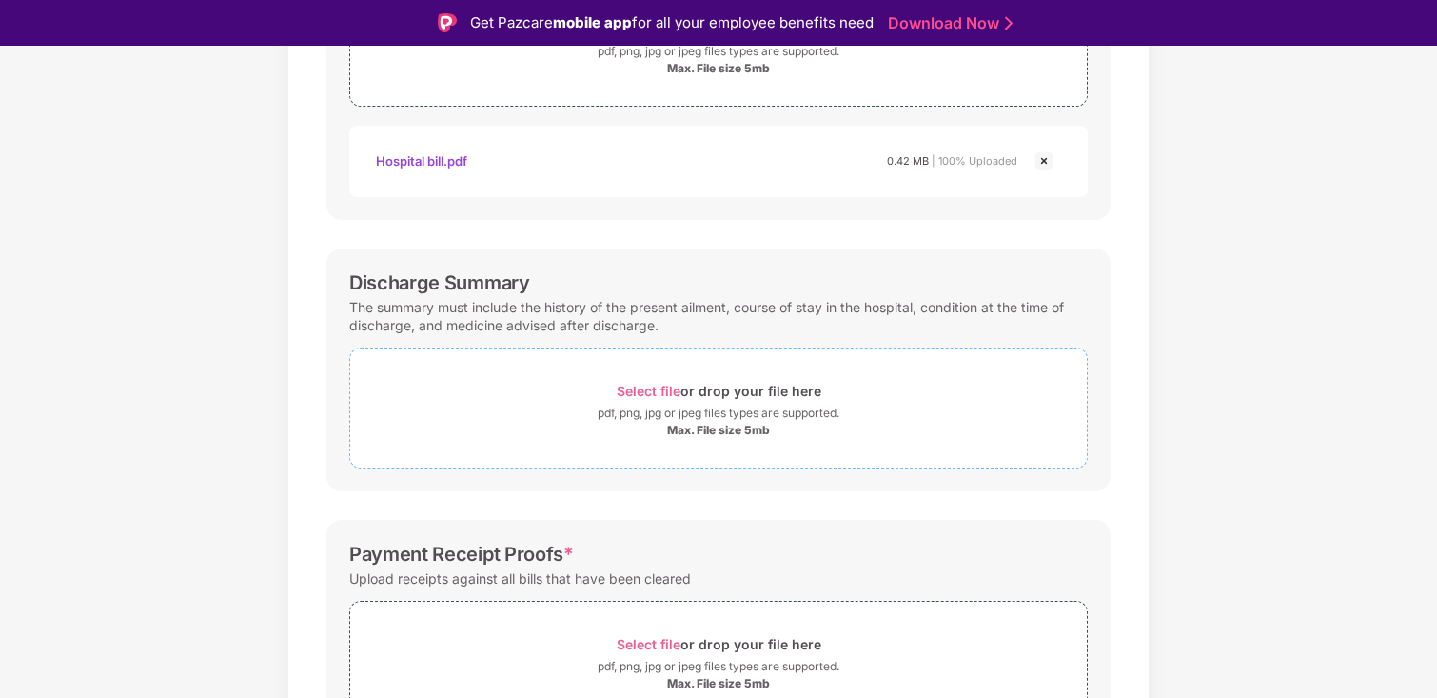
click at [679, 409] on div "pdf, png, jpg or jpeg files types are supported." at bounding box center [719, 413] width 242 height 19
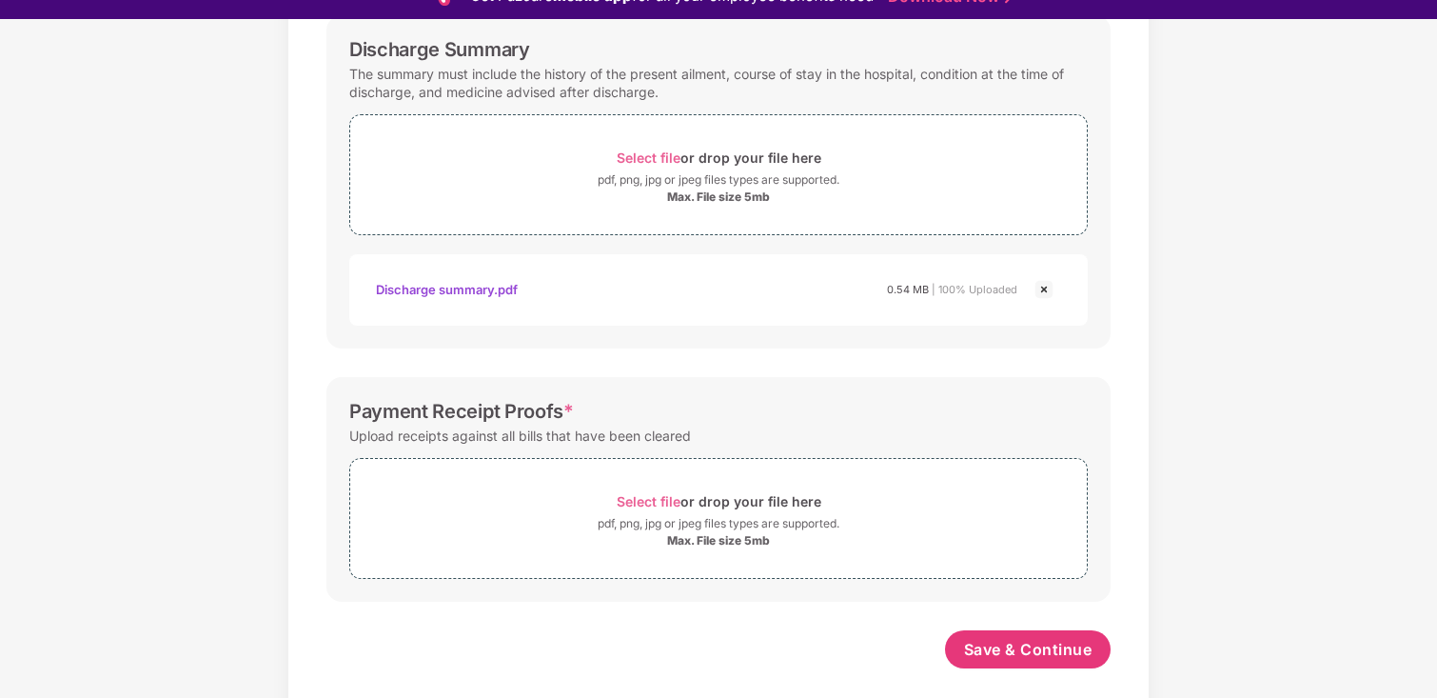
scroll to position [46, 0]
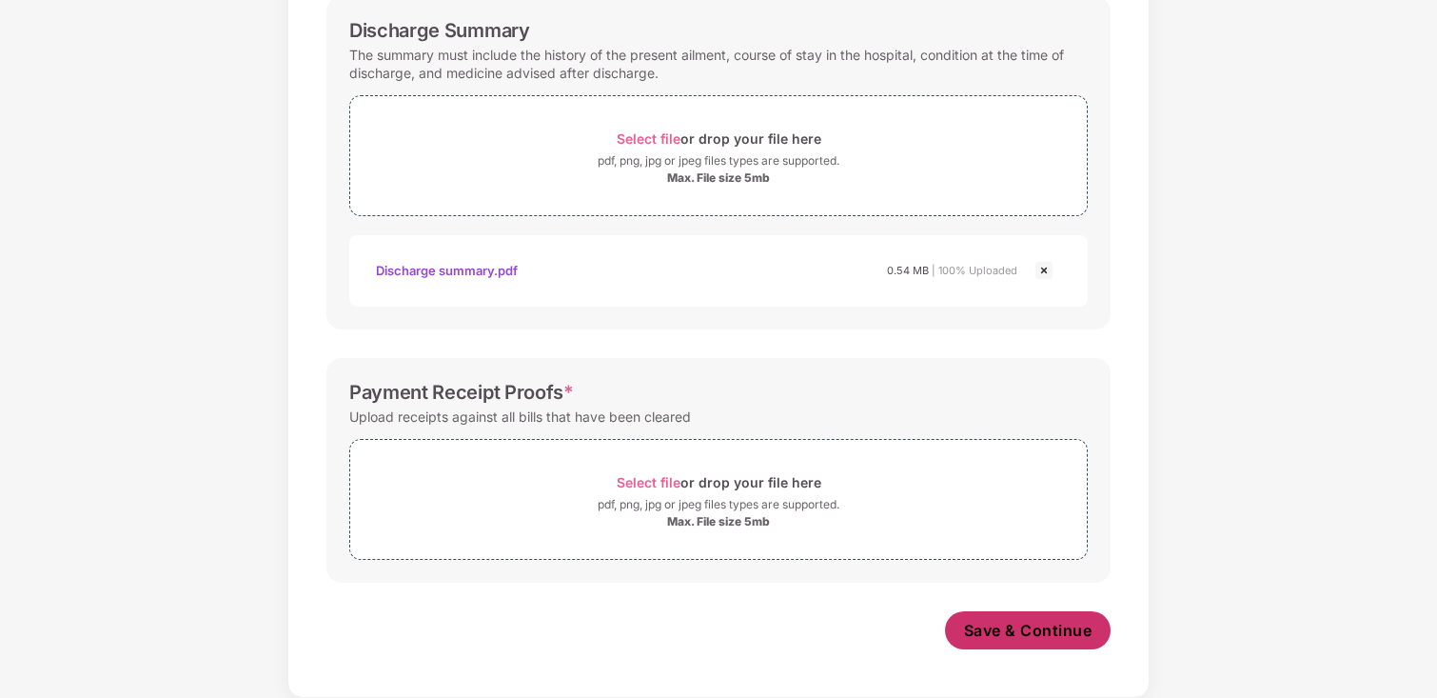
click at [1012, 621] on span "Save & Continue" at bounding box center [1028, 630] width 128 height 21
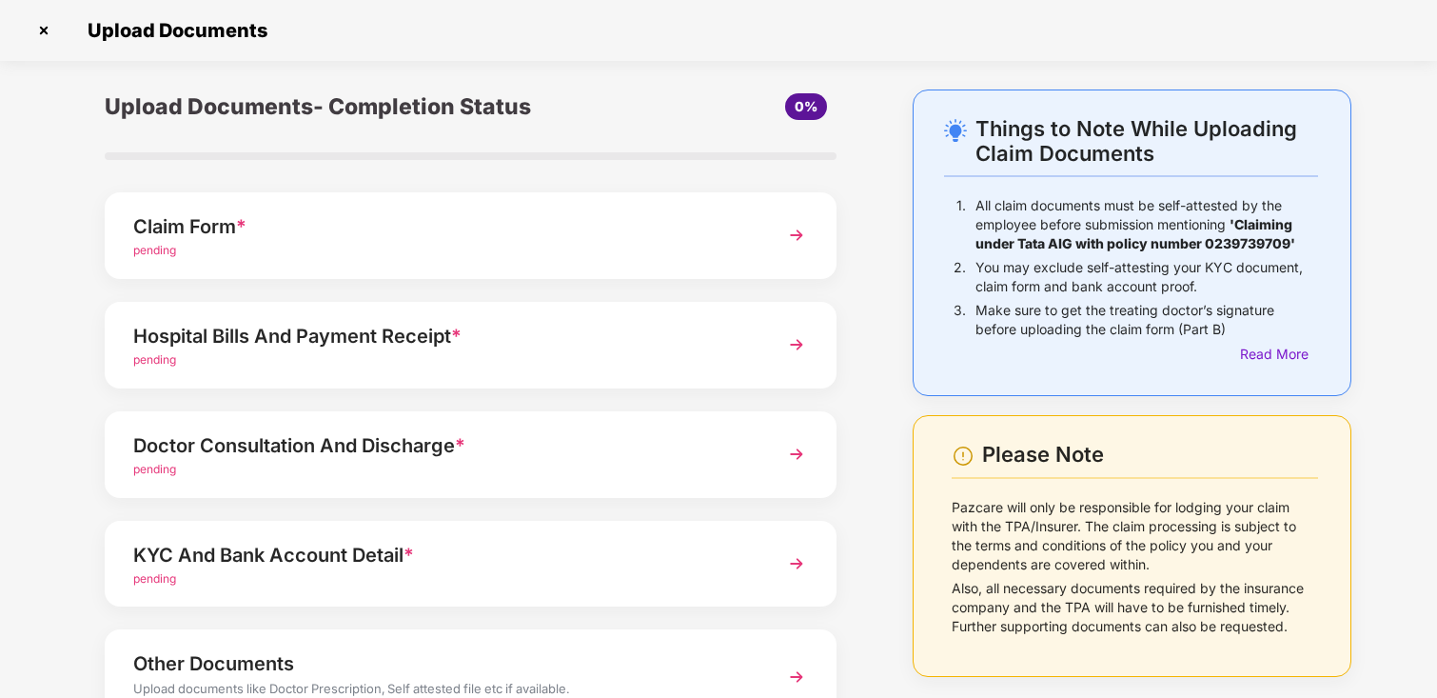
click at [452, 233] on div "Claim Form *" at bounding box center [442, 226] width 619 height 30
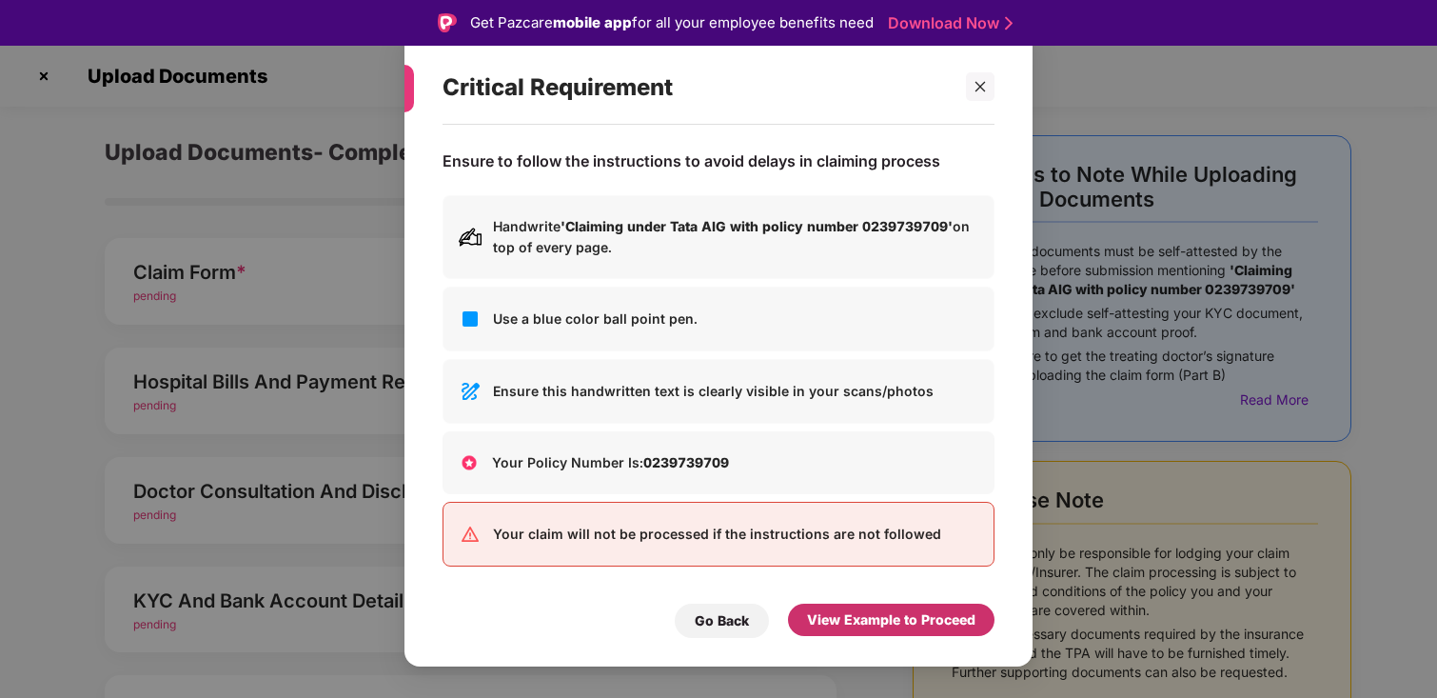
click at [847, 615] on div "View Example to Proceed" at bounding box center [891, 619] width 168 height 21
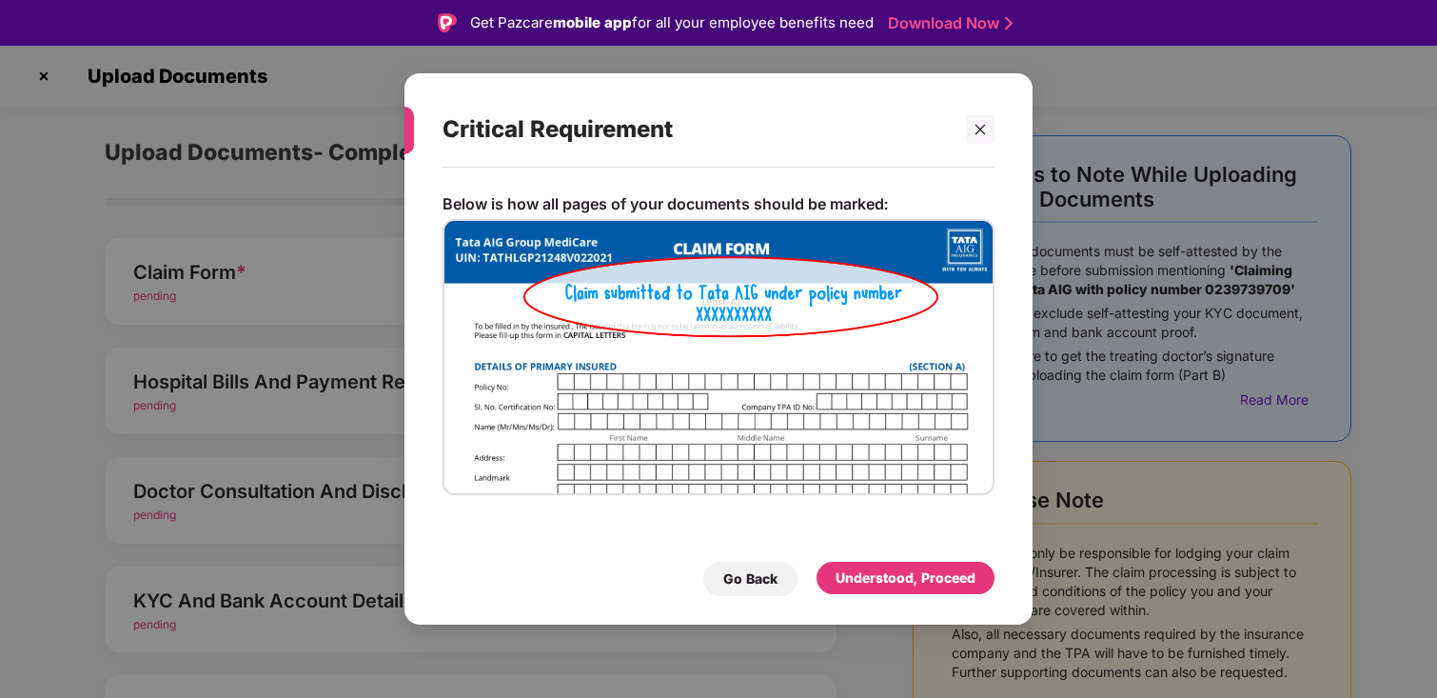
click at [906, 579] on div "Understood, Proceed" at bounding box center [906, 577] width 140 height 21
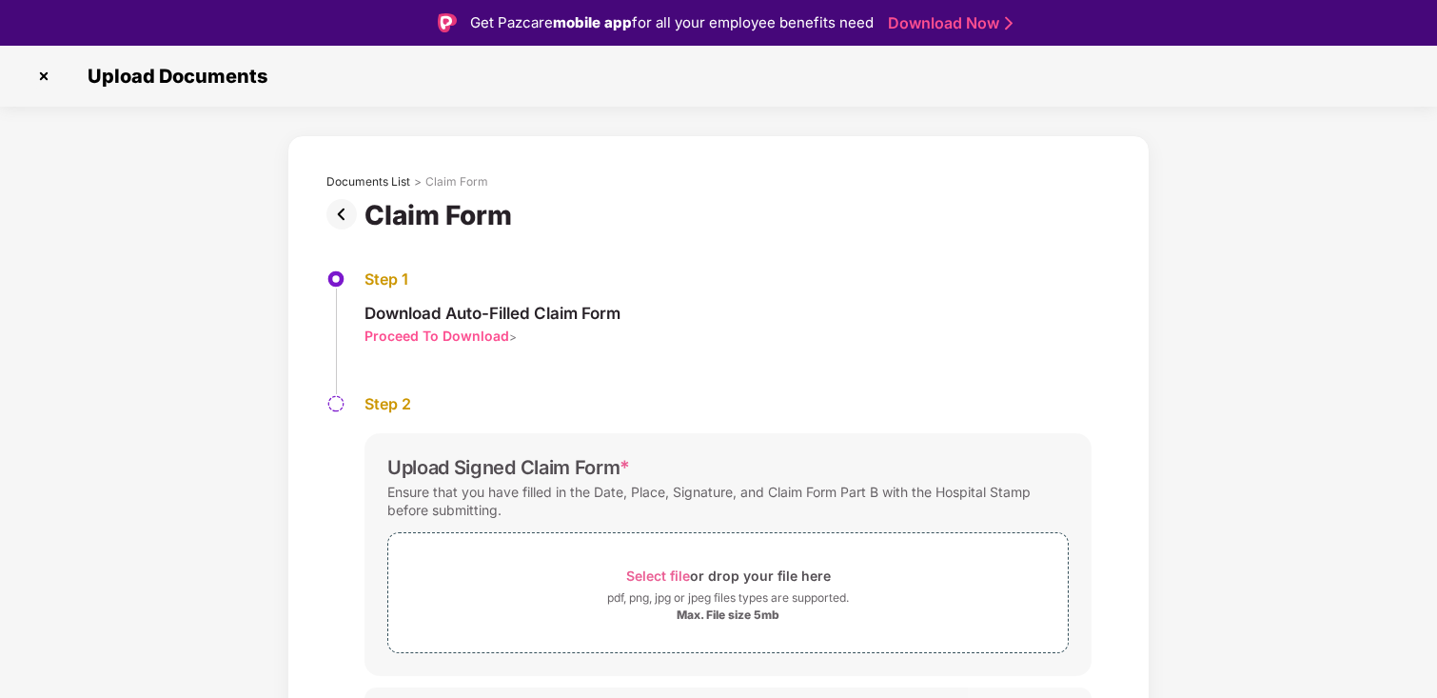
click at [462, 335] on div "Proceed To Download" at bounding box center [437, 335] width 145 height 18
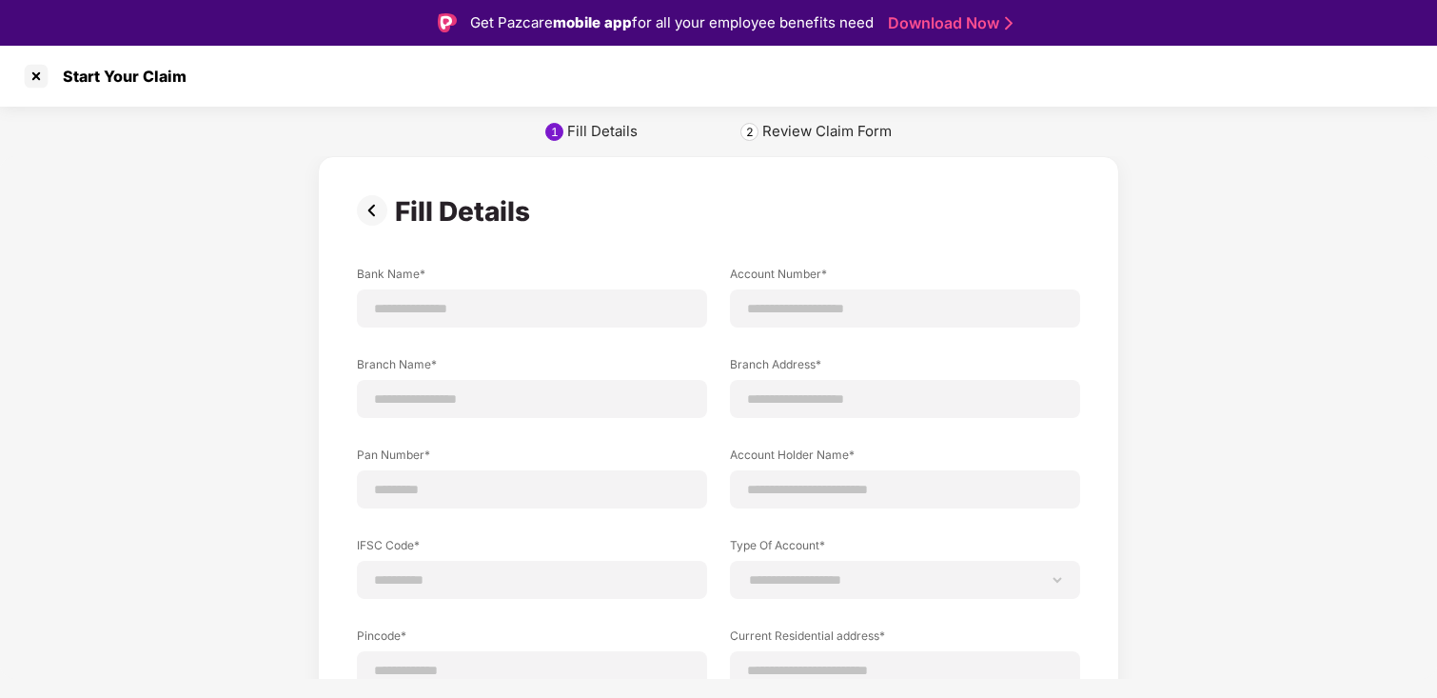
click at [369, 219] on img at bounding box center [376, 210] width 38 height 30
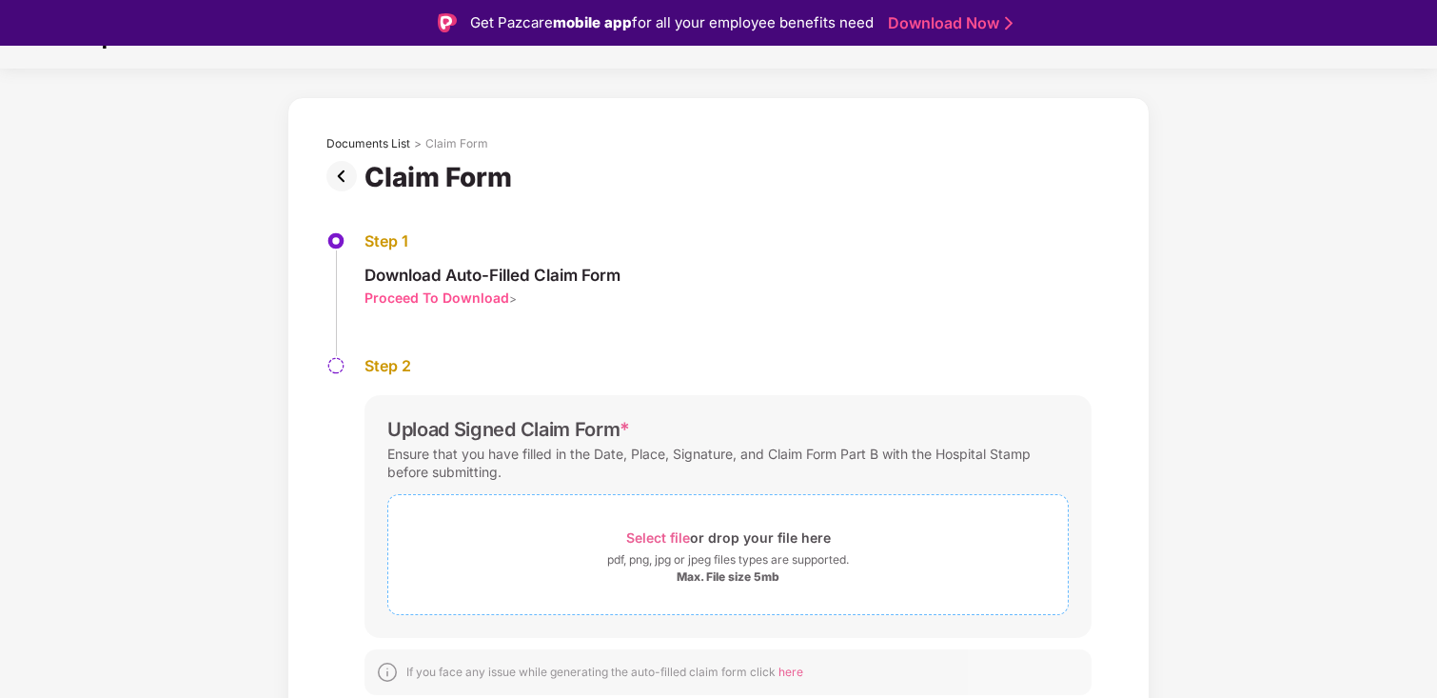
scroll to position [46, 0]
